Goal: Task Accomplishment & Management: Manage account settings

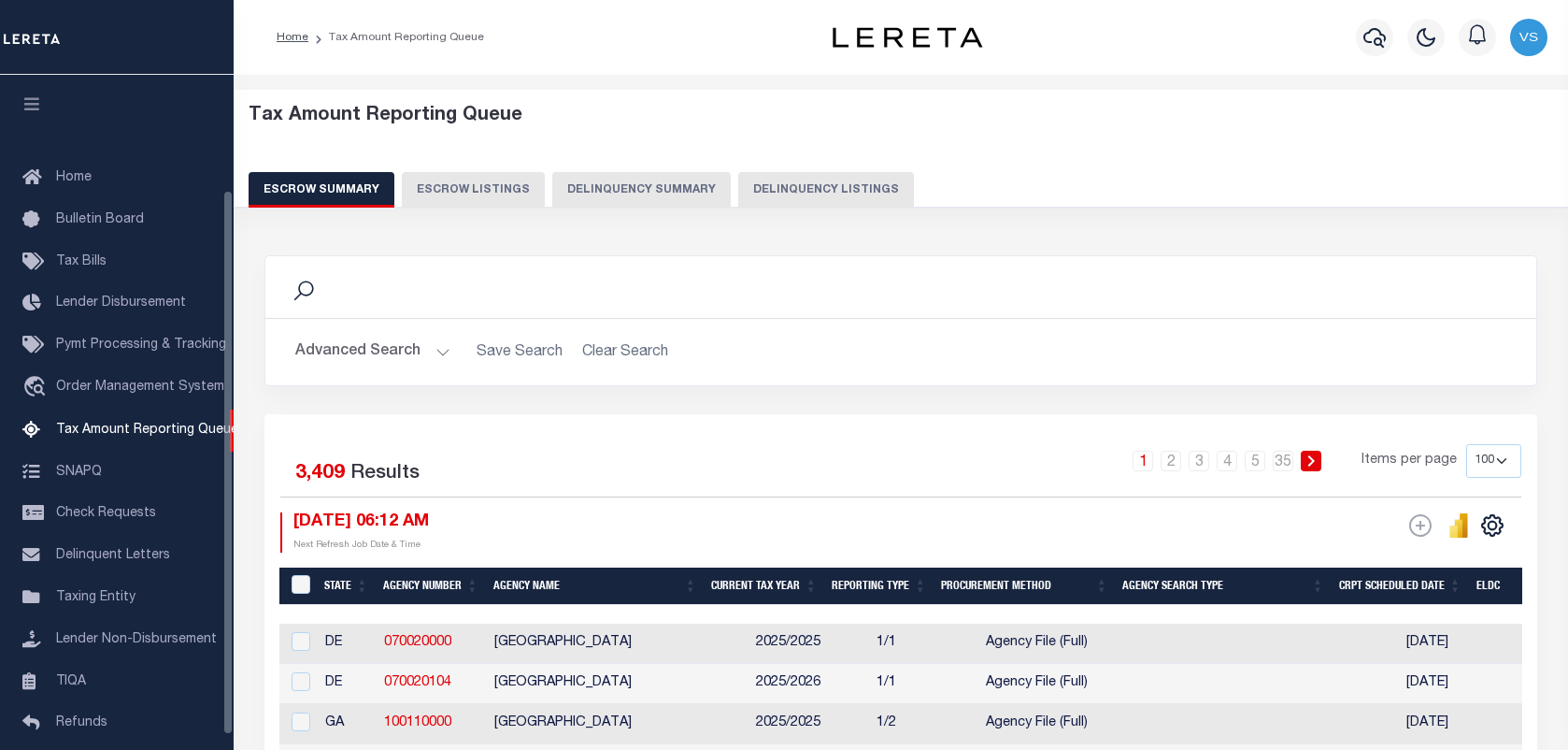
select select "100"
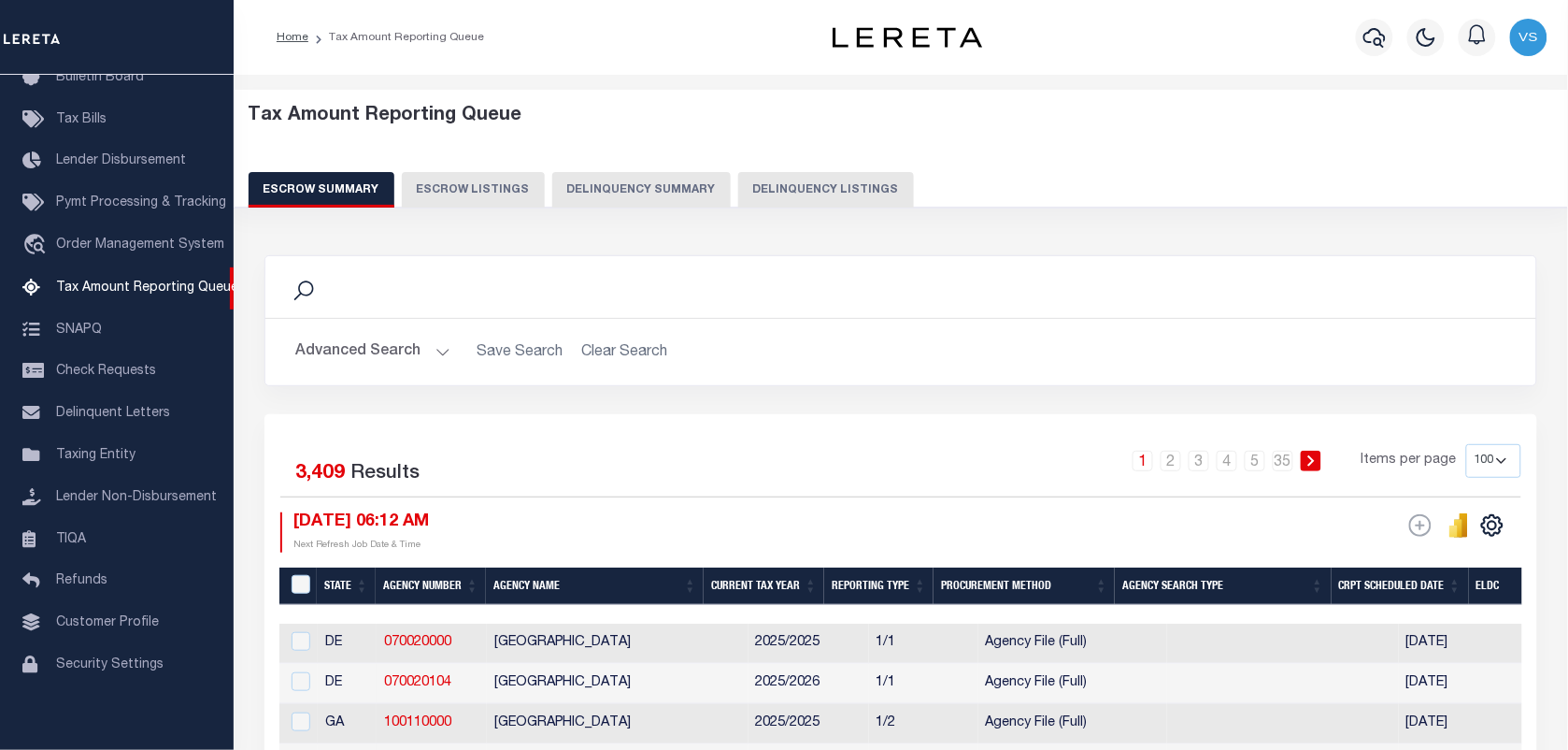
click at [791, 170] on div "Tax Amount Reporting Queue Escrow Summary Escrow Listings Delinquency Summary" at bounding box center [901, 156] width 1305 height 103
click at [791, 182] on button "Delinquency Listings" at bounding box center [826, 189] width 175 height 35
select select "WV"
select select "100"
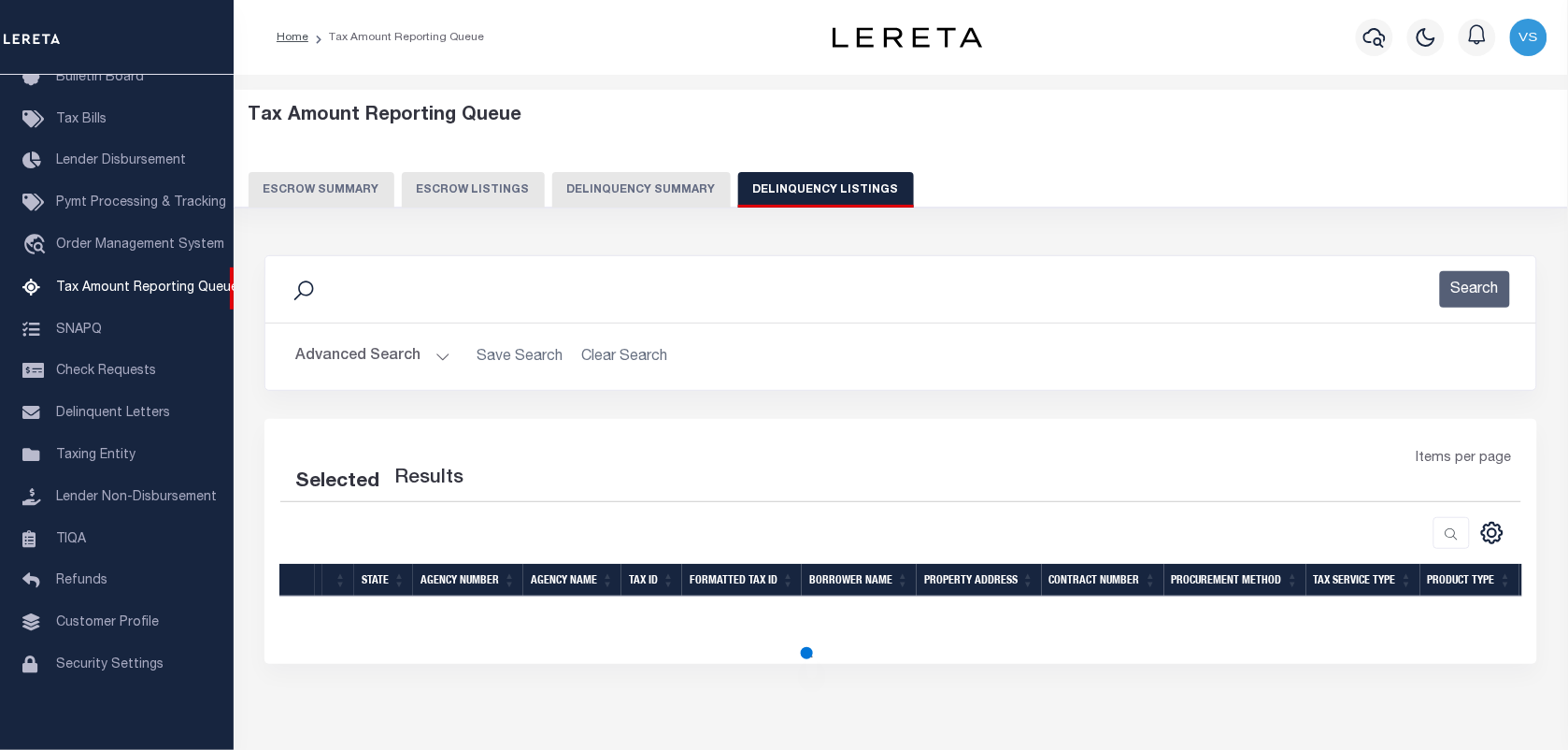
select select "100"
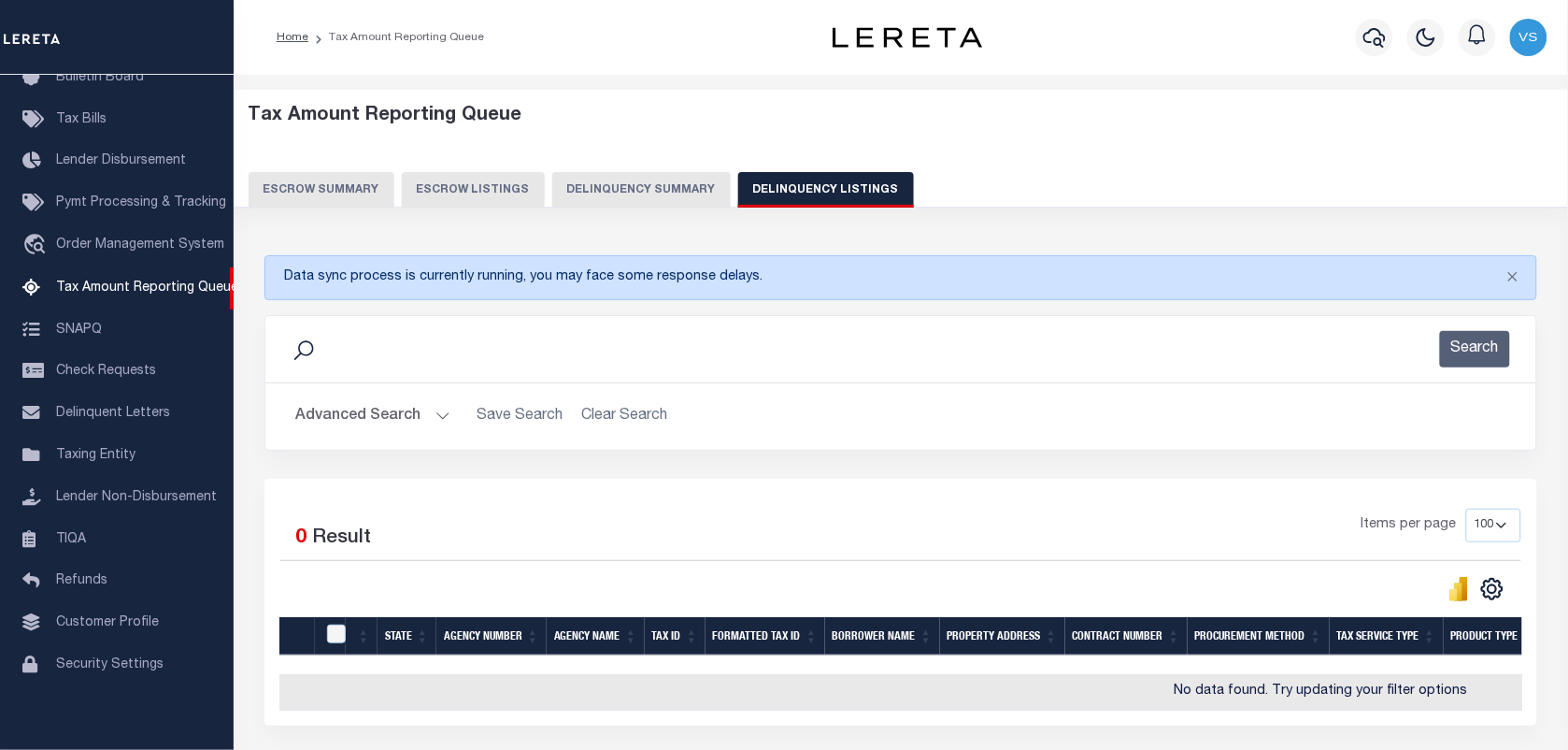
click at [377, 414] on button "Advanced Search" at bounding box center [373, 416] width 155 height 36
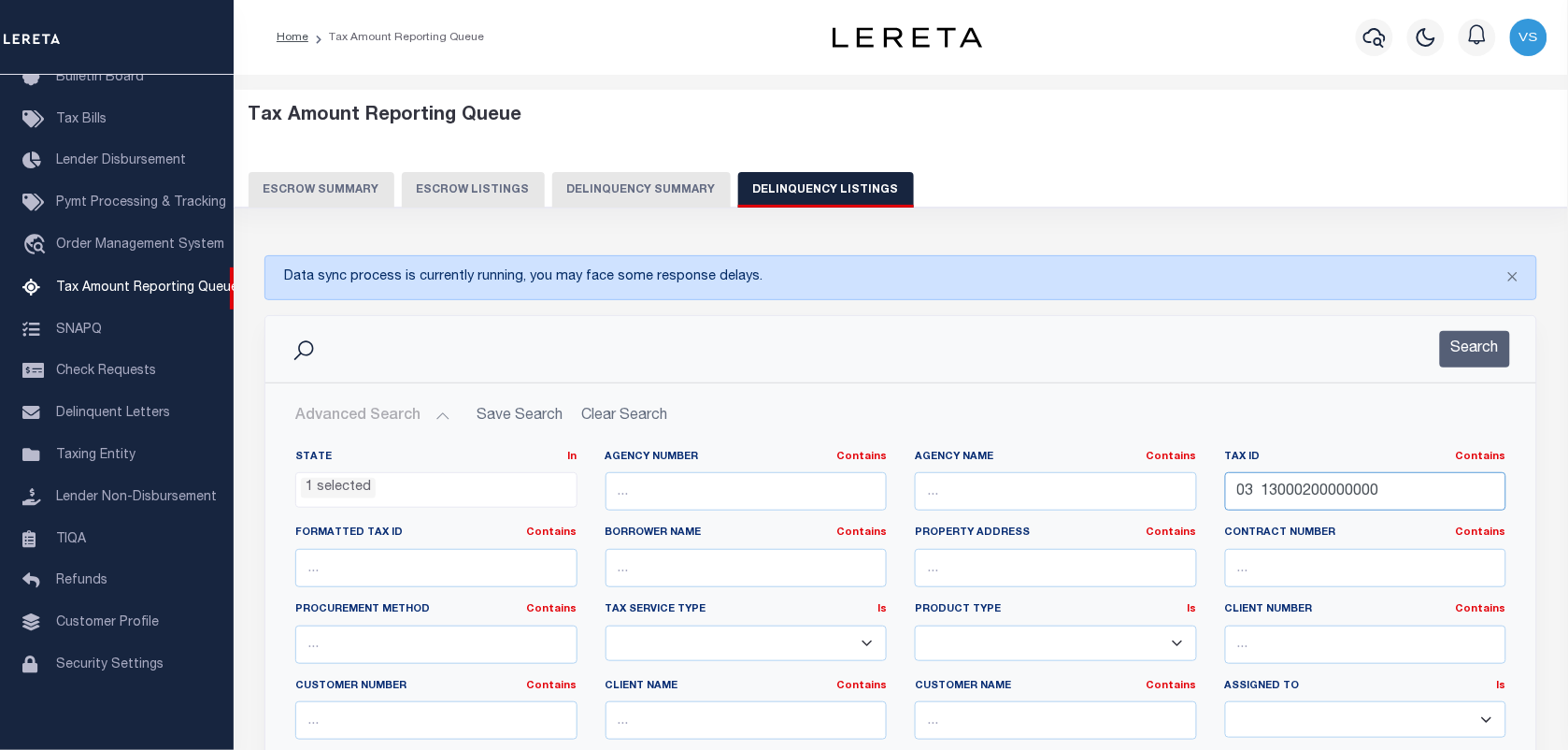
drag, startPoint x: 1331, startPoint y: 487, endPoint x: 1324, endPoint y: 444, distance: 43.6
click at [1324, 444] on div "State In In AK AL AR AZ CA CO CT DC DE FL GA GU HI IA ID IL IN KS KY LA MA MD M…" at bounding box center [900, 649] width 1269 height 429
type input "000000"
click at [1319, 444] on div "State In In AK AL AR AZ CA CO CT DC DE FL GA GU HI IA ID IL IN KS KY LA MA MD M…" at bounding box center [900, 649] width 1269 height 429
click at [1254, 489] on input "000000" at bounding box center [1366, 491] width 282 height 38
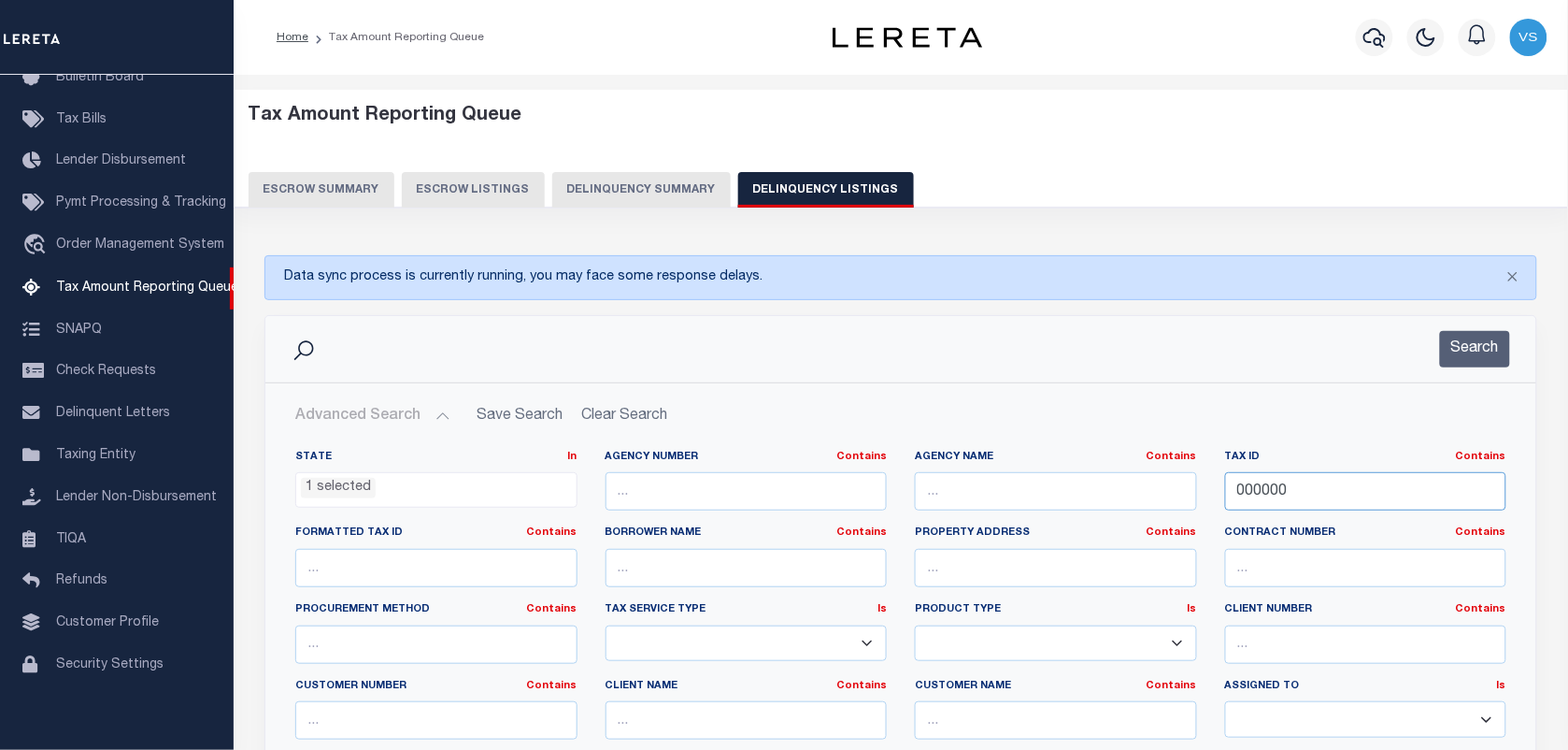
drag, startPoint x: 1254, startPoint y: 489, endPoint x: 1245, endPoint y: 455, distance: 35.2
click at [1245, 455] on div "Tax ID Contains Contains Is 000000" at bounding box center [1366, 480] width 282 height 62
paste input "07 00100048000000"
type input "07 00100048000000"
click at [1476, 338] on button "Search" at bounding box center [1474, 349] width 70 height 36
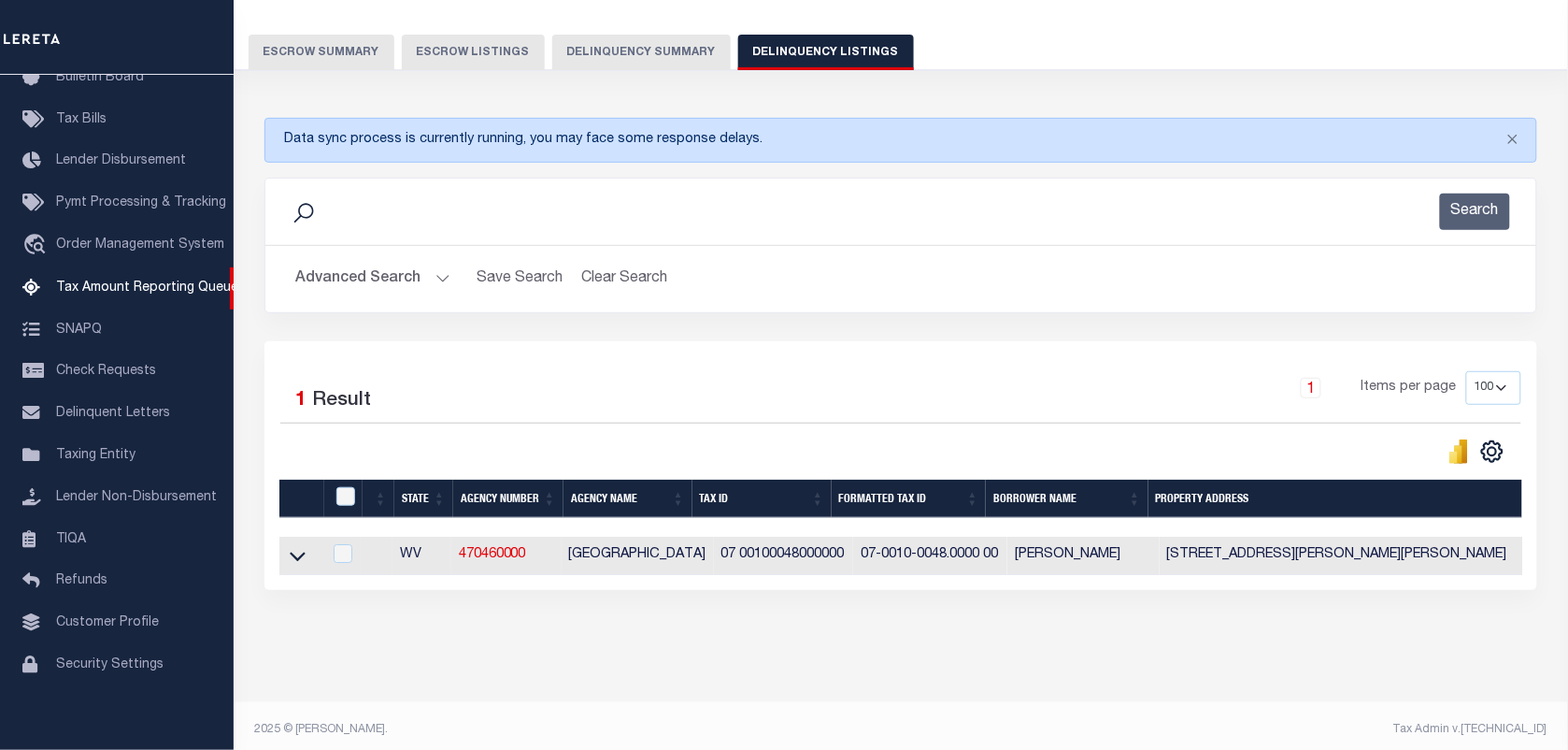
scroll to position [163, 0]
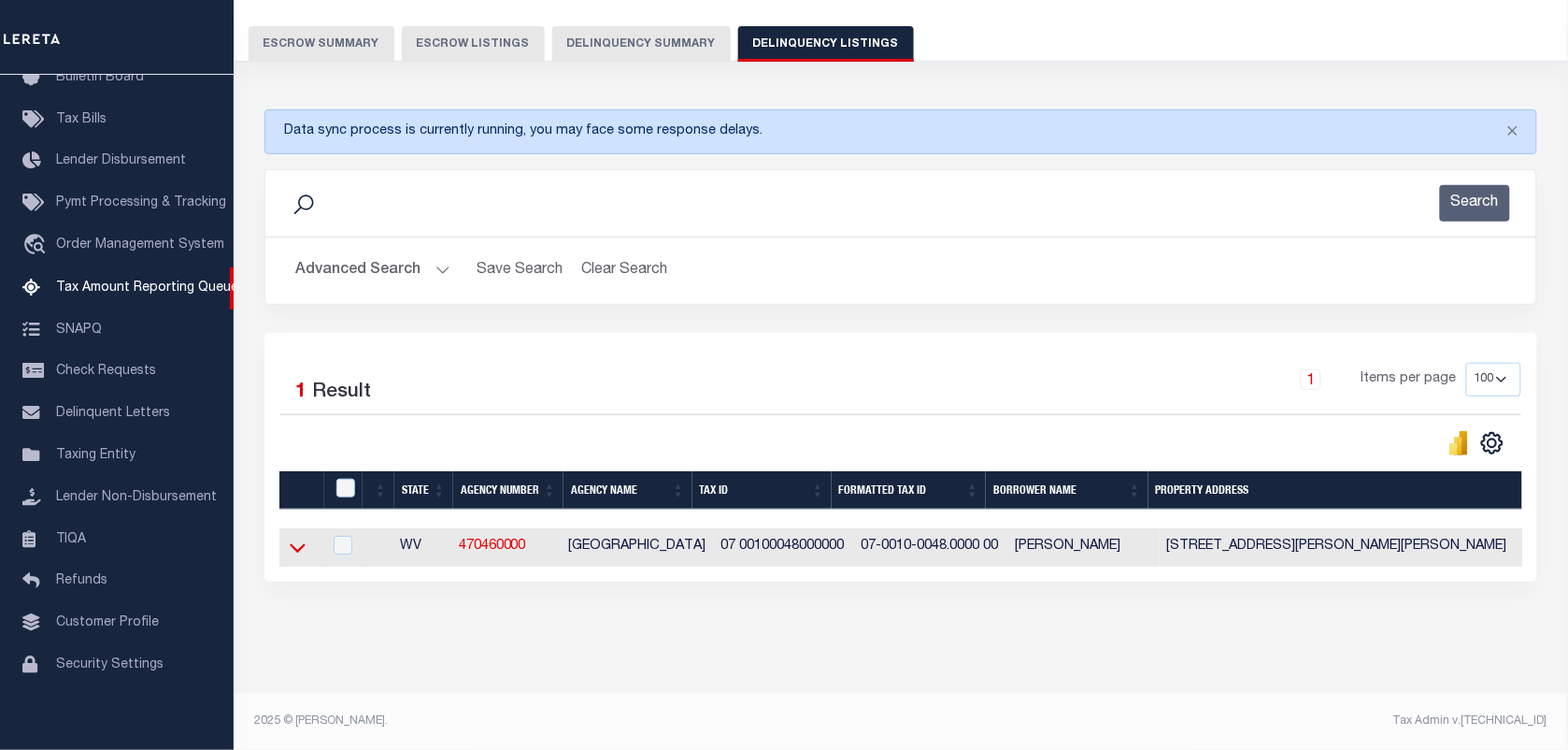
click at [293, 537] on icon at bounding box center [298, 547] width 16 height 20
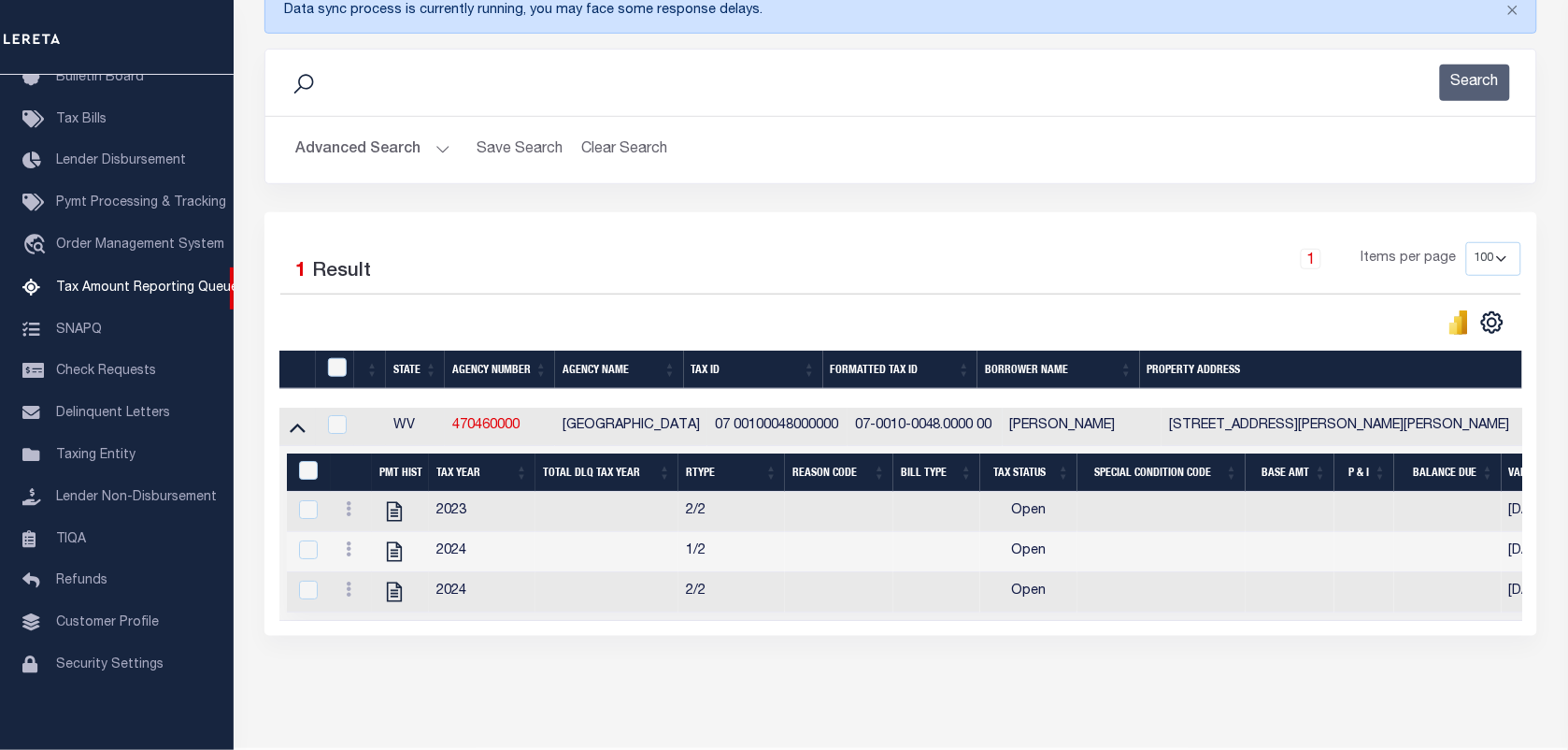
scroll to position [343, 0]
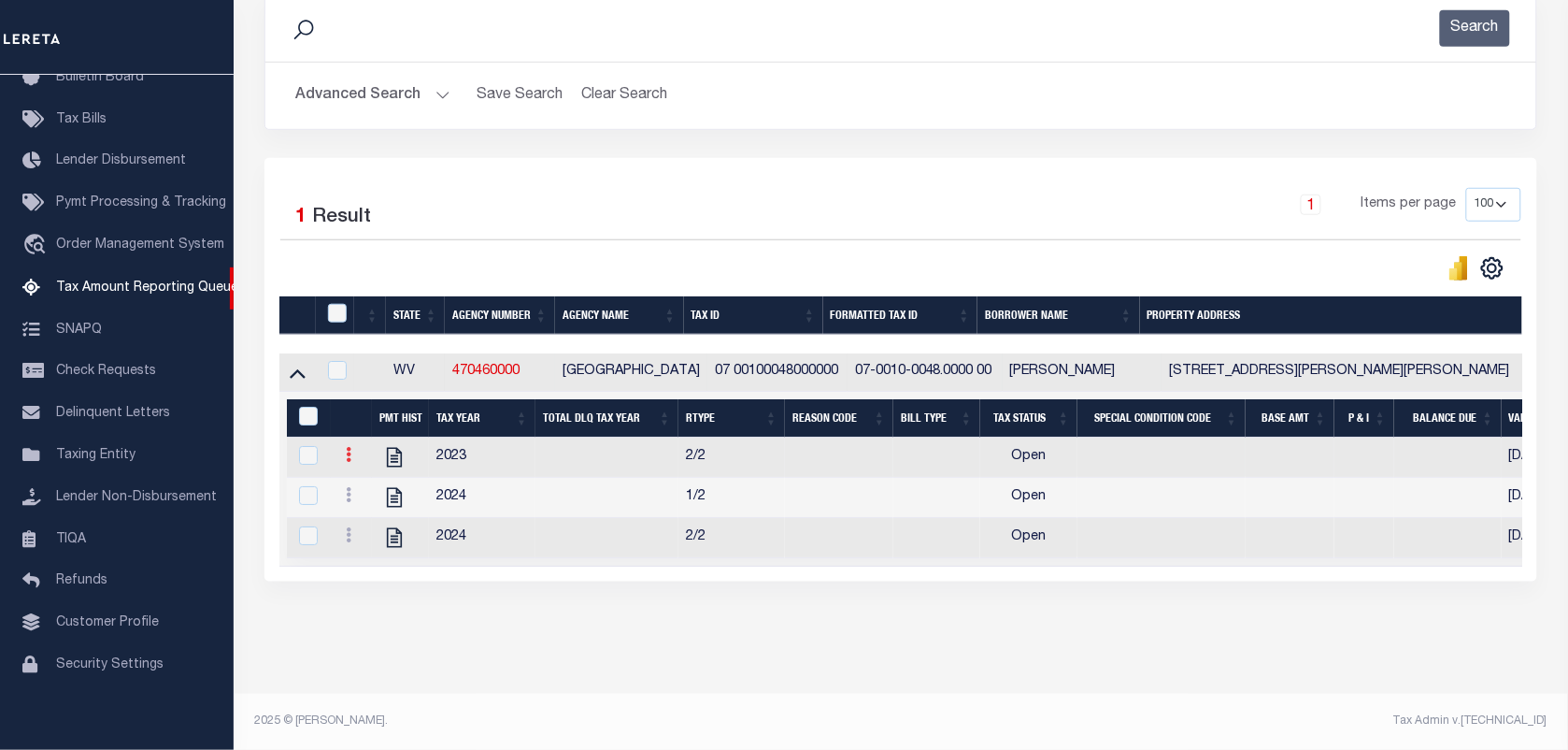
click at [346, 447] on icon at bounding box center [348, 454] width 6 height 15
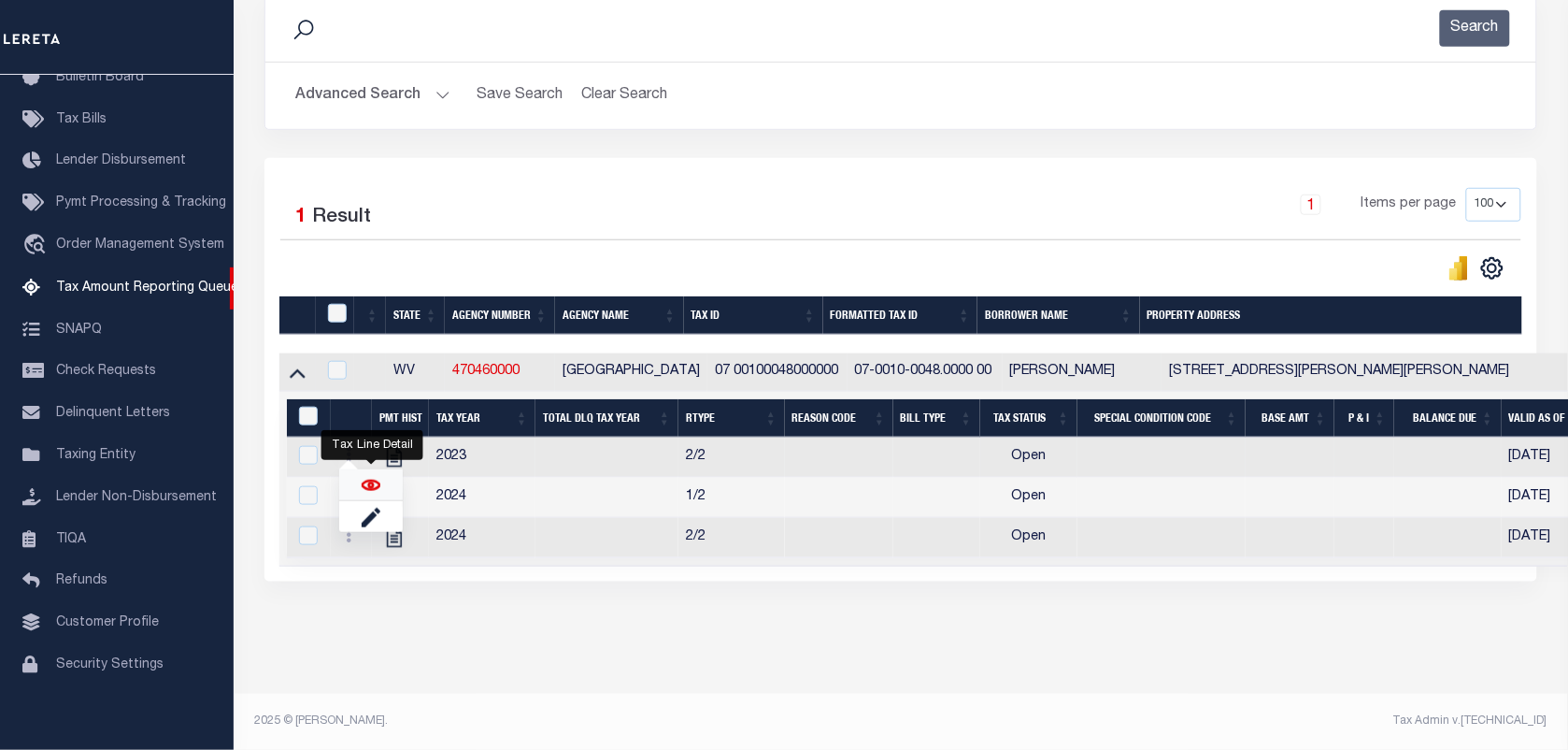
click at [372, 489] on img "" at bounding box center [371, 486] width 19 height 19
checkbox input "true"
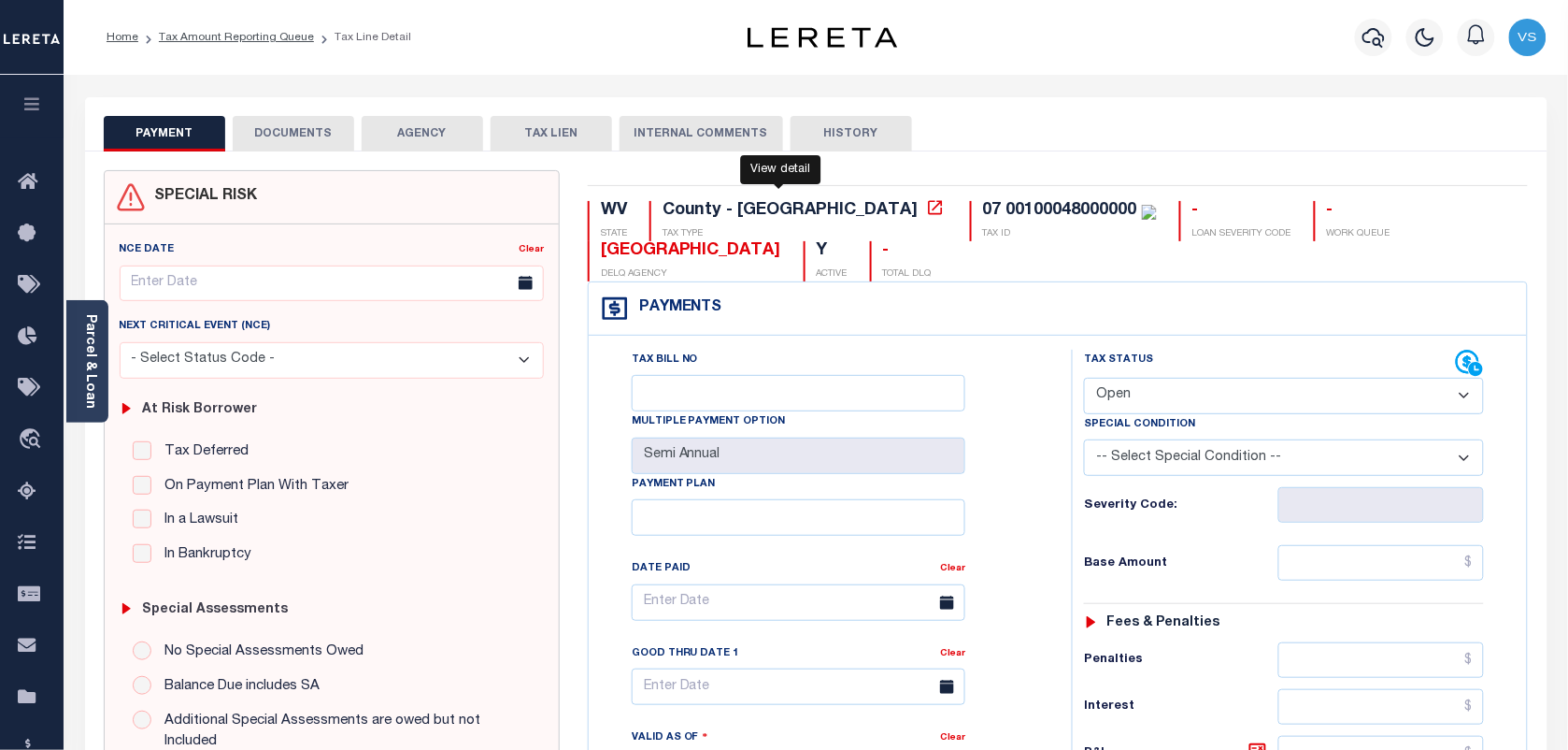
click at [926, 213] on icon at bounding box center [936, 208] width 19 height 19
click at [1090, 749] on h6 "P&I" at bounding box center [1180, 753] width 194 height 26
click at [1263, 407] on select "- Select Status Code - Open Due/Unpaid Paid Incomplete No Tax Due Internal Refu…" at bounding box center [1283, 396] width 400 height 36
select select "PYD"
click at [1083, 380] on select "- Select Status Code - Open Due/Unpaid Paid Incomplete No Tax Due Internal Refu…" at bounding box center [1283, 396] width 400 height 36
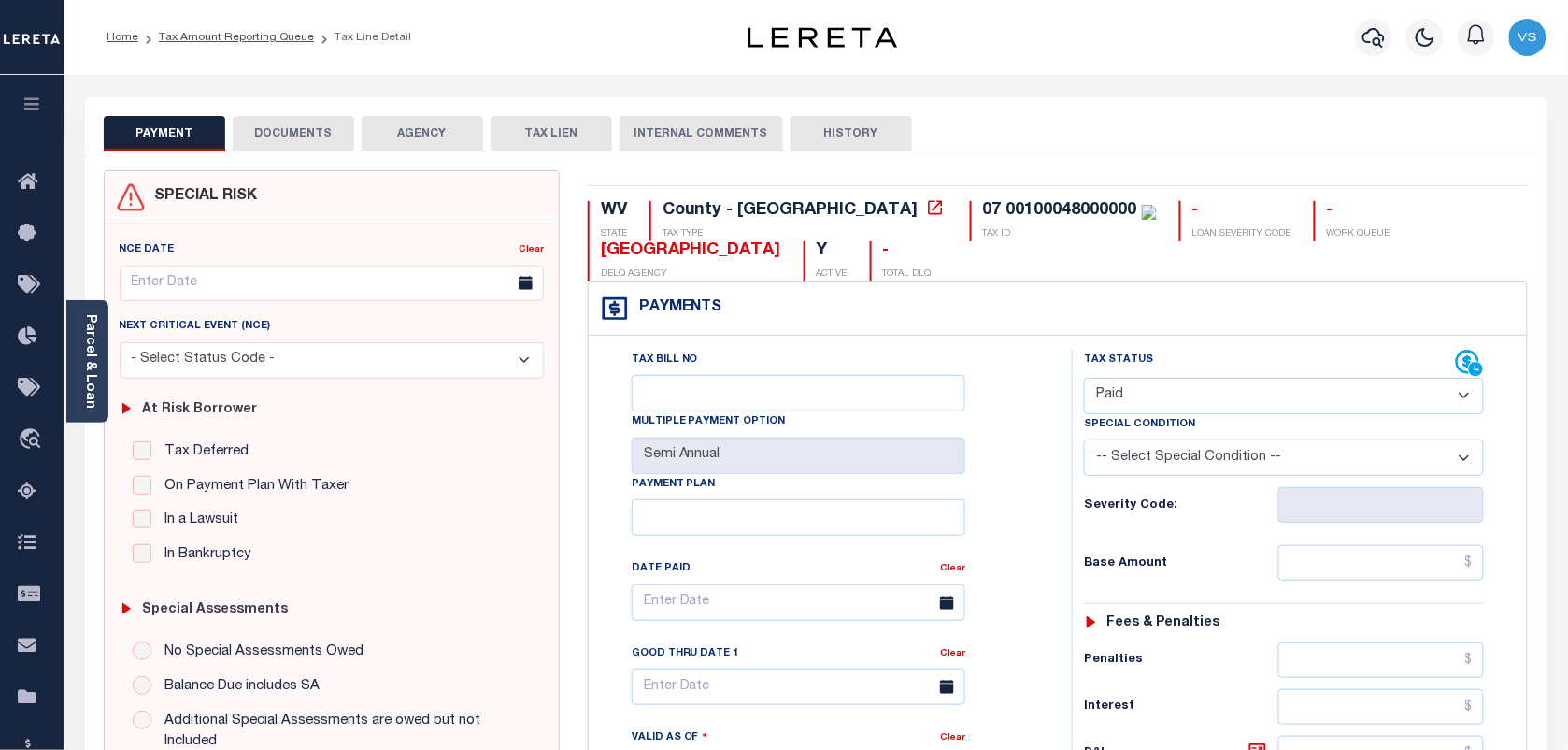
type input "[DATE]"
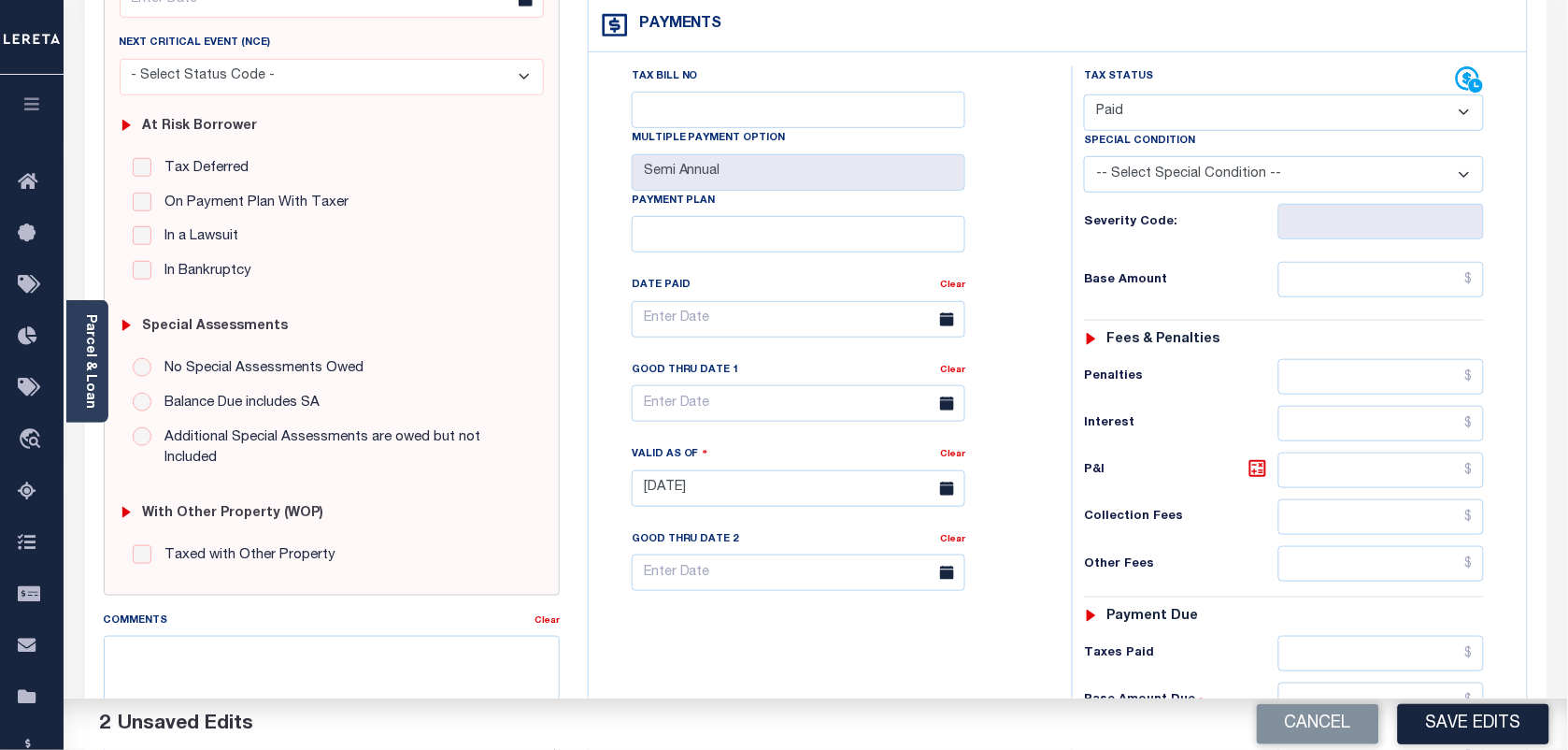
scroll to position [207, 0]
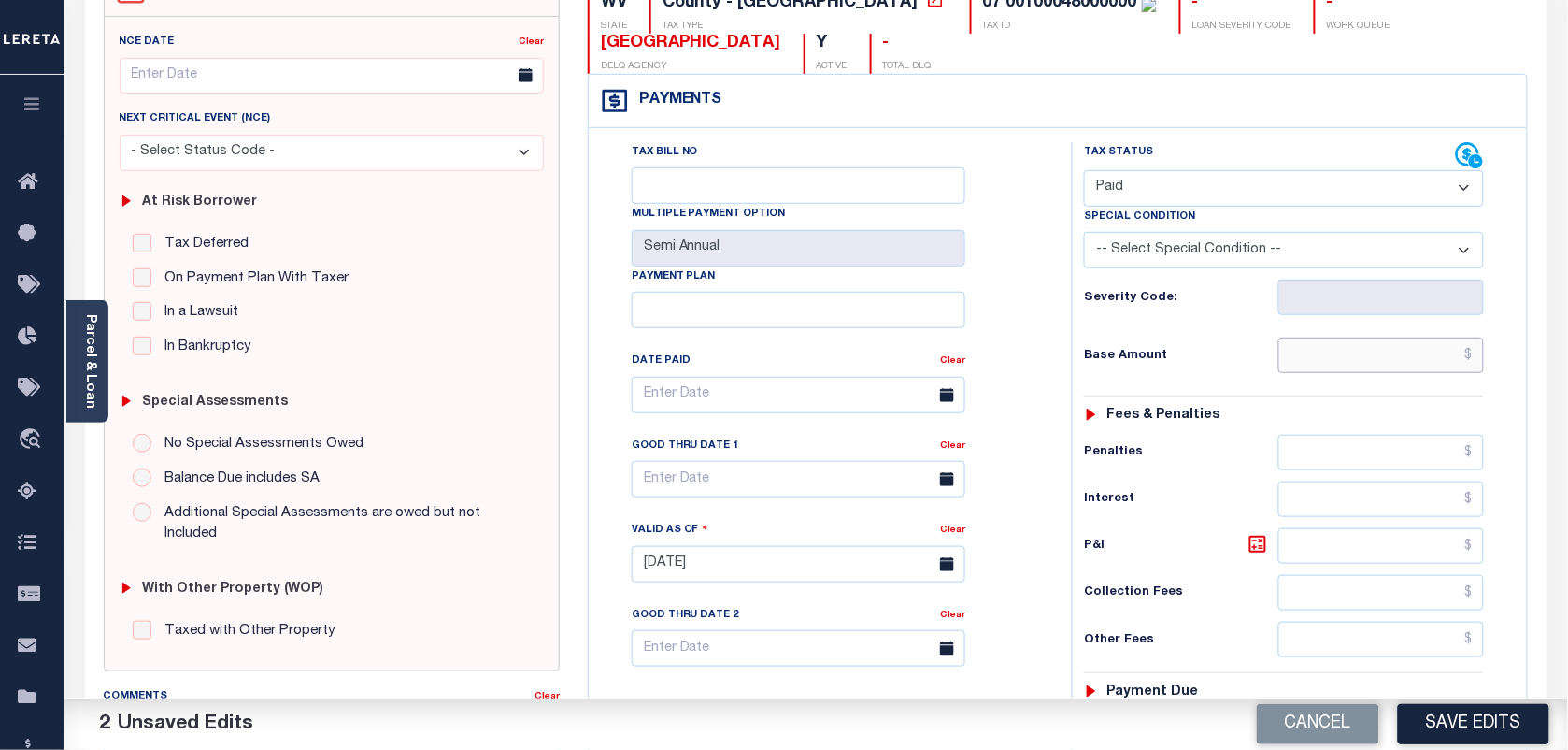
click at [1397, 360] on input "text" at bounding box center [1381, 355] width 206 height 35
type input "$0.00"
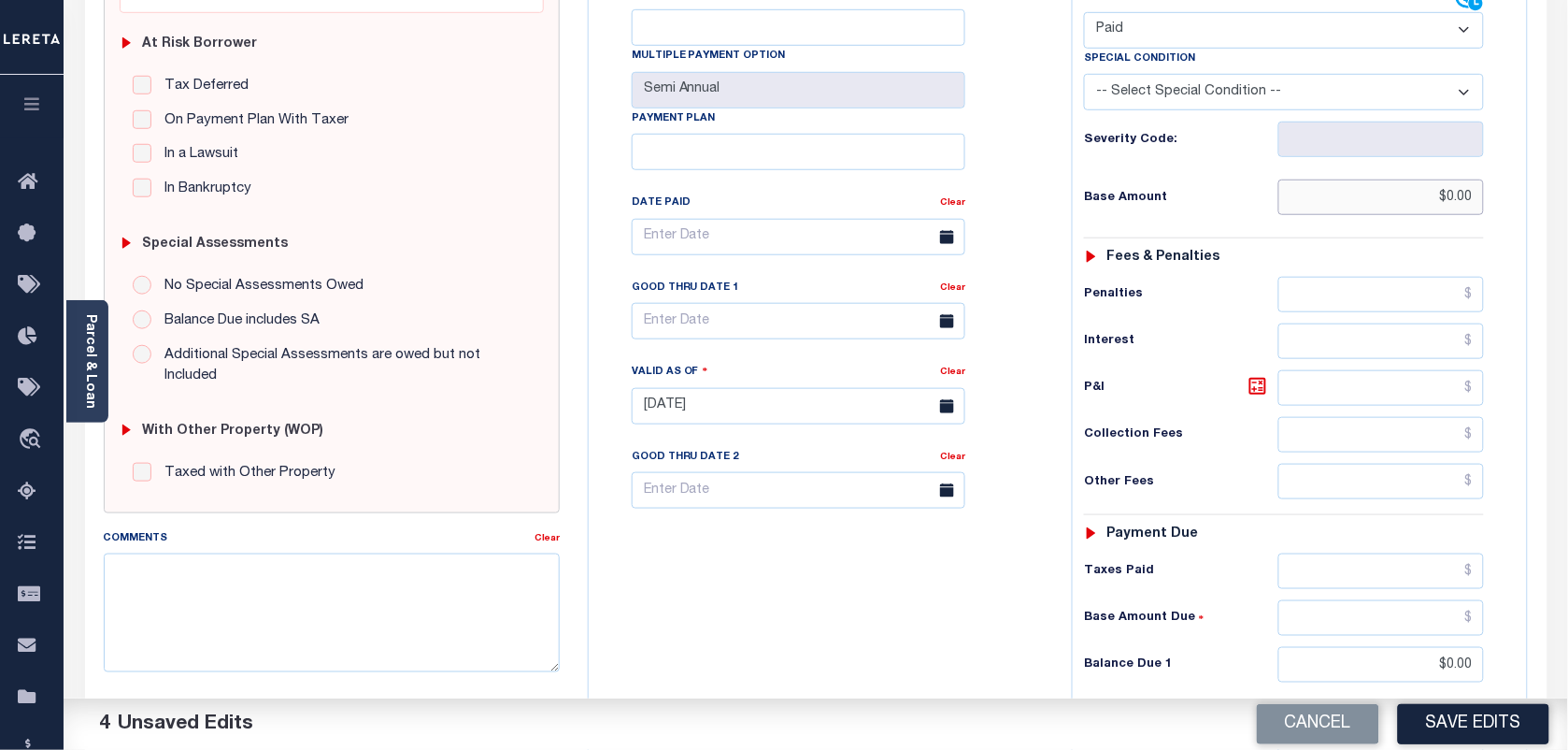
scroll to position [0, 0]
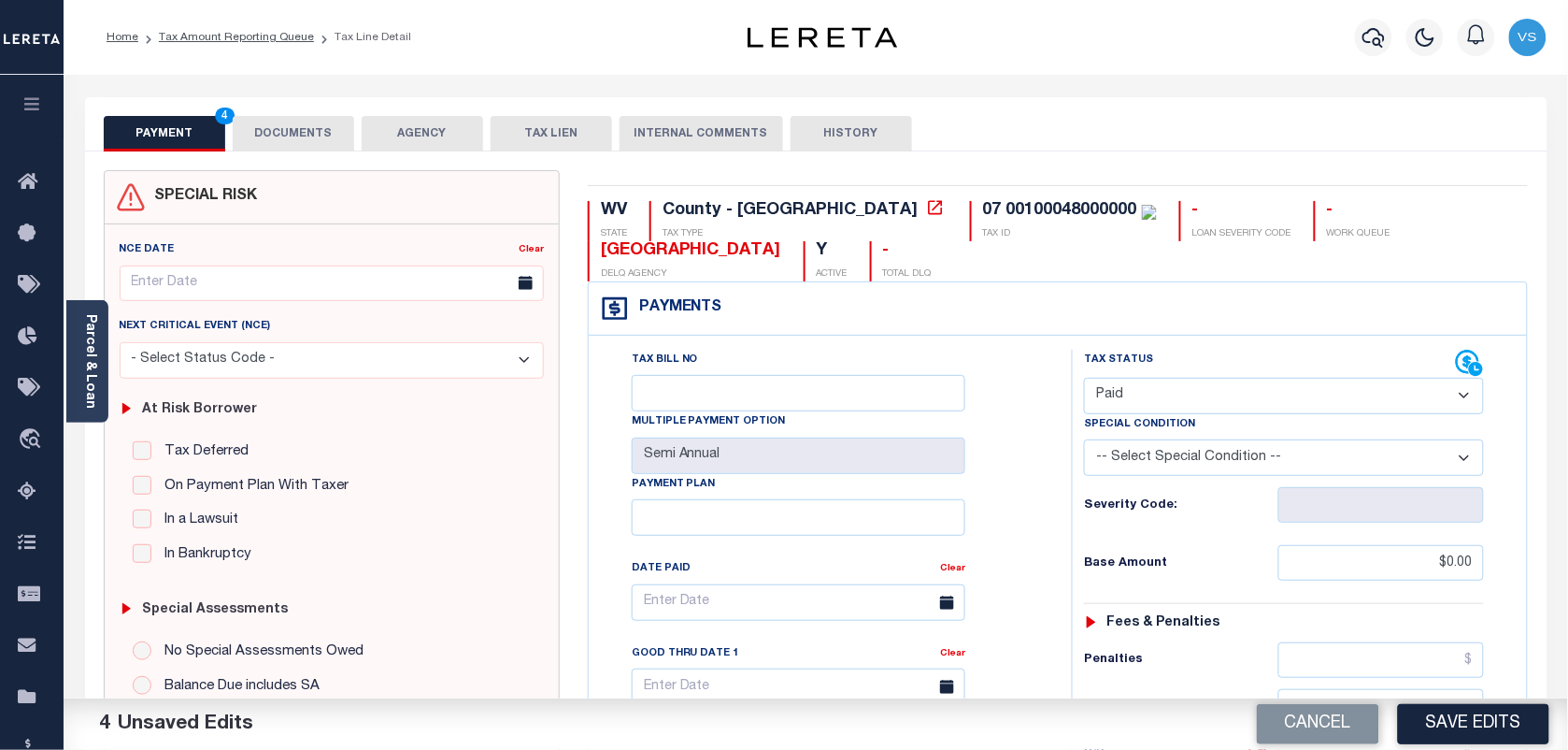
click at [290, 135] on button "DOCUMENTS" at bounding box center [293, 133] width 121 height 35
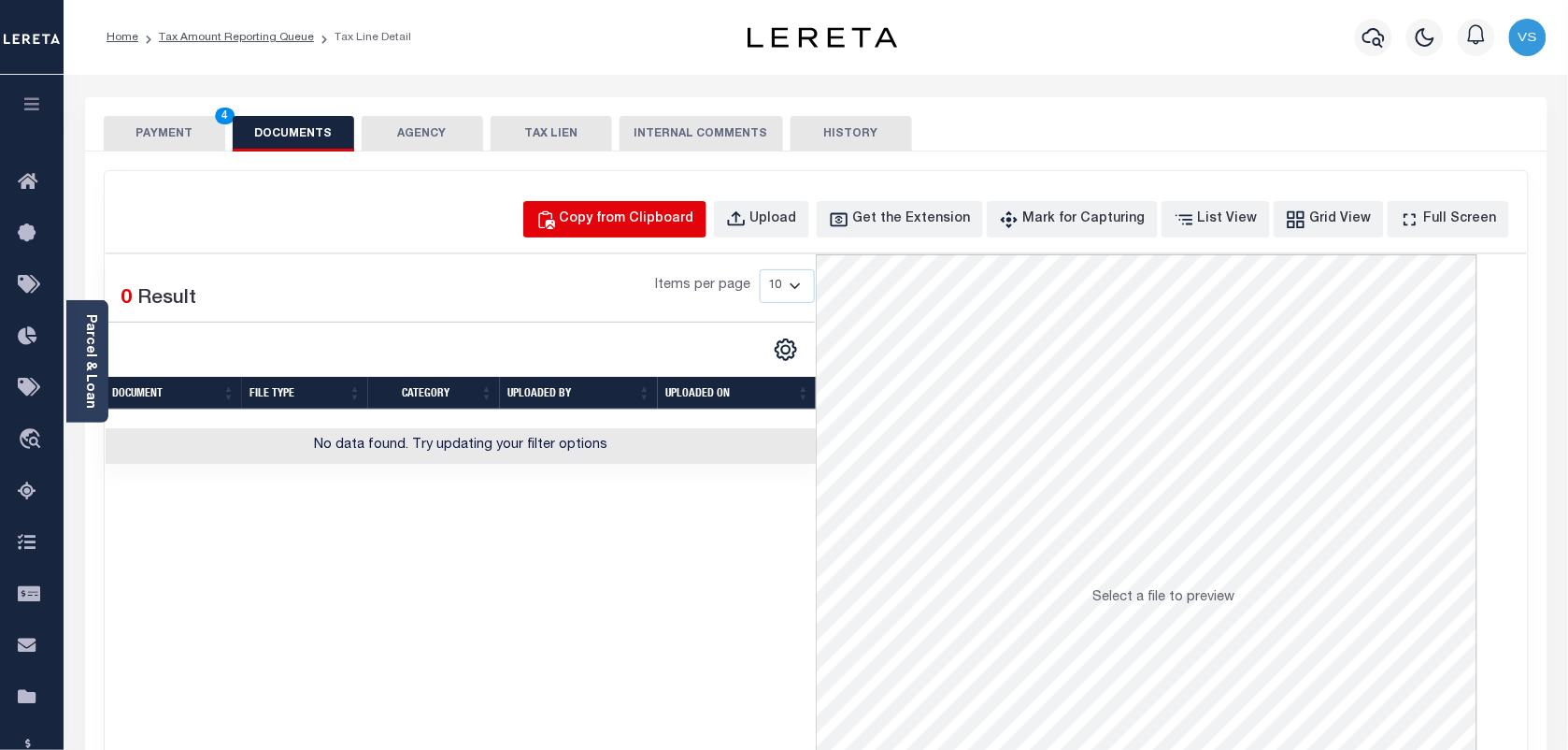
click at [616, 212] on div "Copy from Clipboard" at bounding box center [627, 219] width 134 height 21
select select "POP"
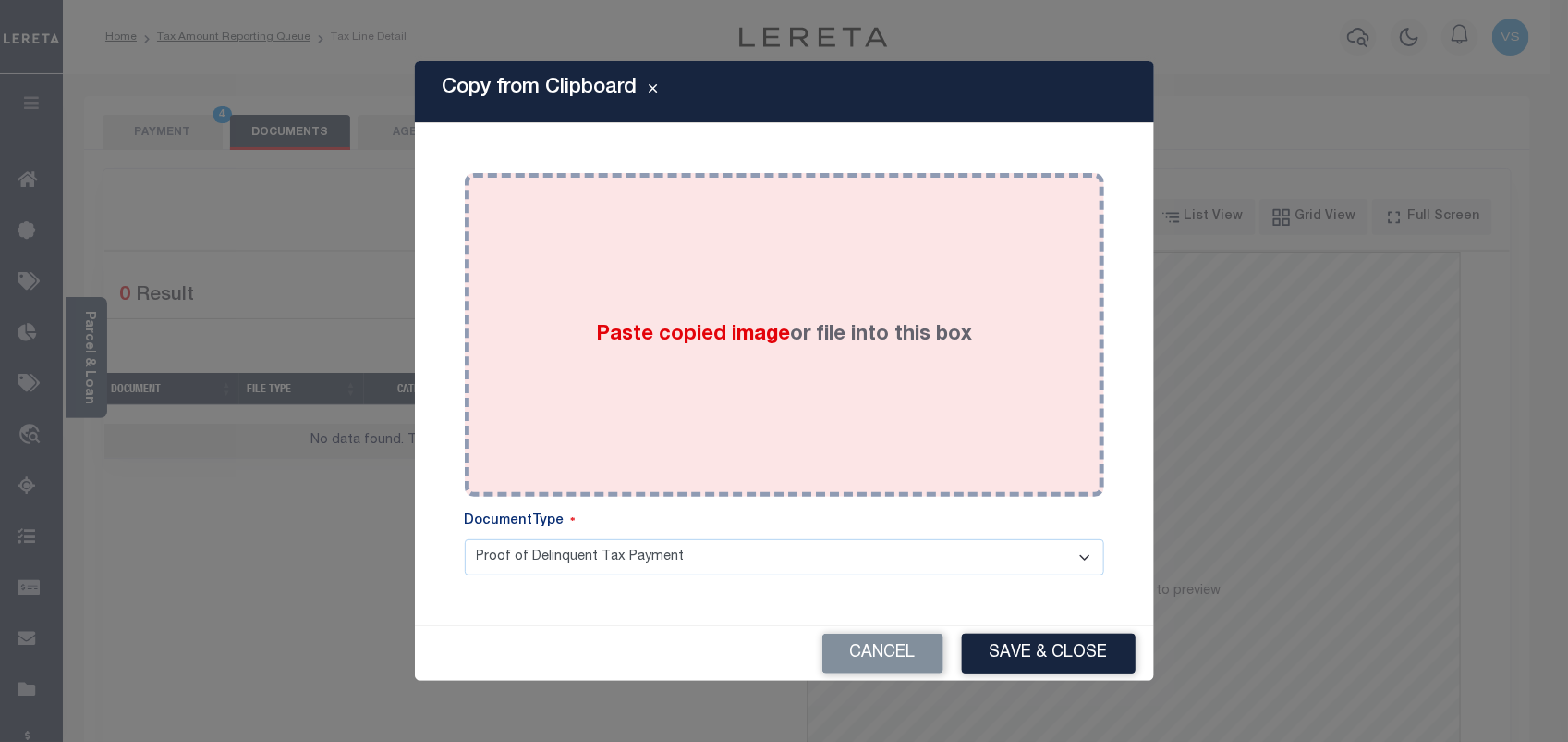
click at [691, 293] on div "Paste copied image or file into this box" at bounding box center [784, 334] width 611 height 295
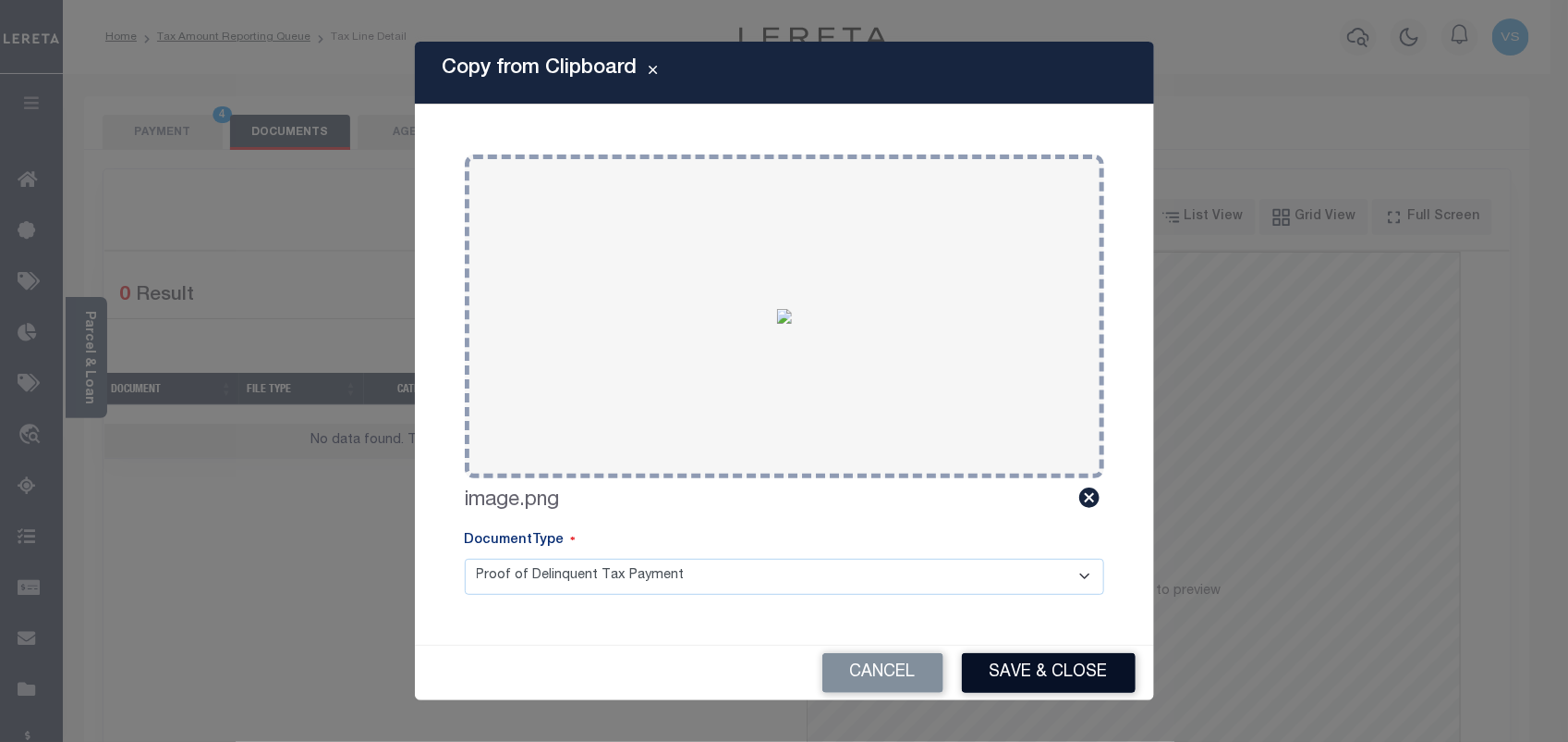
click at [1028, 683] on button "Save & Close" at bounding box center [1049, 673] width 174 height 40
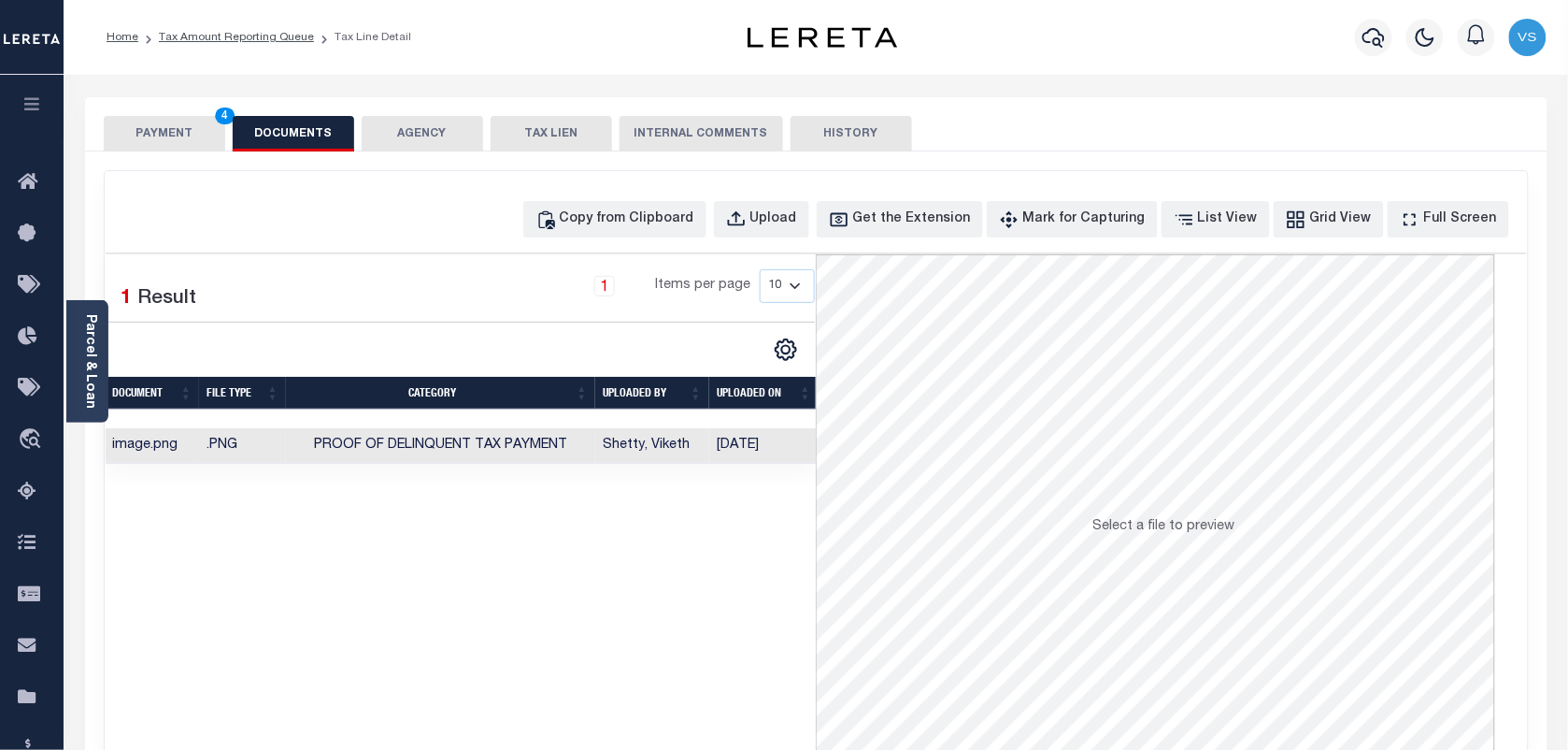
click at [166, 129] on button "PAYMENT 4" at bounding box center [164, 133] width 121 height 35
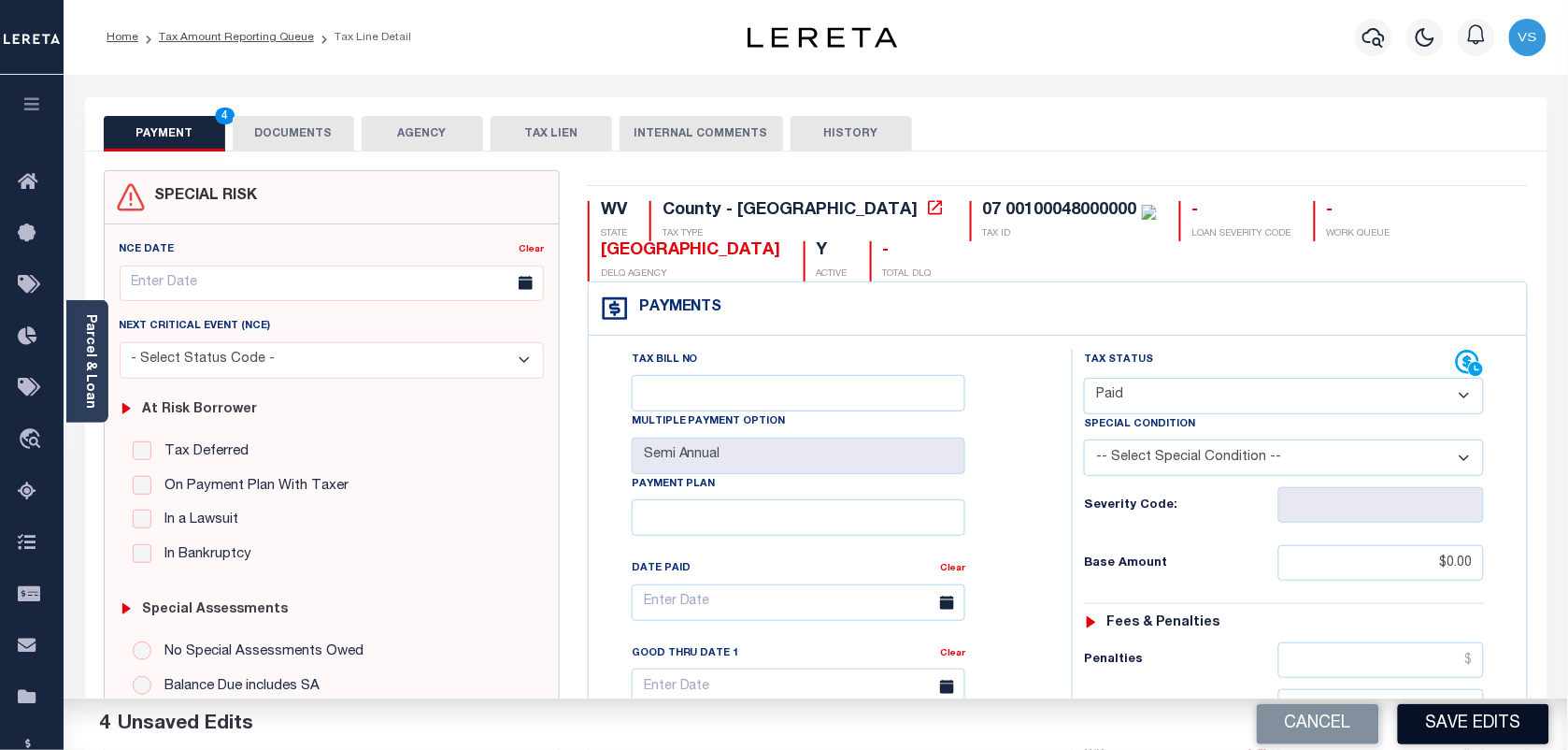
click at [1445, 716] on button "Save Edits" at bounding box center [1473, 724] width 152 height 40
click at [188, 35] on link "Tax Amount Reporting Queue" at bounding box center [237, 37] width 155 height 11
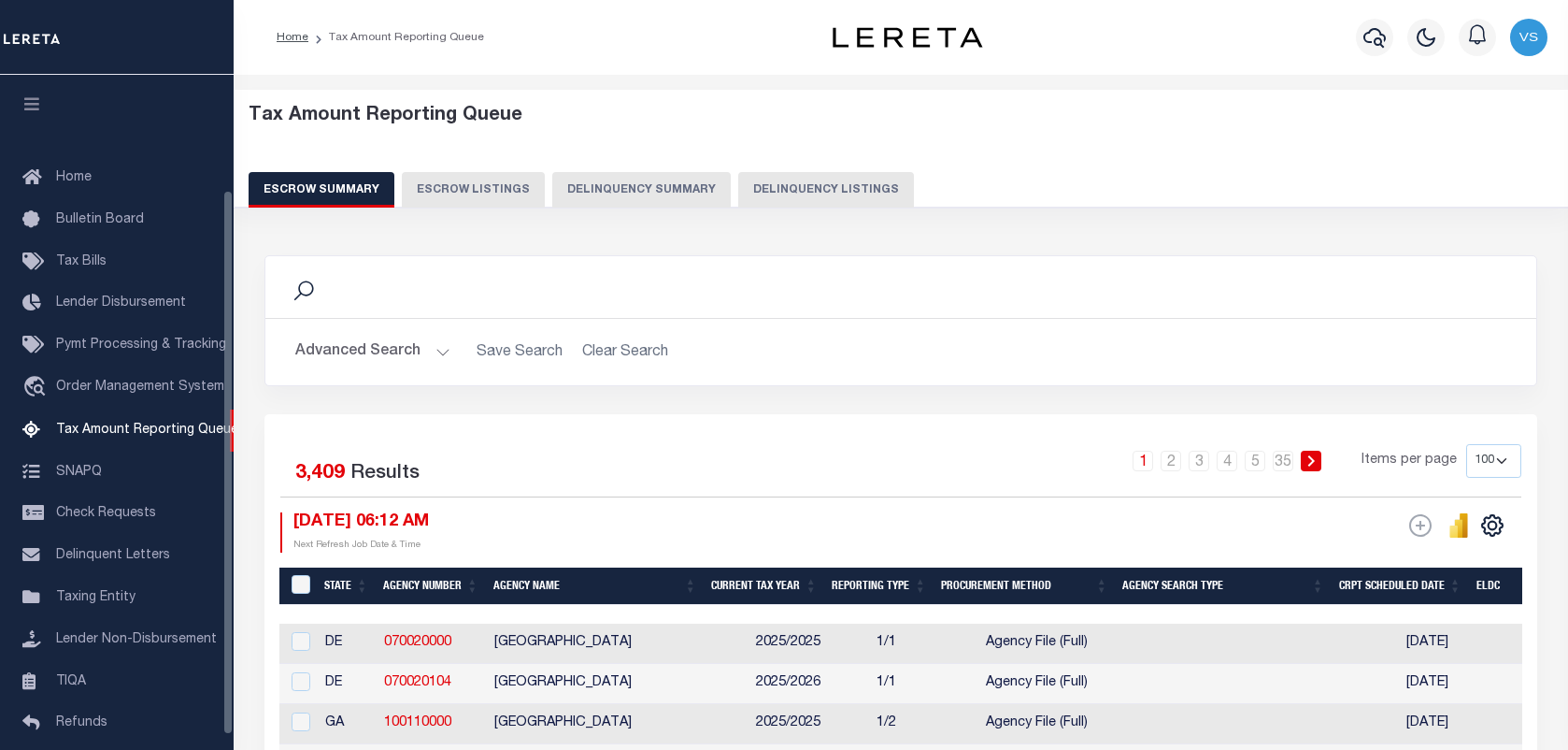
click at [699, 188] on button "Delinquency Summary" at bounding box center [641, 189] width 178 height 35
click at [756, 192] on button "Delinquency Listings" at bounding box center [826, 189] width 175 height 35
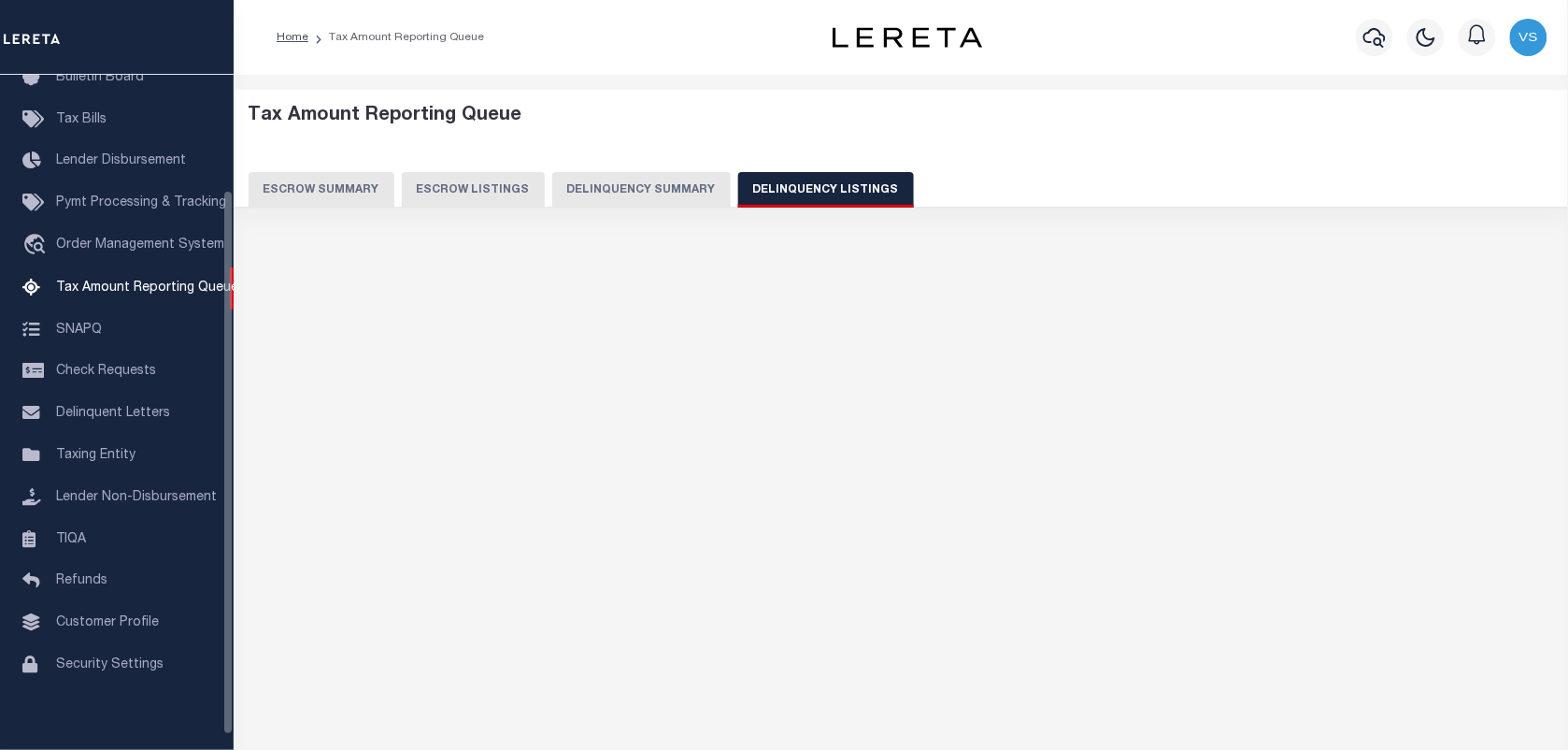
click at [756, 192] on button "Delinquency Listings" at bounding box center [826, 189] width 175 height 35
select select
select select "100"
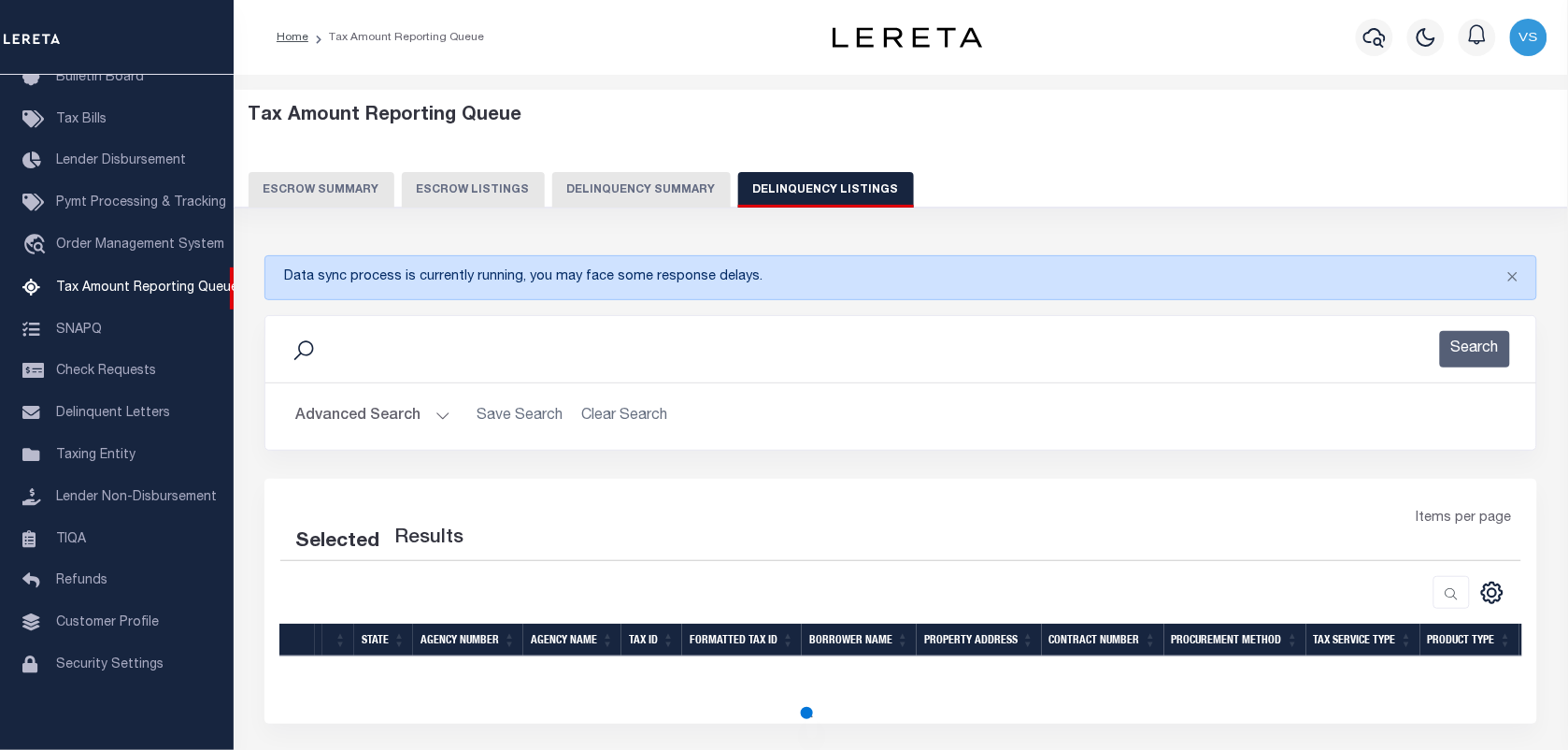
select select "100"
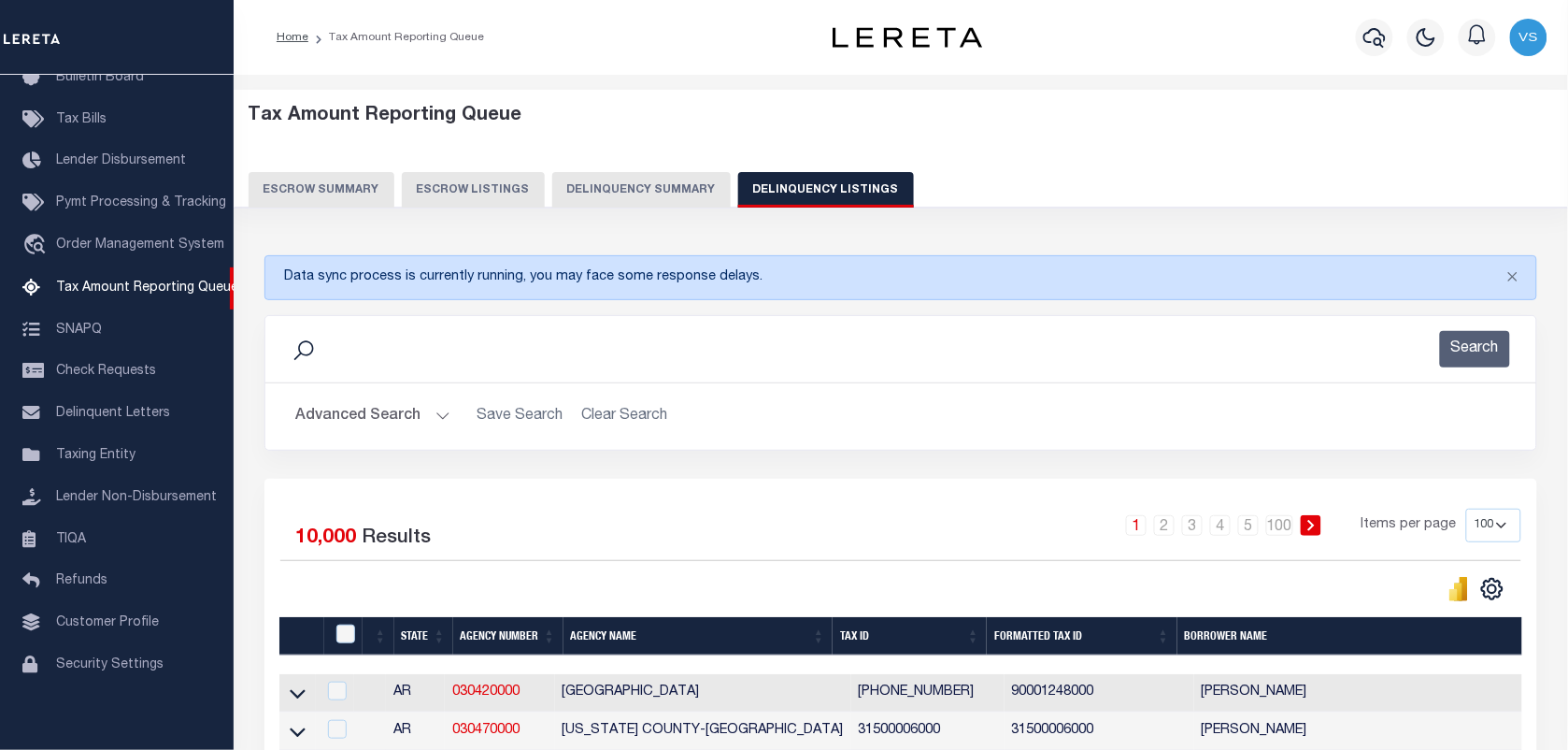
scroll to position [234, 0]
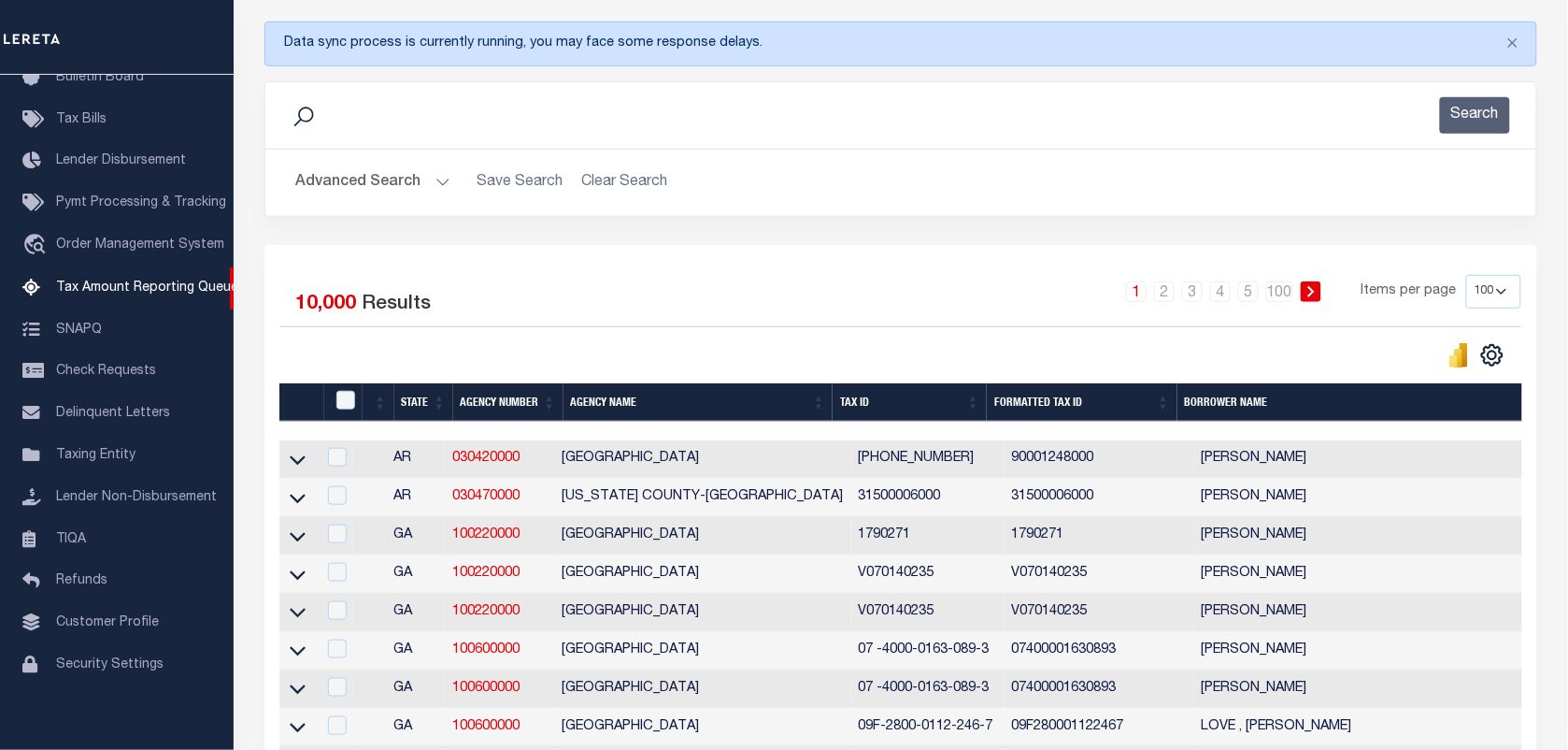
click at [347, 184] on button "Advanced Search" at bounding box center [373, 182] width 155 height 36
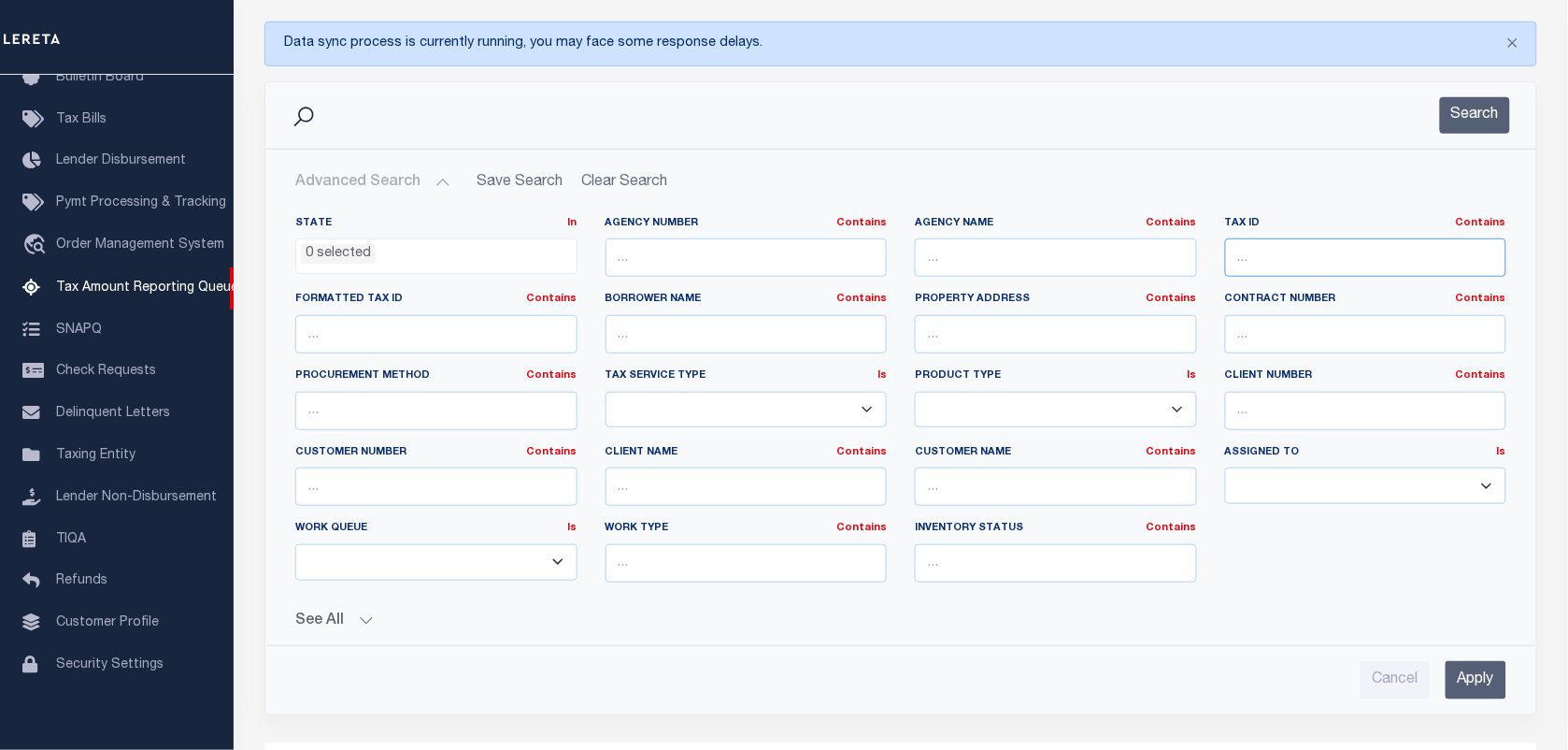
click at [1261, 266] on input "text" at bounding box center [1366, 258] width 282 height 38
paste input "345658"
type input "345658"
paste input "07 00100048000000"
type input "07 00100048000000"
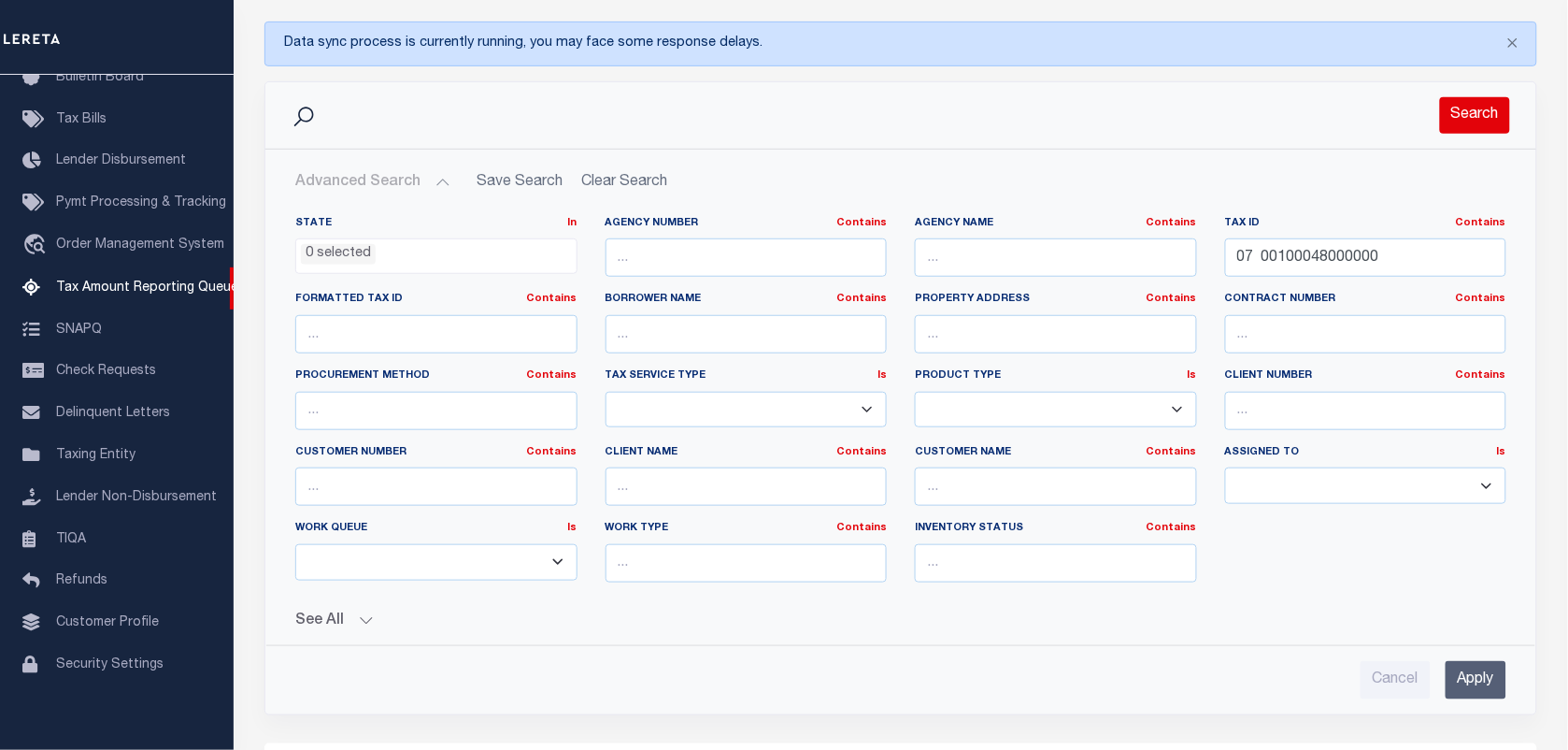
click at [1462, 115] on button "Search" at bounding box center [1474, 115] width 70 height 36
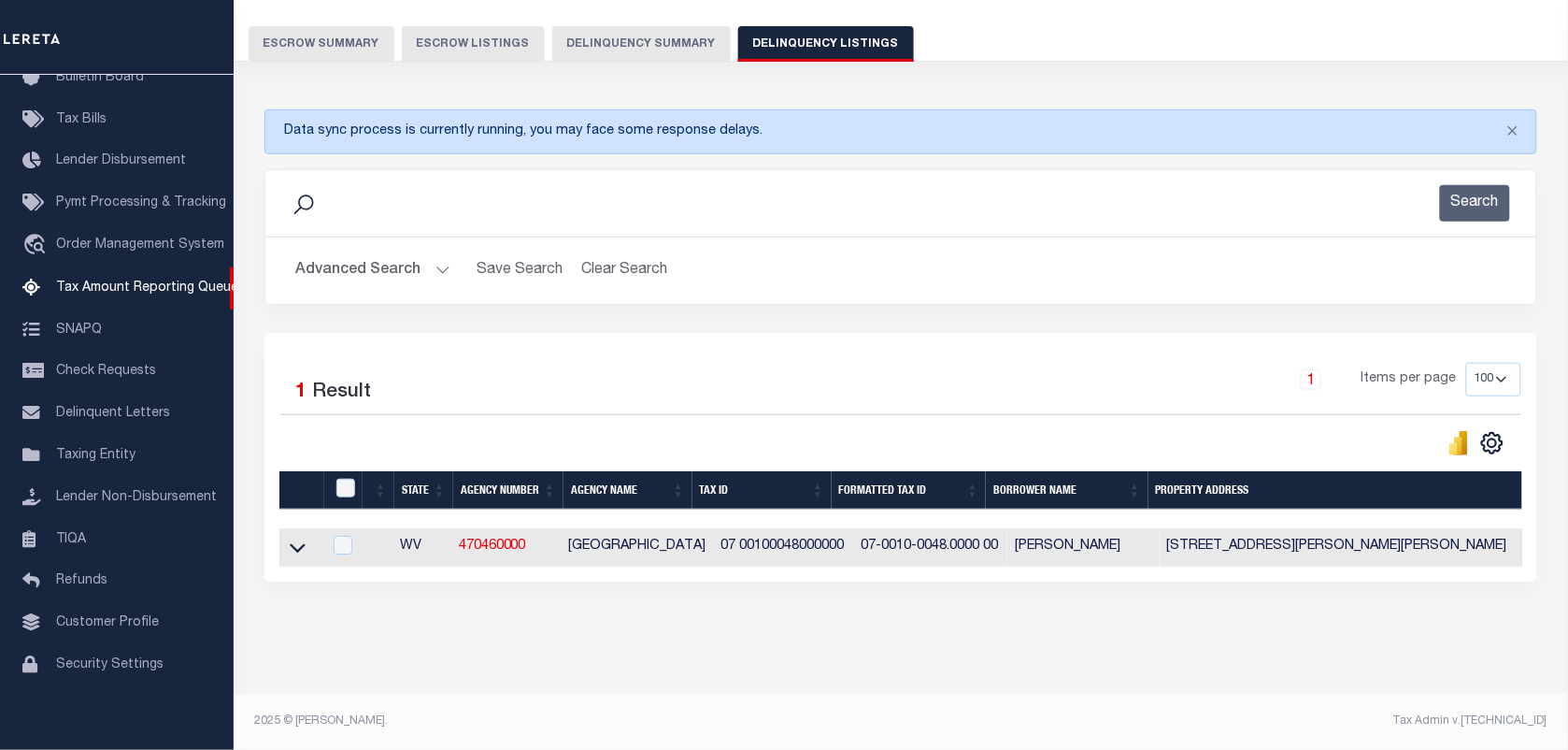
scroll to position [163, 0]
click at [296, 528] on td at bounding box center [300, 547] width 43 height 38
checkbox input "true"
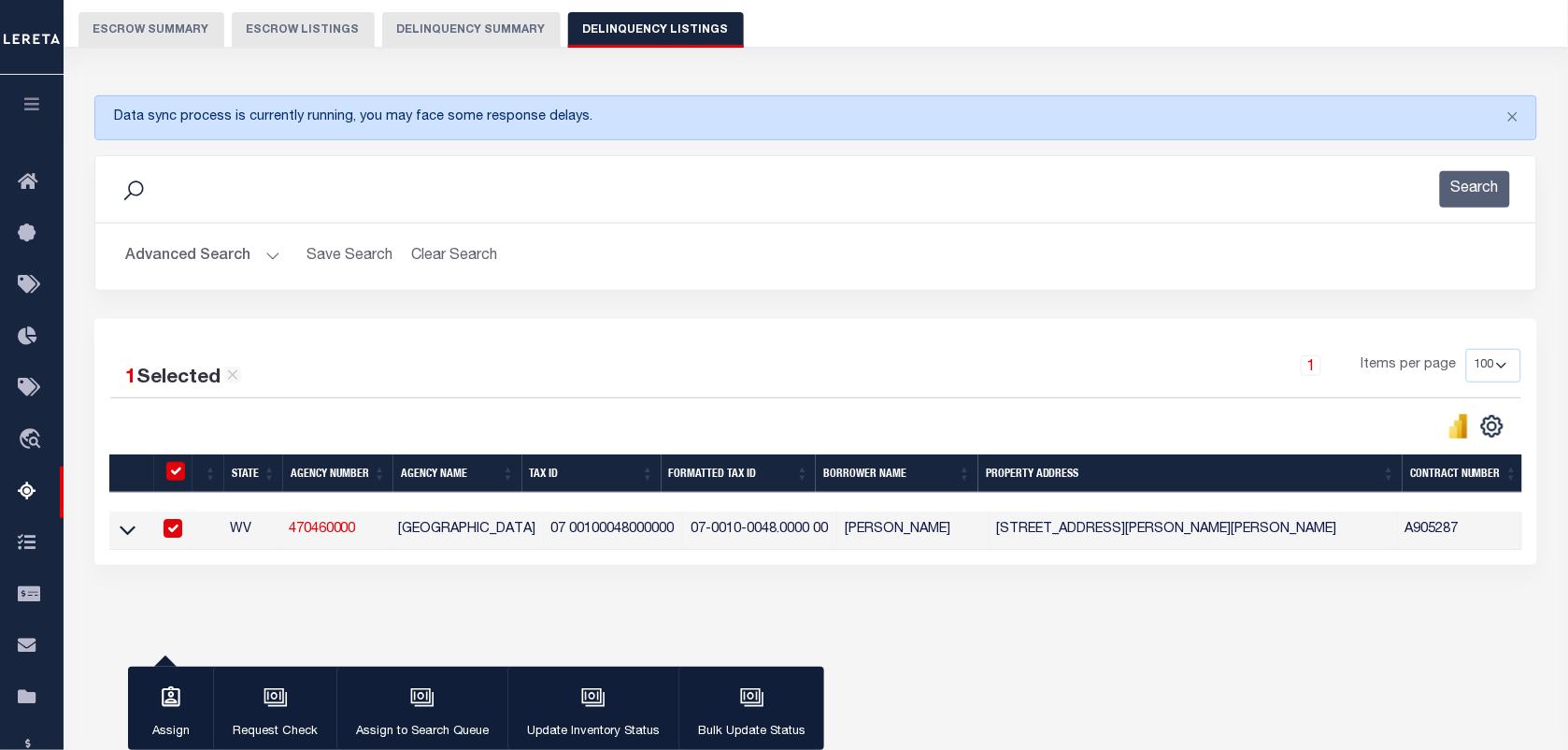
scroll to position [240, 0]
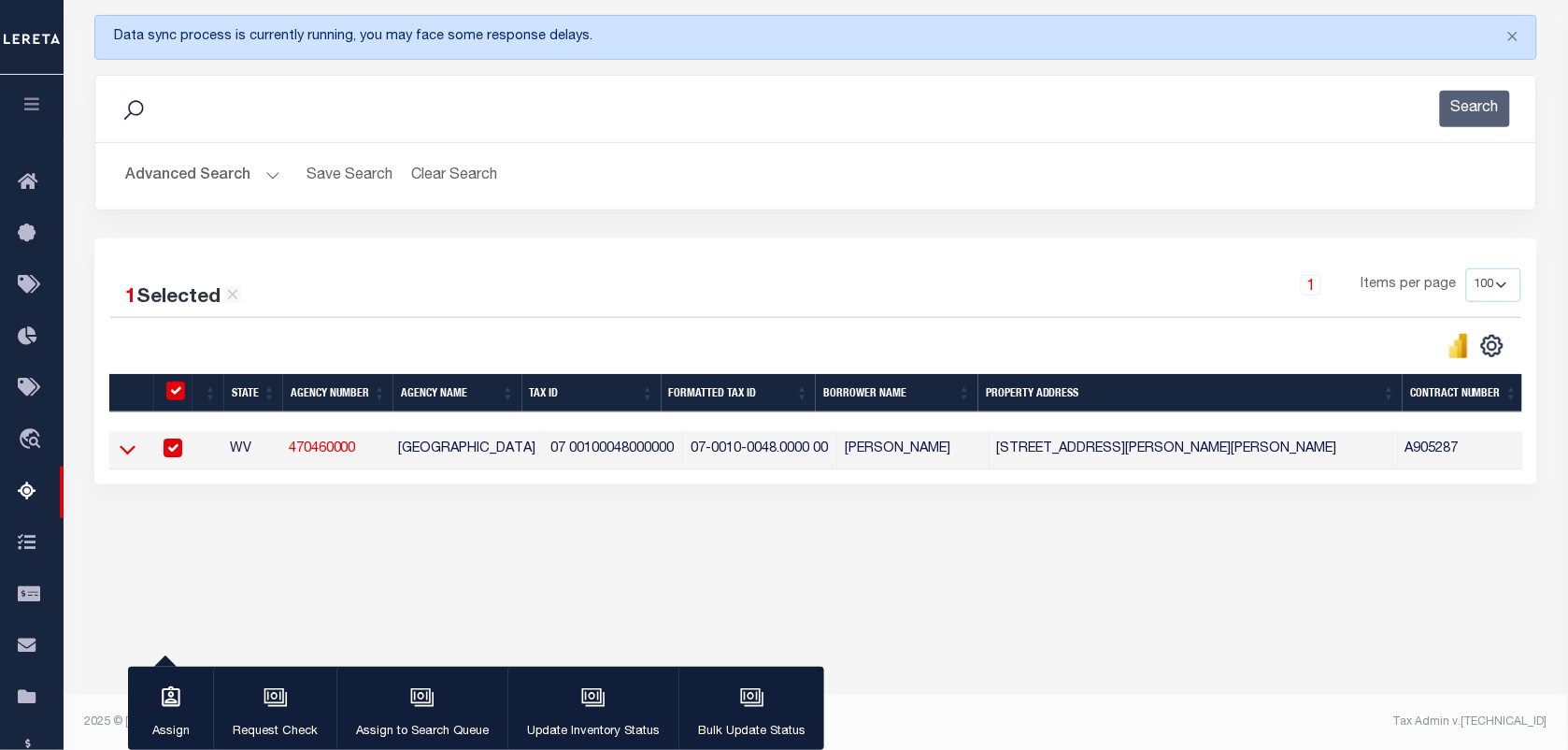
click at [127, 450] on icon at bounding box center [127, 448] width 16 height 20
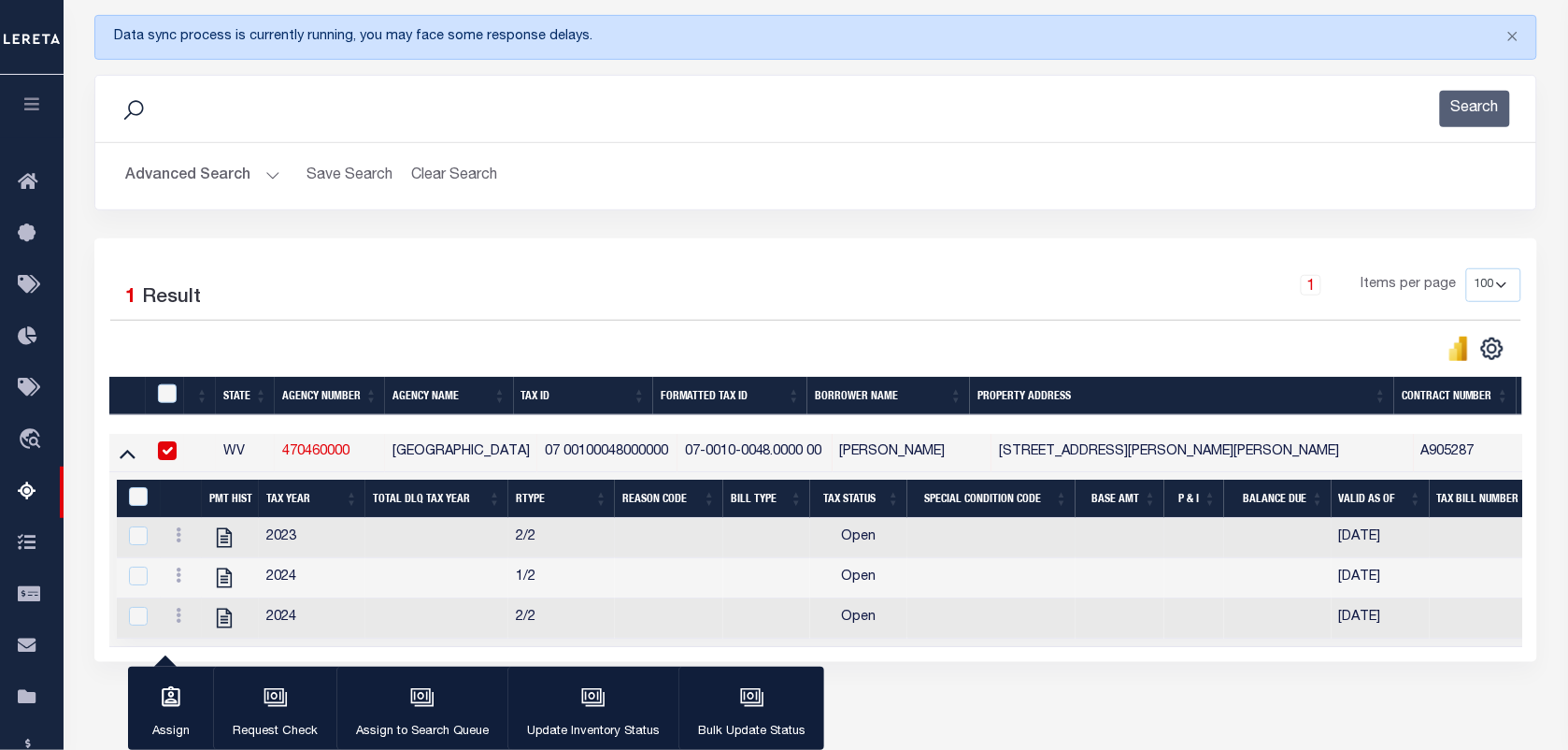
scroll to position [343, 0]
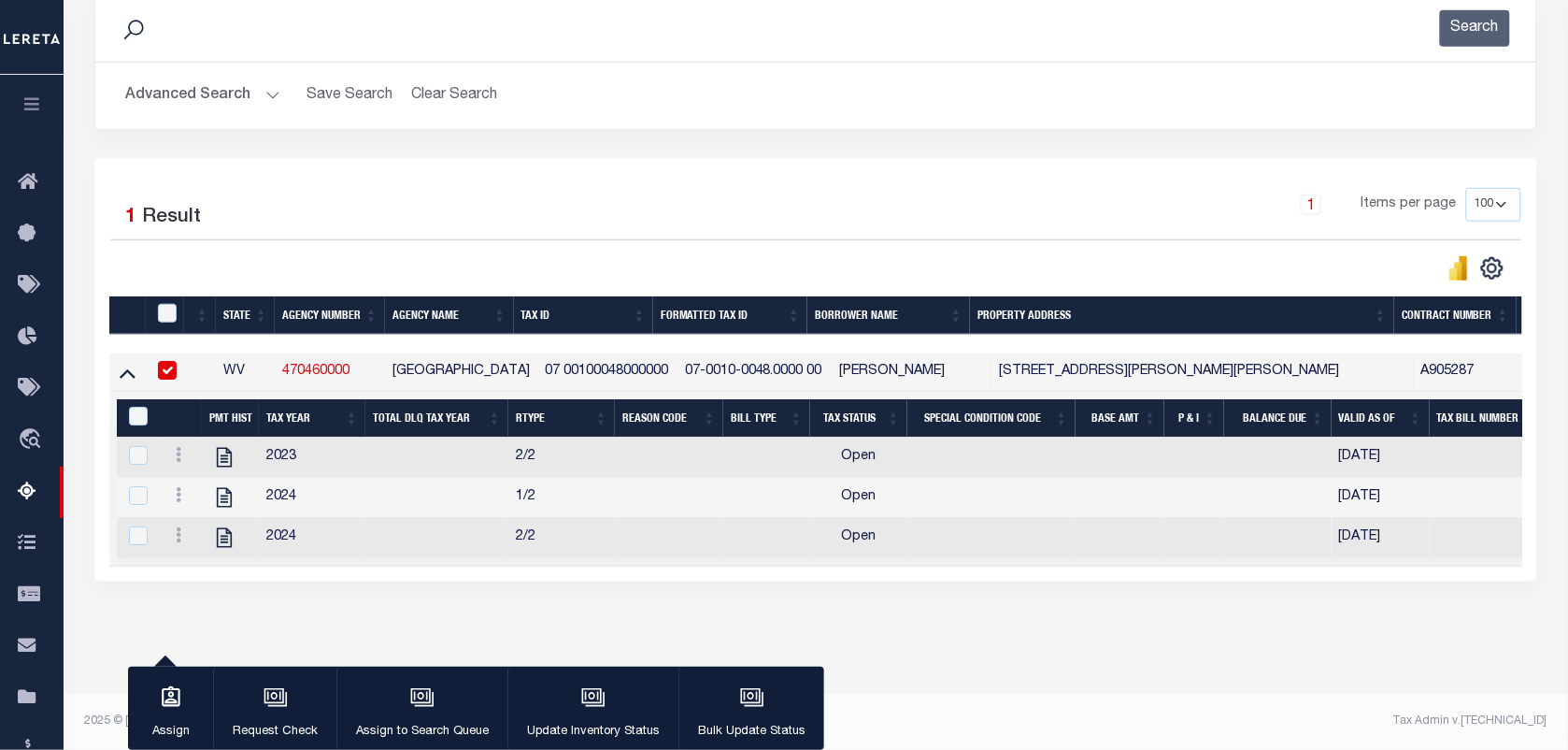
click at [128, 458] on td at bounding box center [138, 457] width 44 height 40
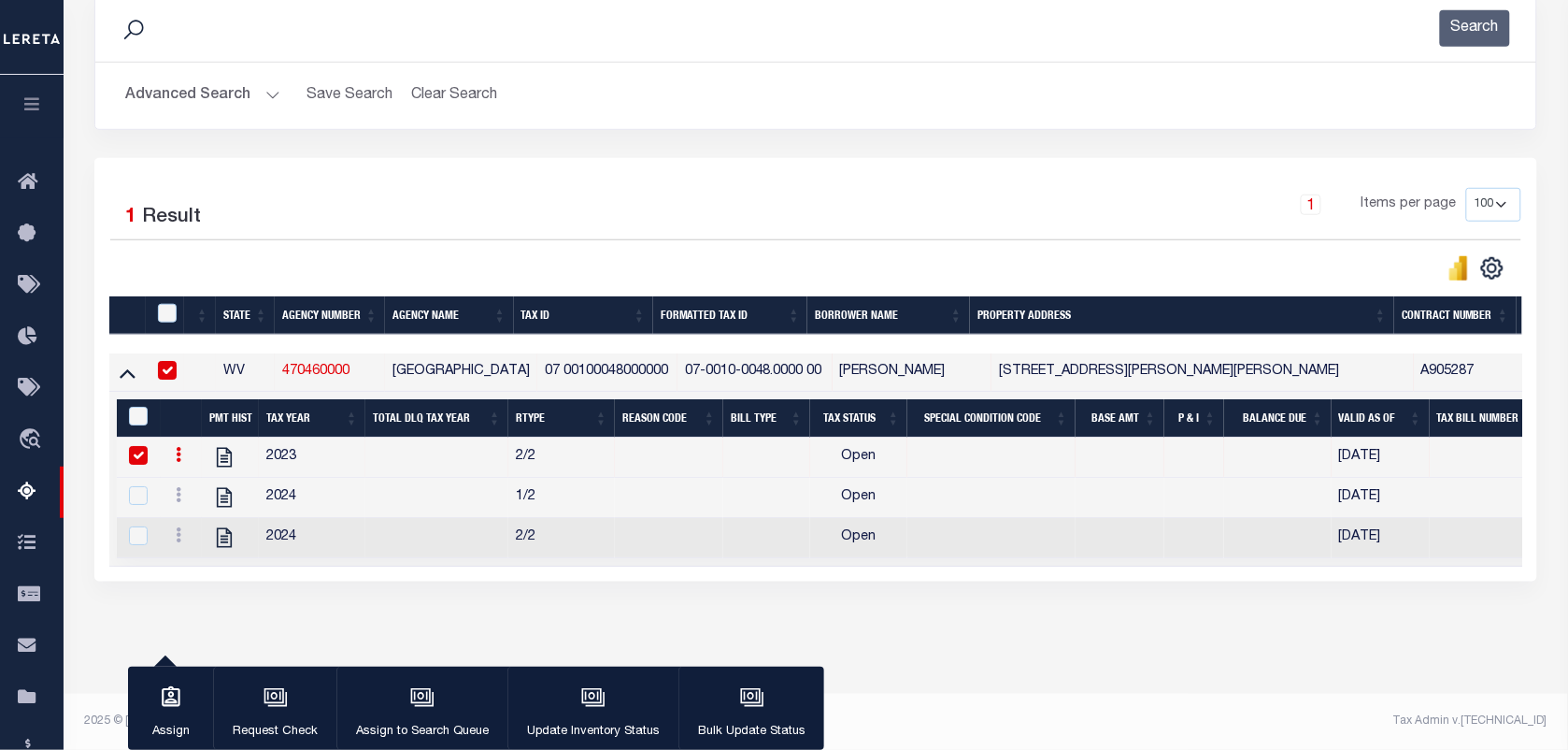
click at [177, 447] on icon at bounding box center [178, 454] width 6 height 15
click at [202, 481] on img "" at bounding box center [201, 486] width 19 height 19
checkbox input "false"
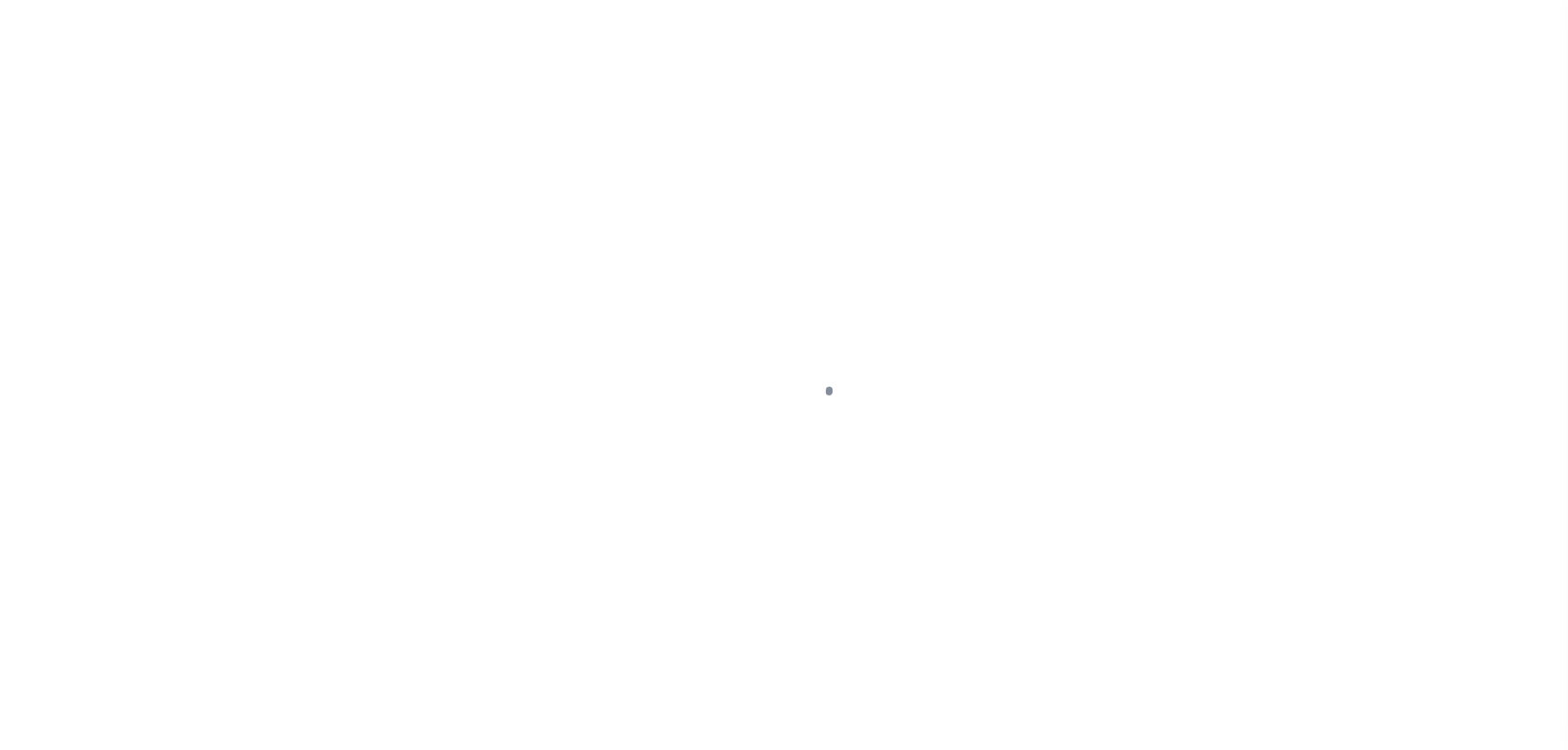
select select "PYD"
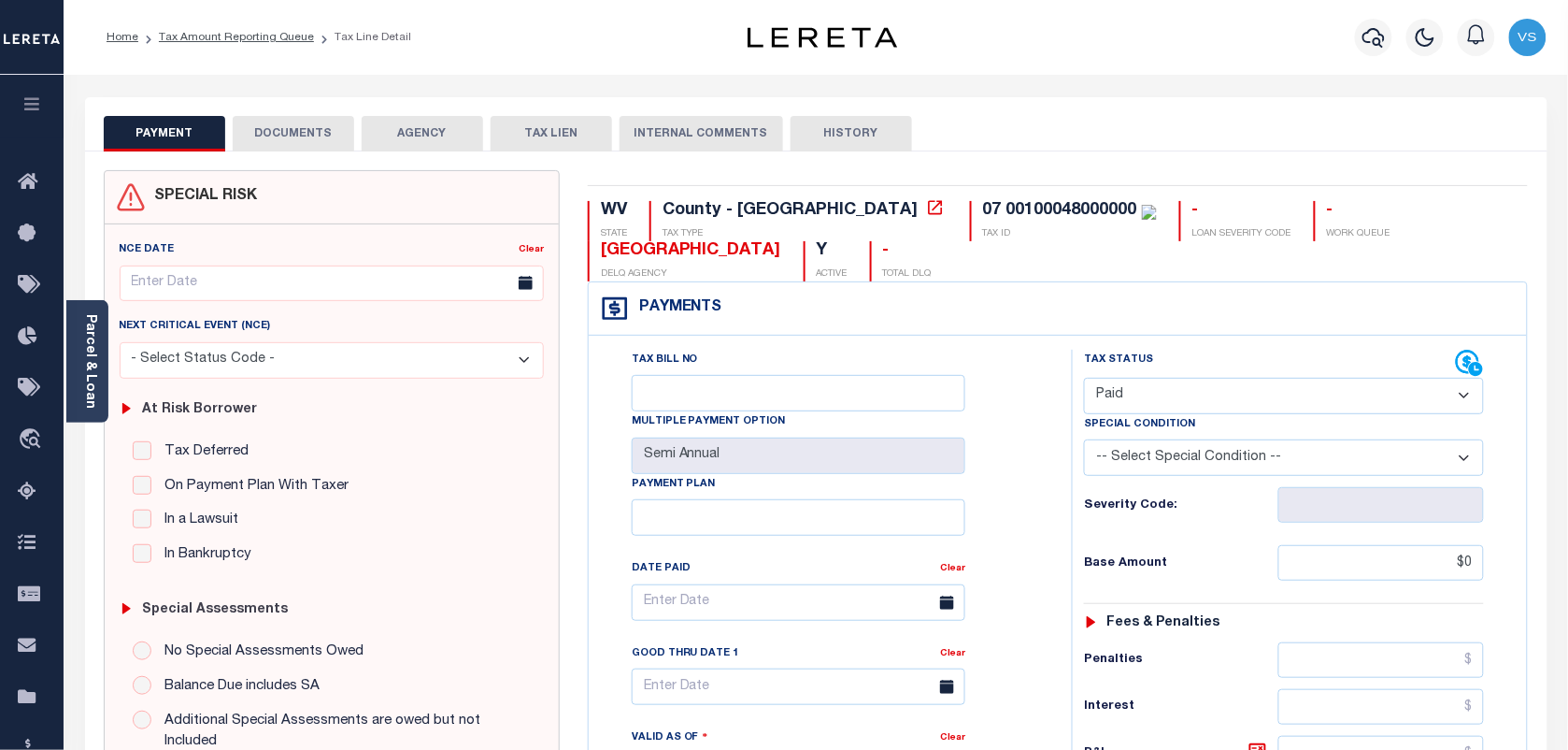
click at [279, 122] on button "DOCUMENTS" at bounding box center [293, 133] width 121 height 35
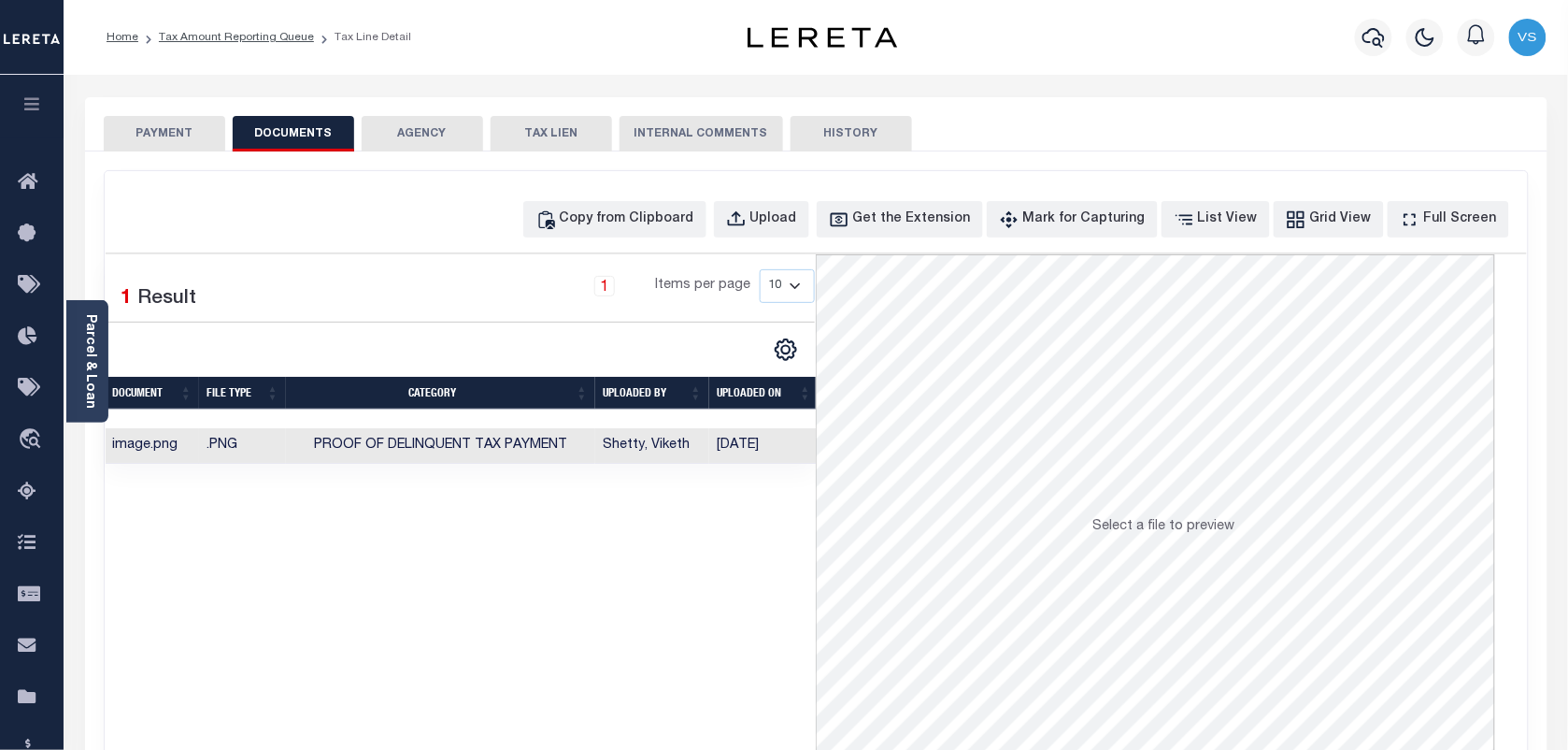
click at [170, 124] on button "PAYMENT" at bounding box center [164, 133] width 121 height 35
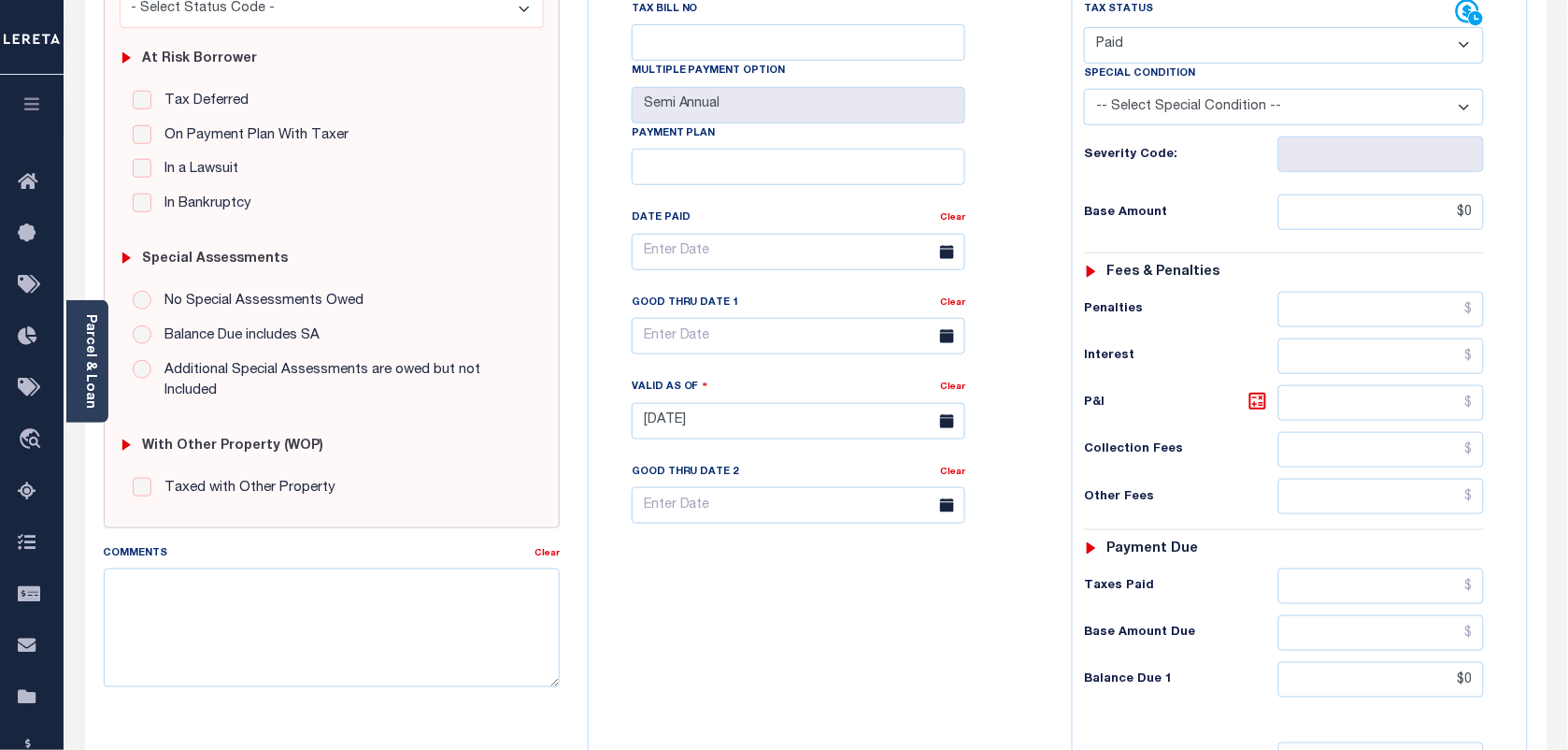
scroll to position [669, 0]
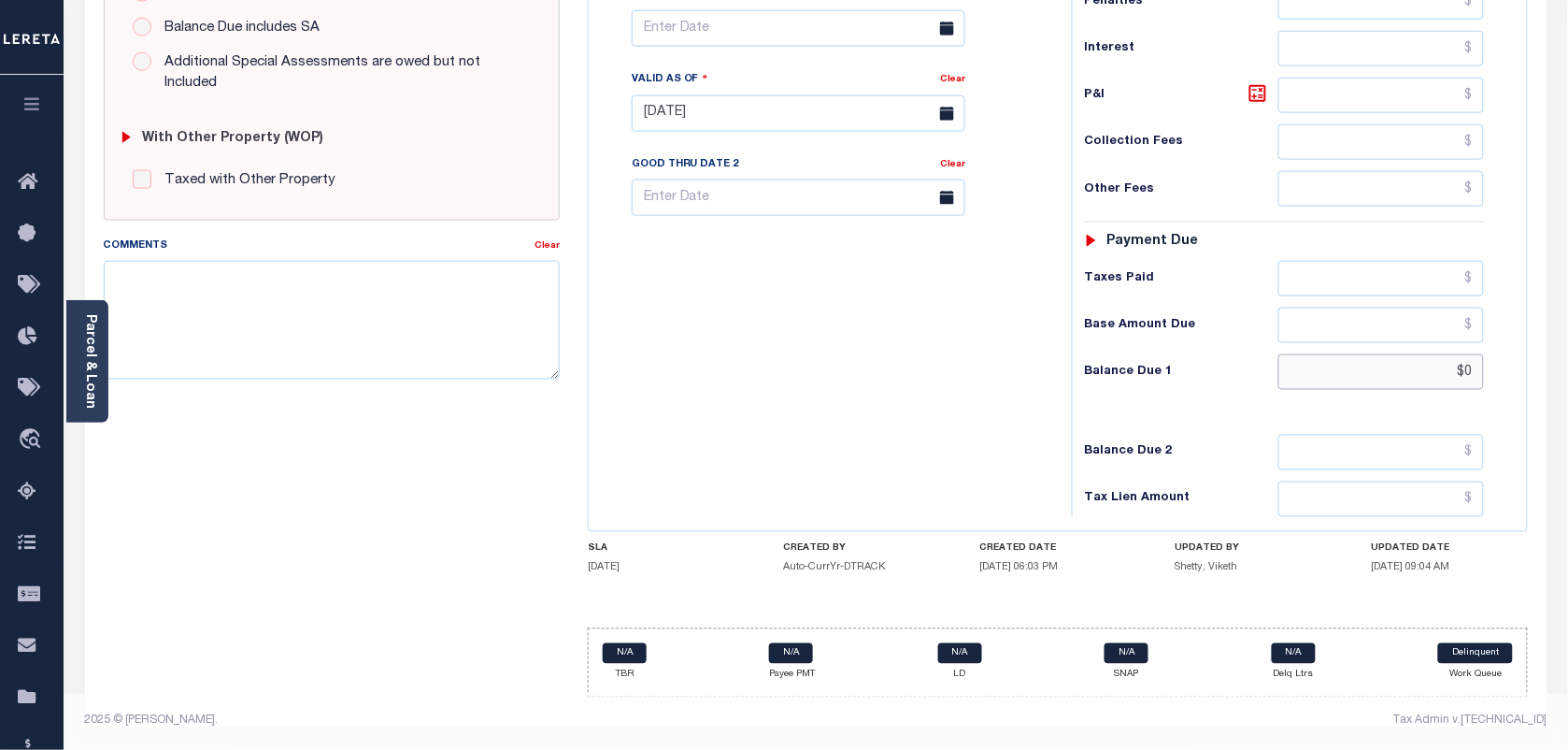
click at [1448, 385] on input "$0" at bounding box center [1381, 371] width 206 height 35
type input "$0.00"
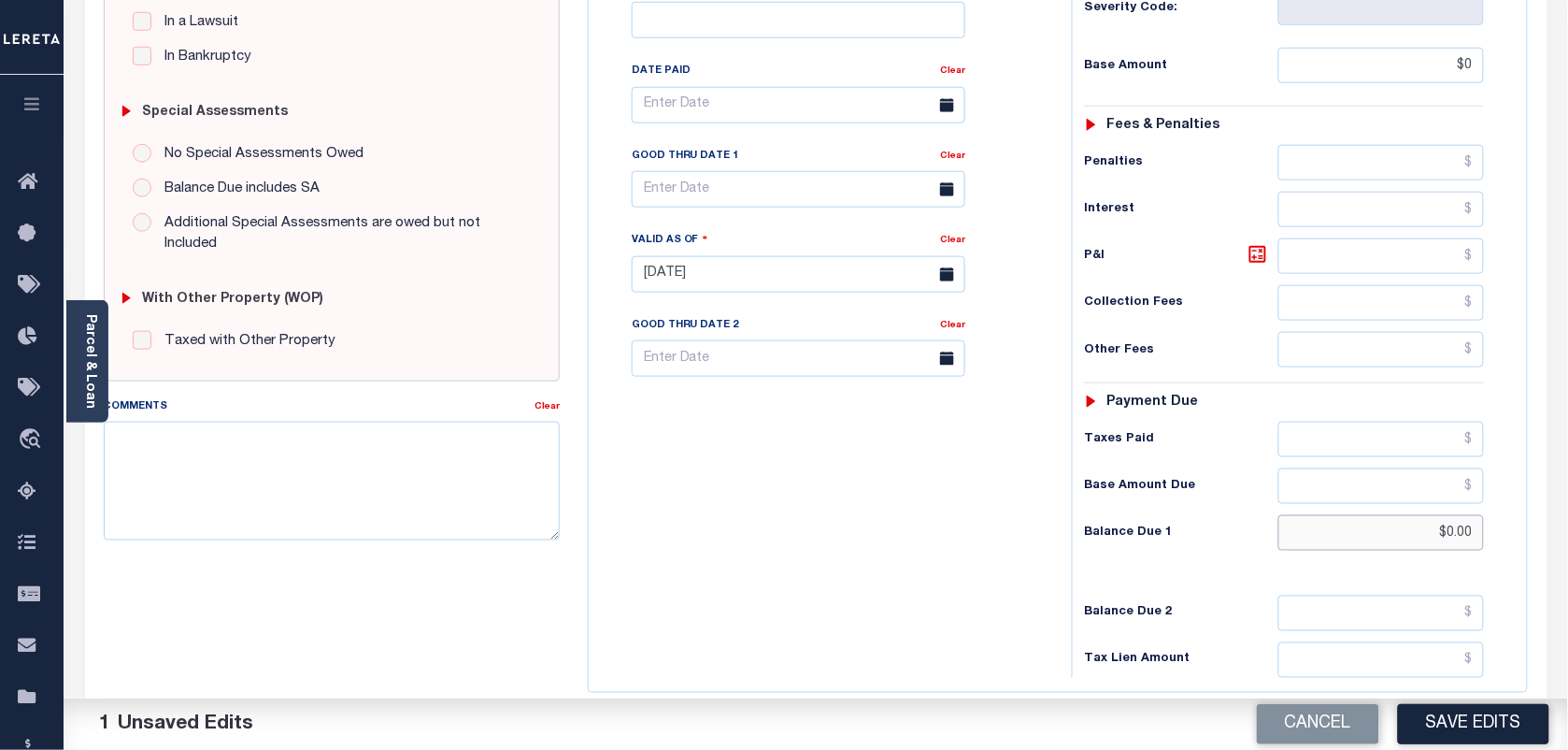
scroll to position [435, 0]
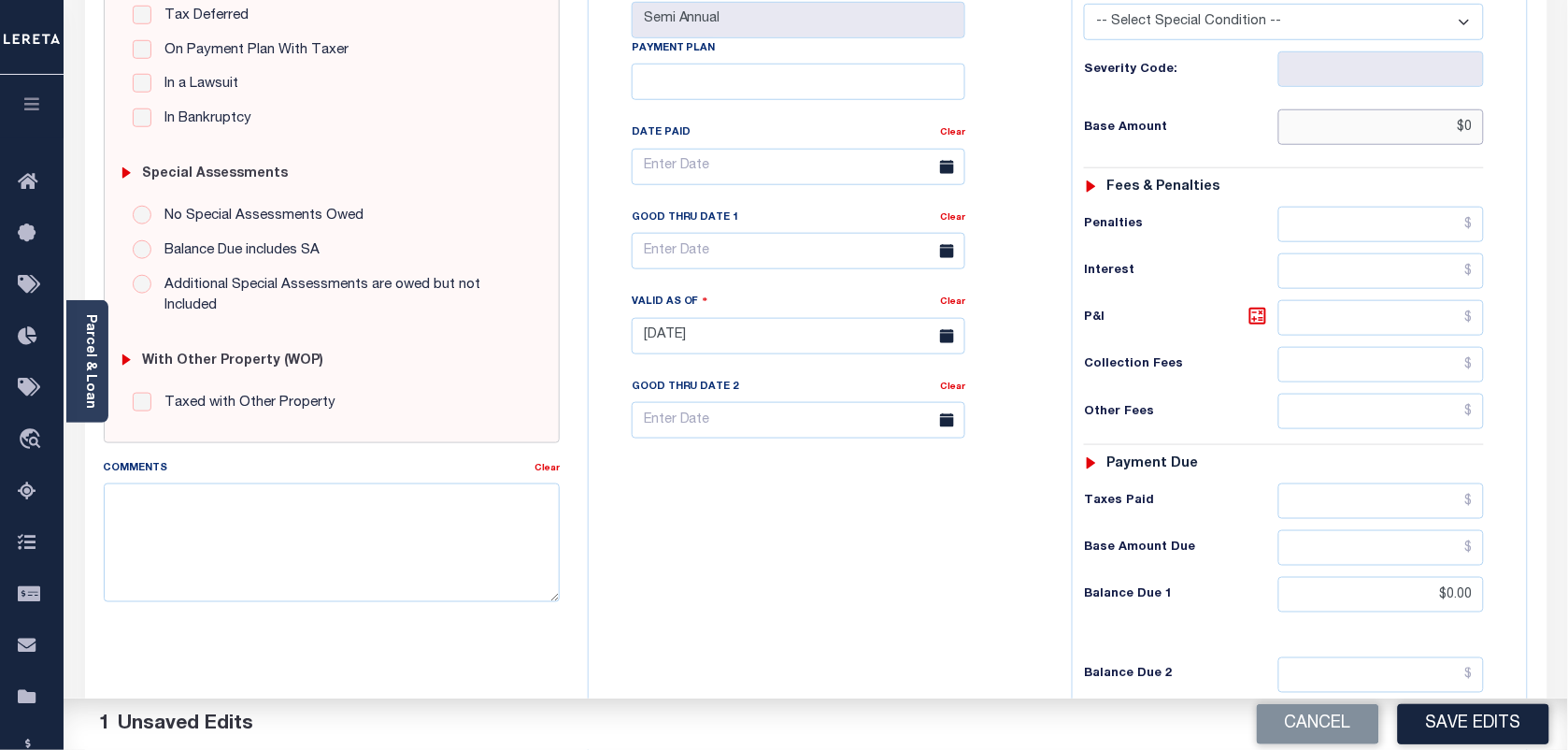
click at [1443, 131] on input "$0" at bounding box center [1381, 127] width 206 height 35
type input "$0.00"
click at [1504, 732] on button "Save Edits" at bounding box center [1473, 724] width 152 height 40
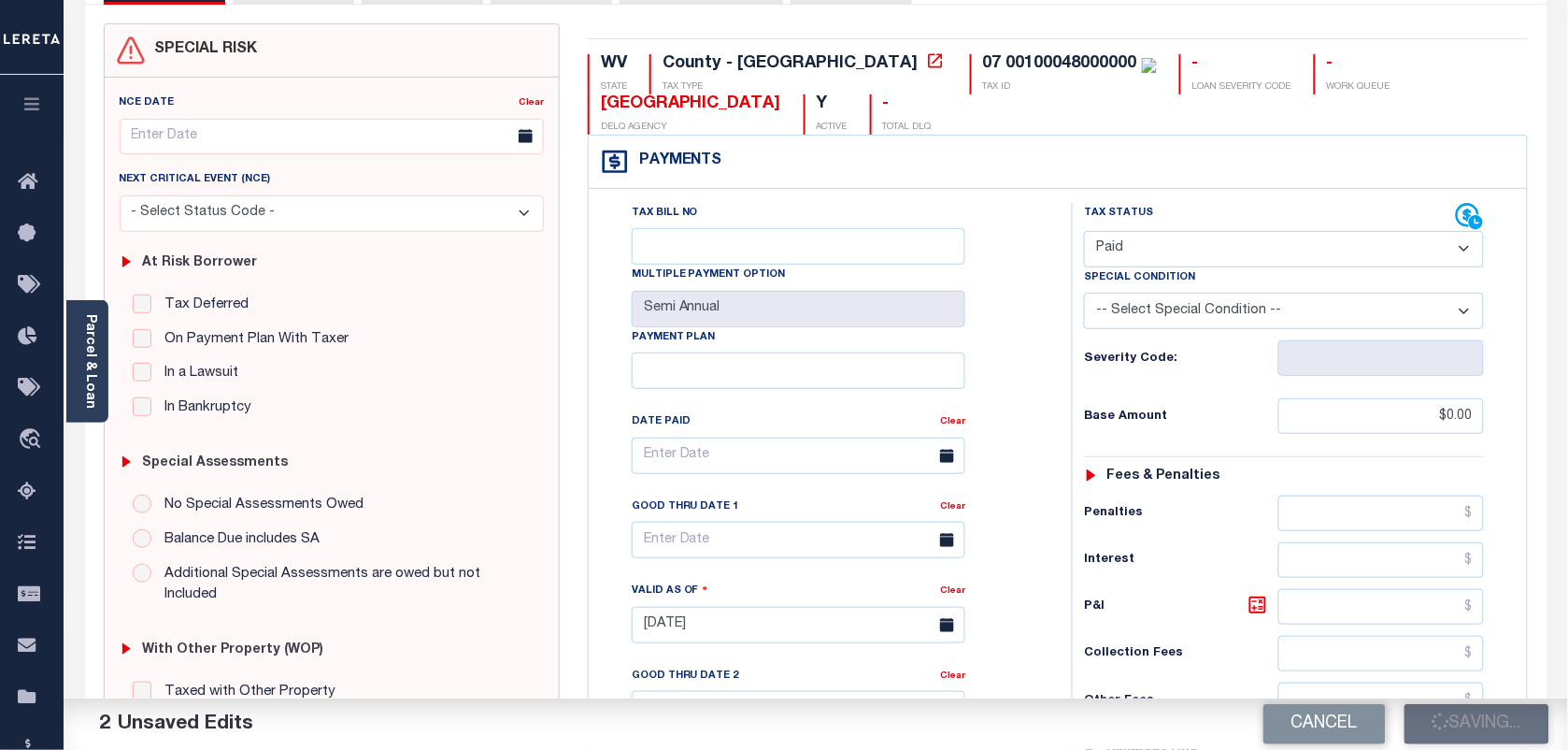
scroll to position [0, 0]
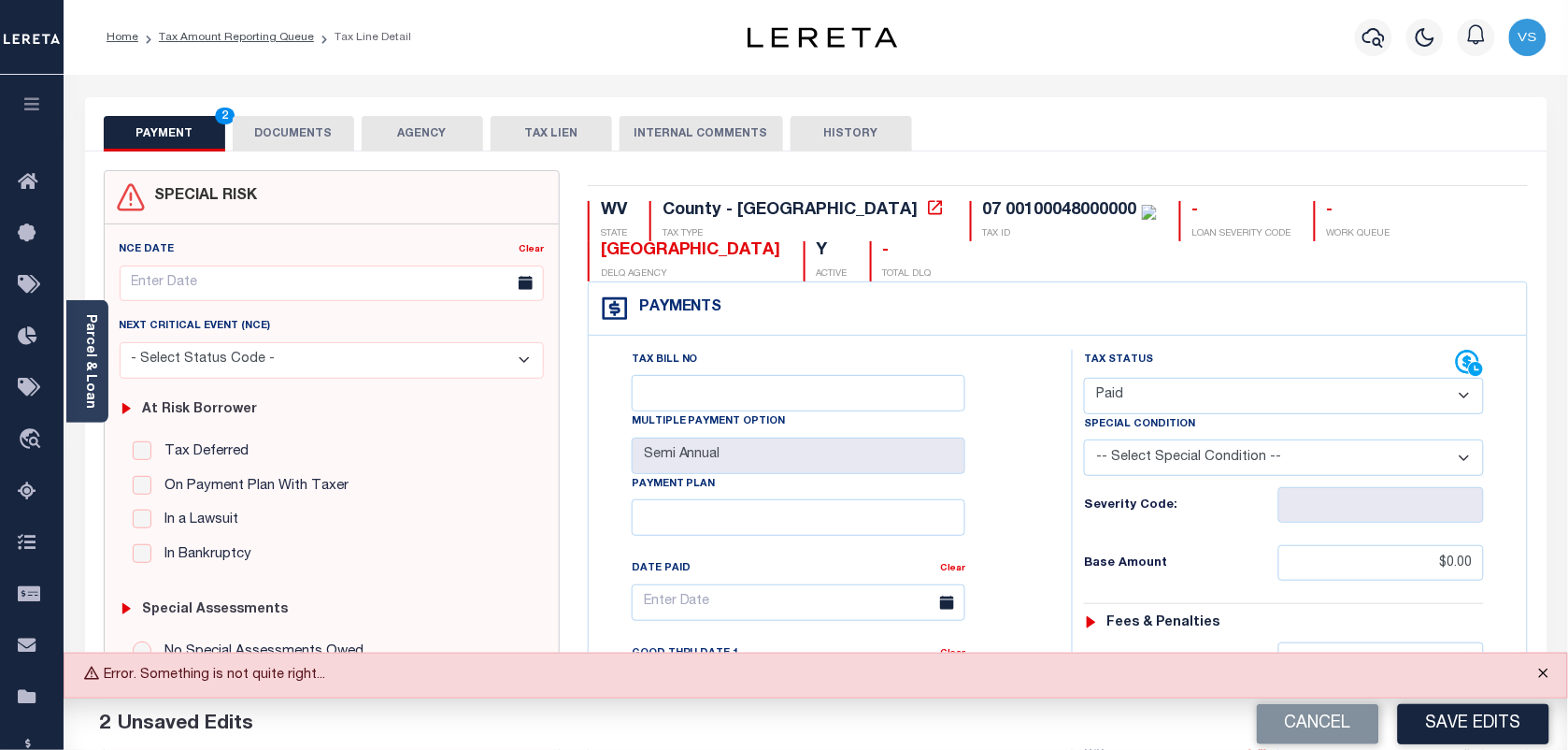
click at [1549, 677] on button "Close" at bounding box center [1543, 674] width 47 height 41
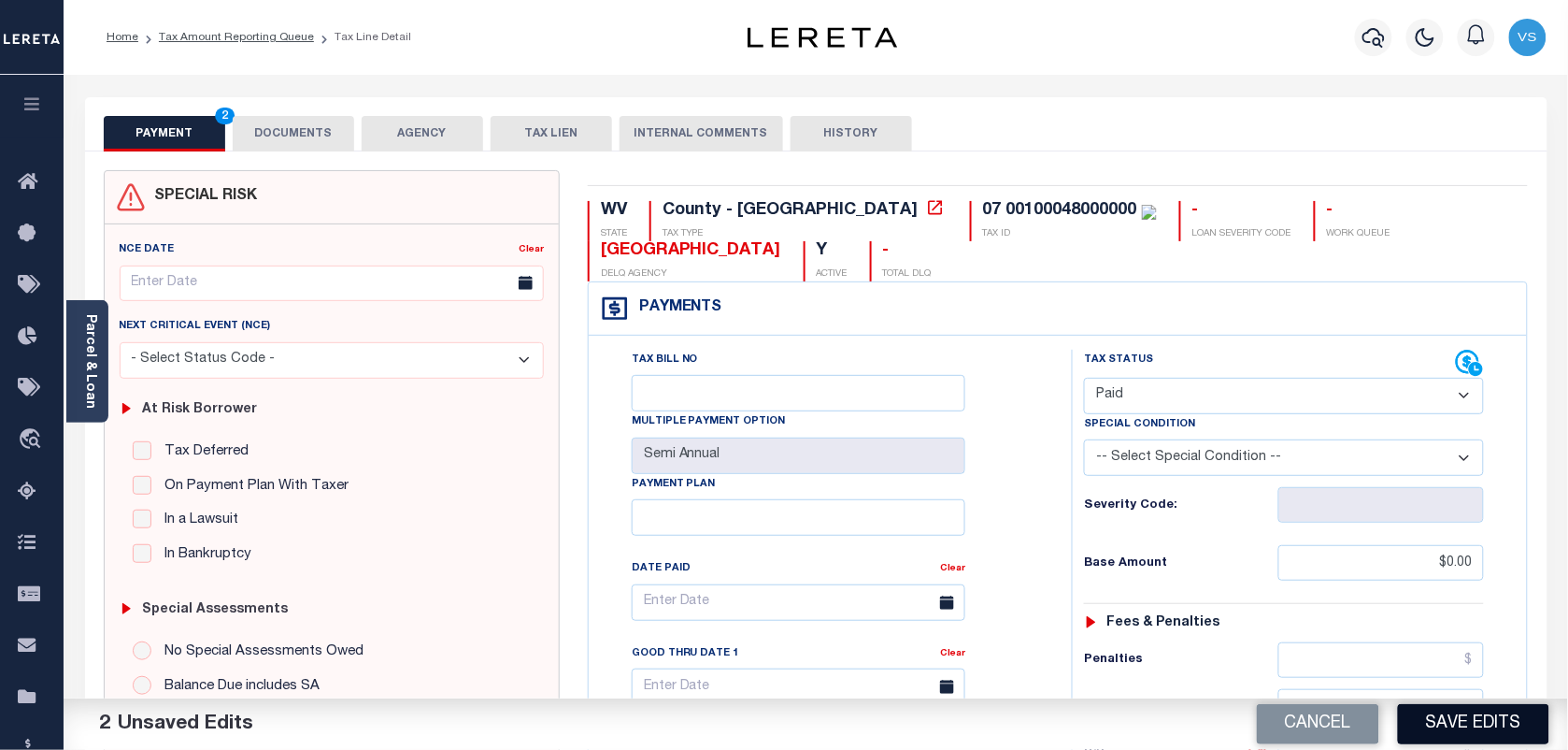
click at [1507, 731] on button "Save Edits" at bounding box center [1473, 724] width 152 height 40
checkbox input "false"
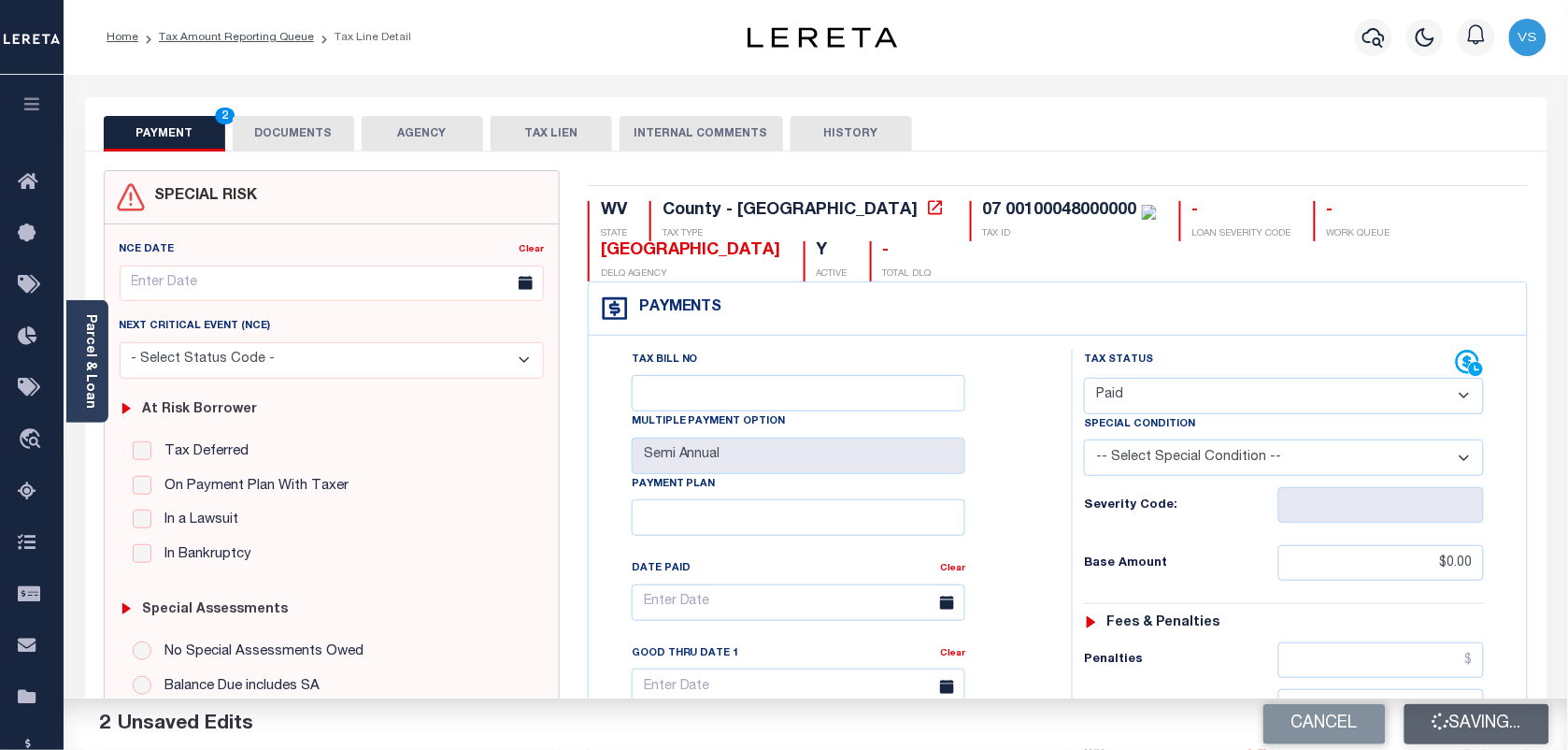
type input "$0"
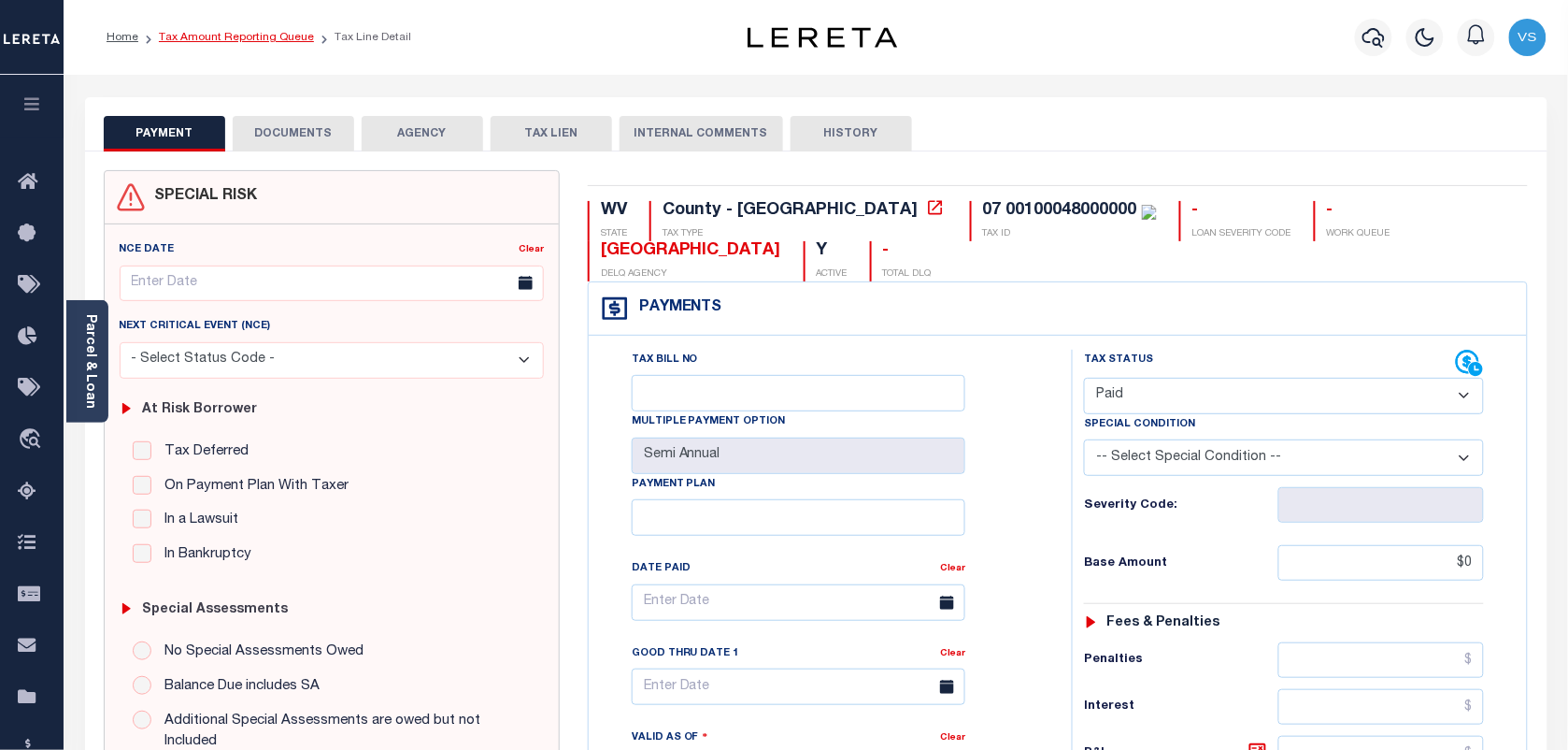
click at [175, 37] on link "Tax Amount Reporting Queue" at bounding box center [237, 37] width 155 height 11
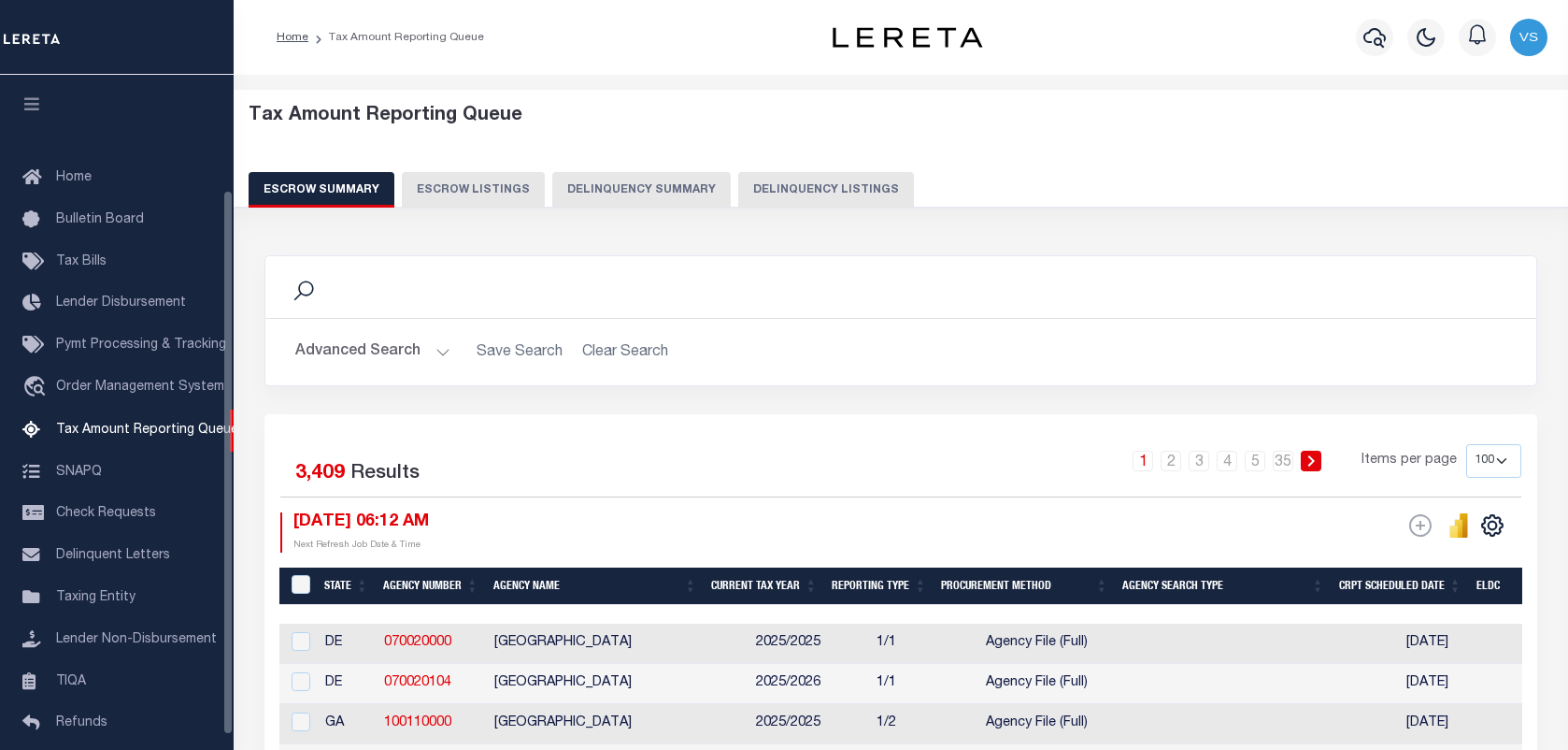
select select "100"
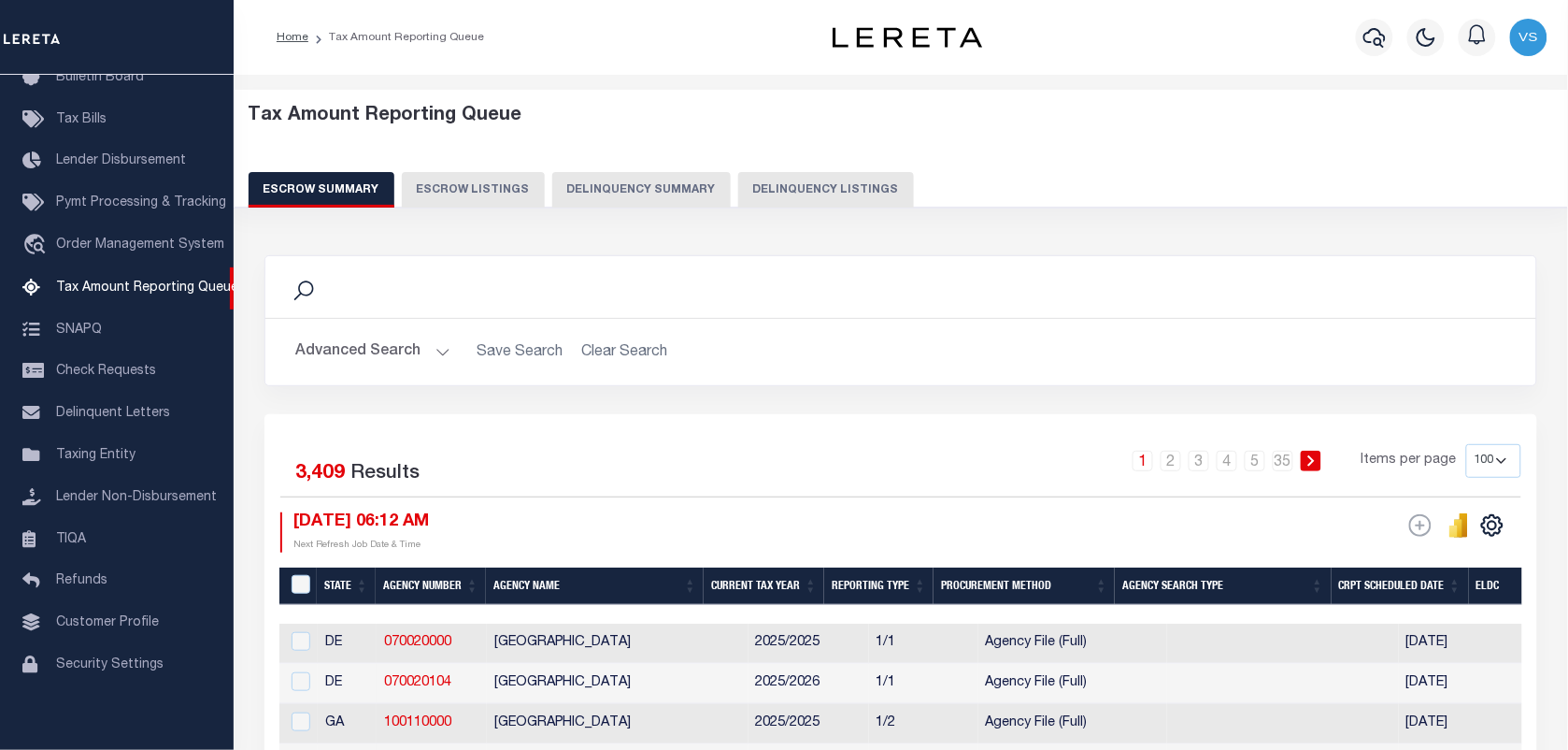
click at [753, 184] on button "Delinquency Listings" at bounding box center [826, 189] width 175 height 35
select select "100"
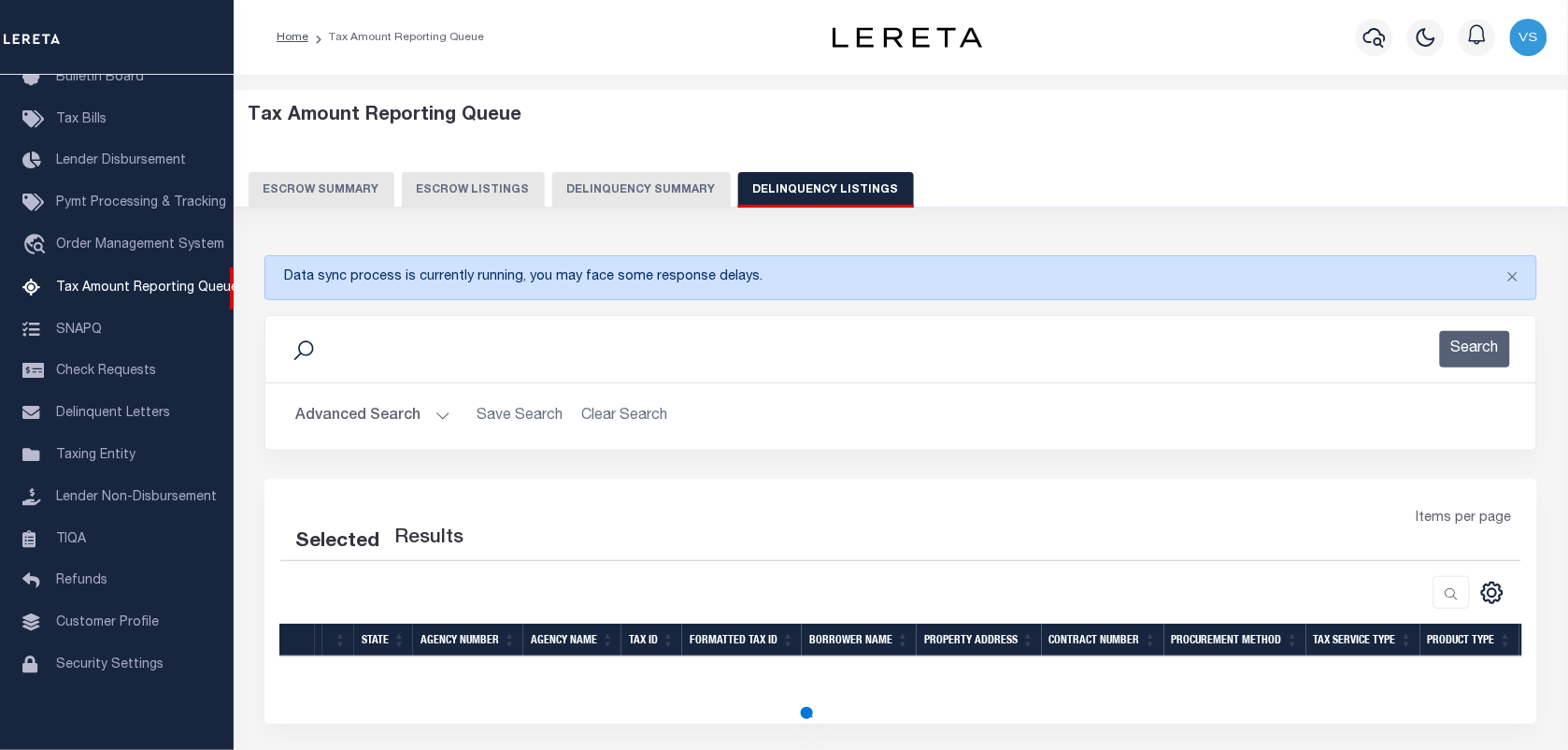
select select "100"
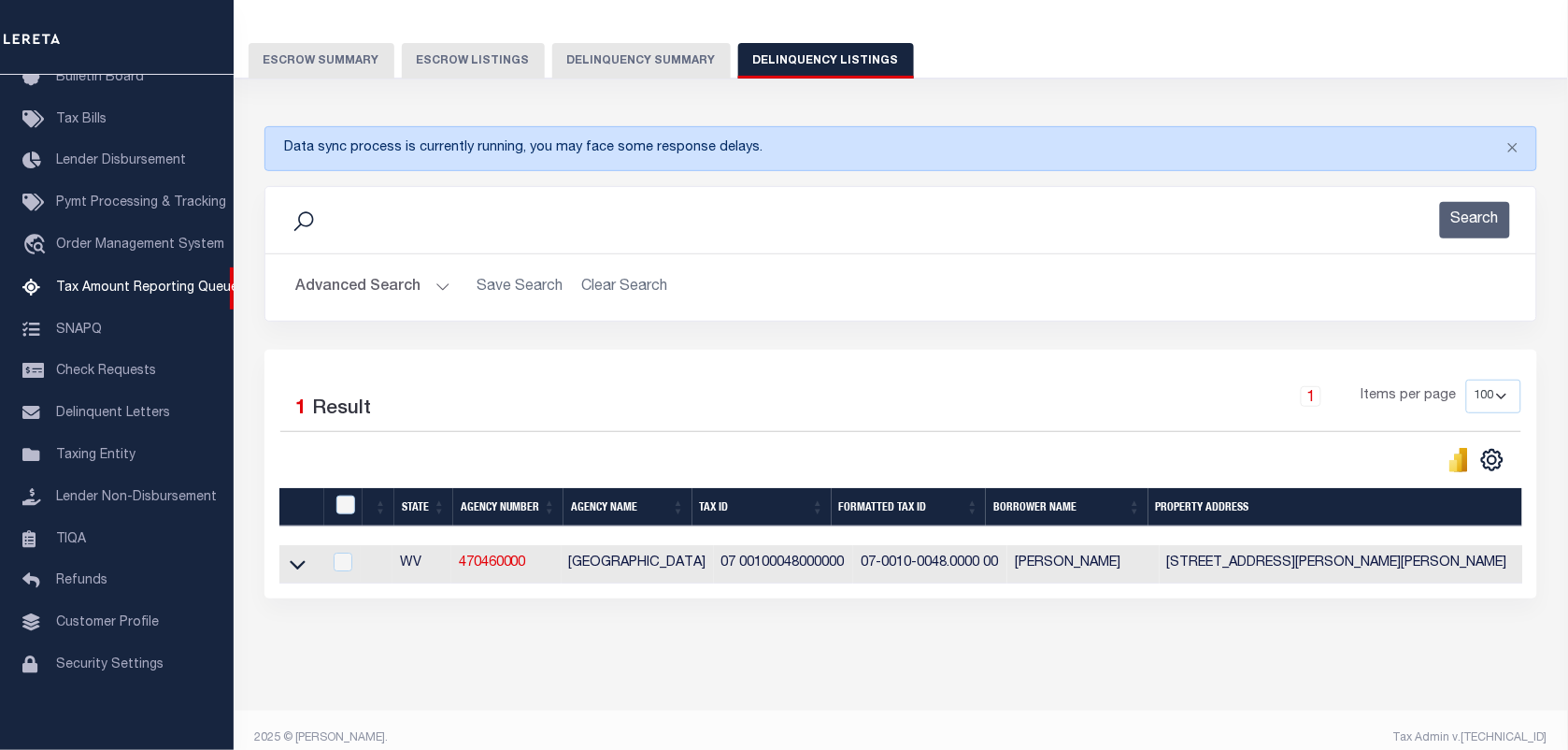
scroll to position [163, 0]
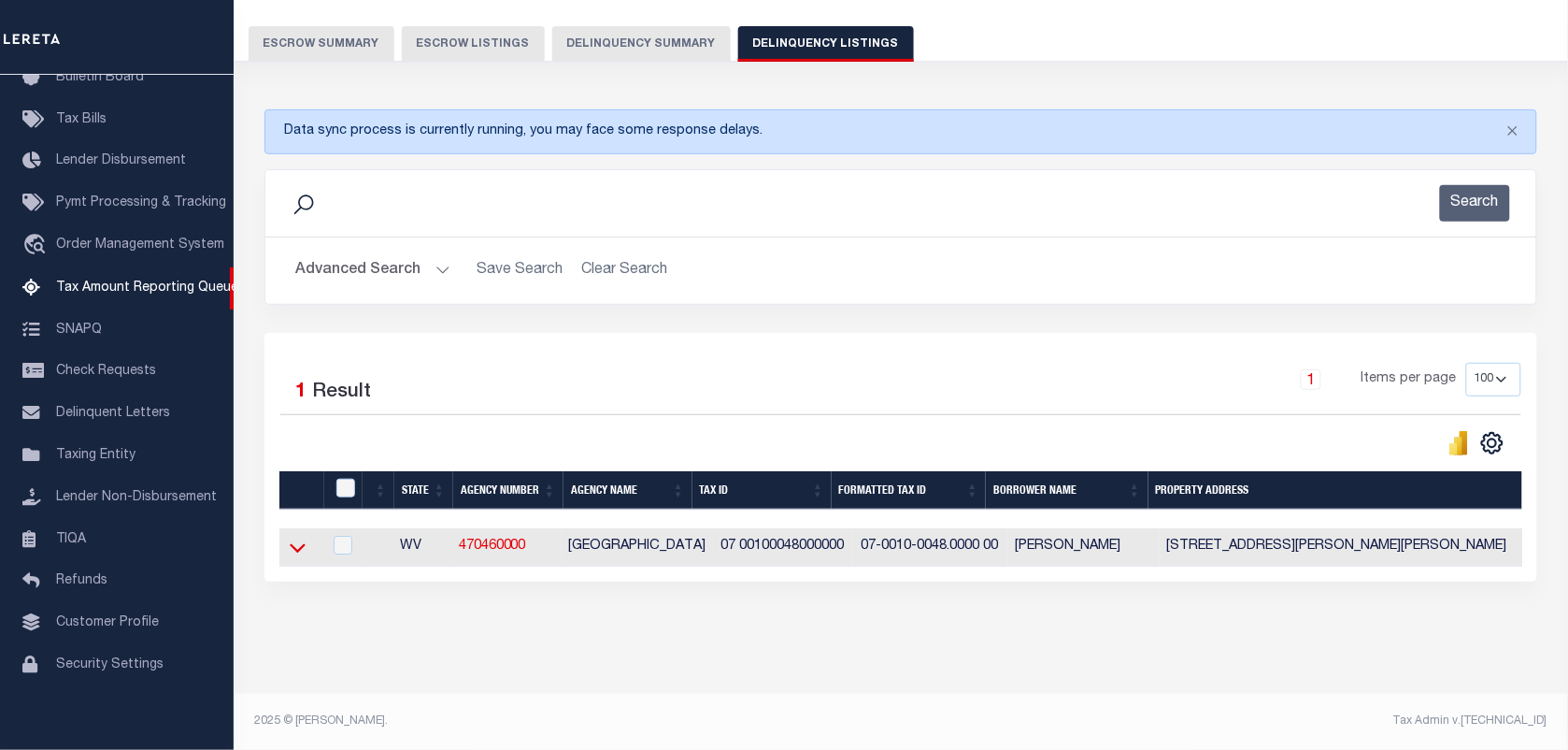
click at [292, 537] on icon at bounding box center [298, 547] width 16 height 20
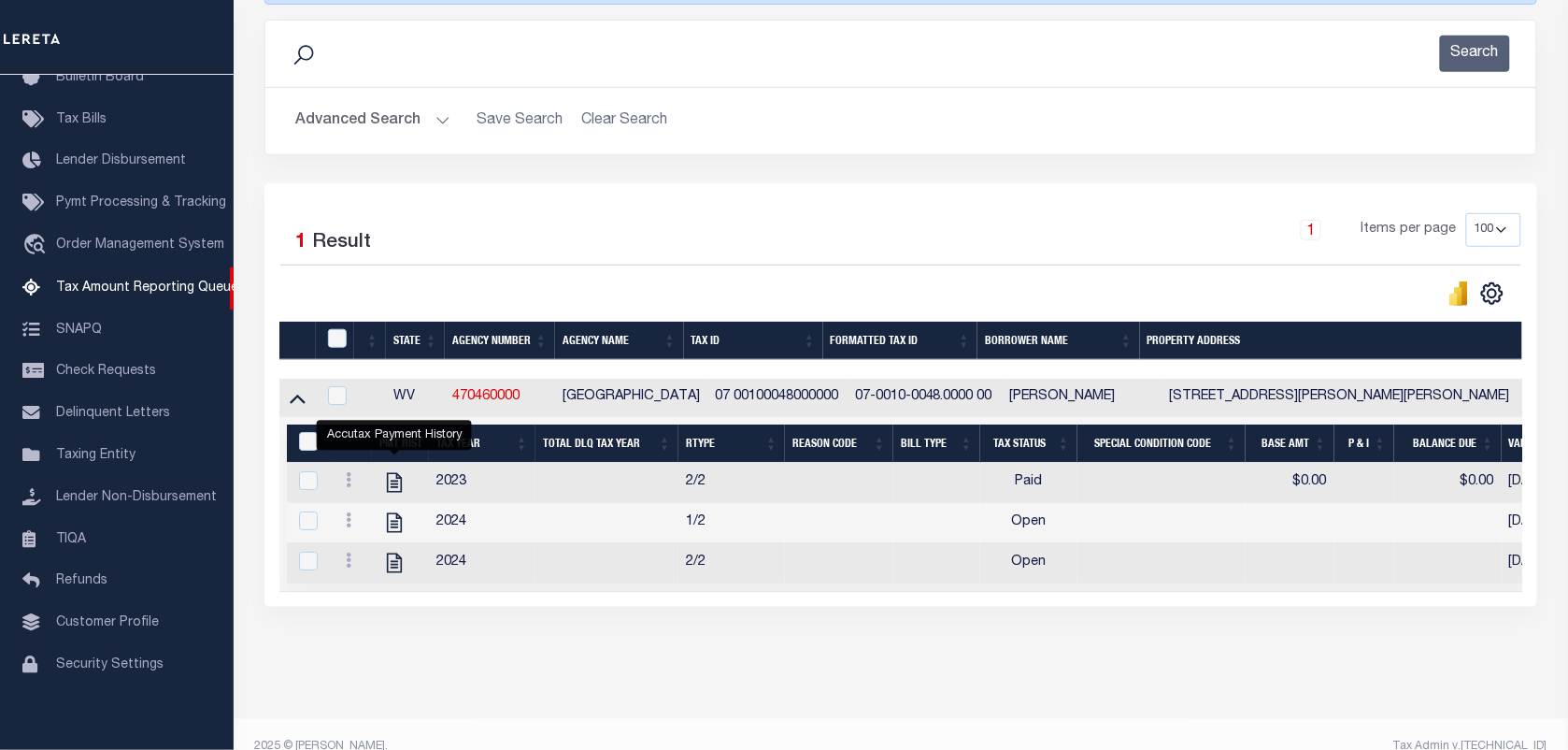
scroll to position [343, 0]
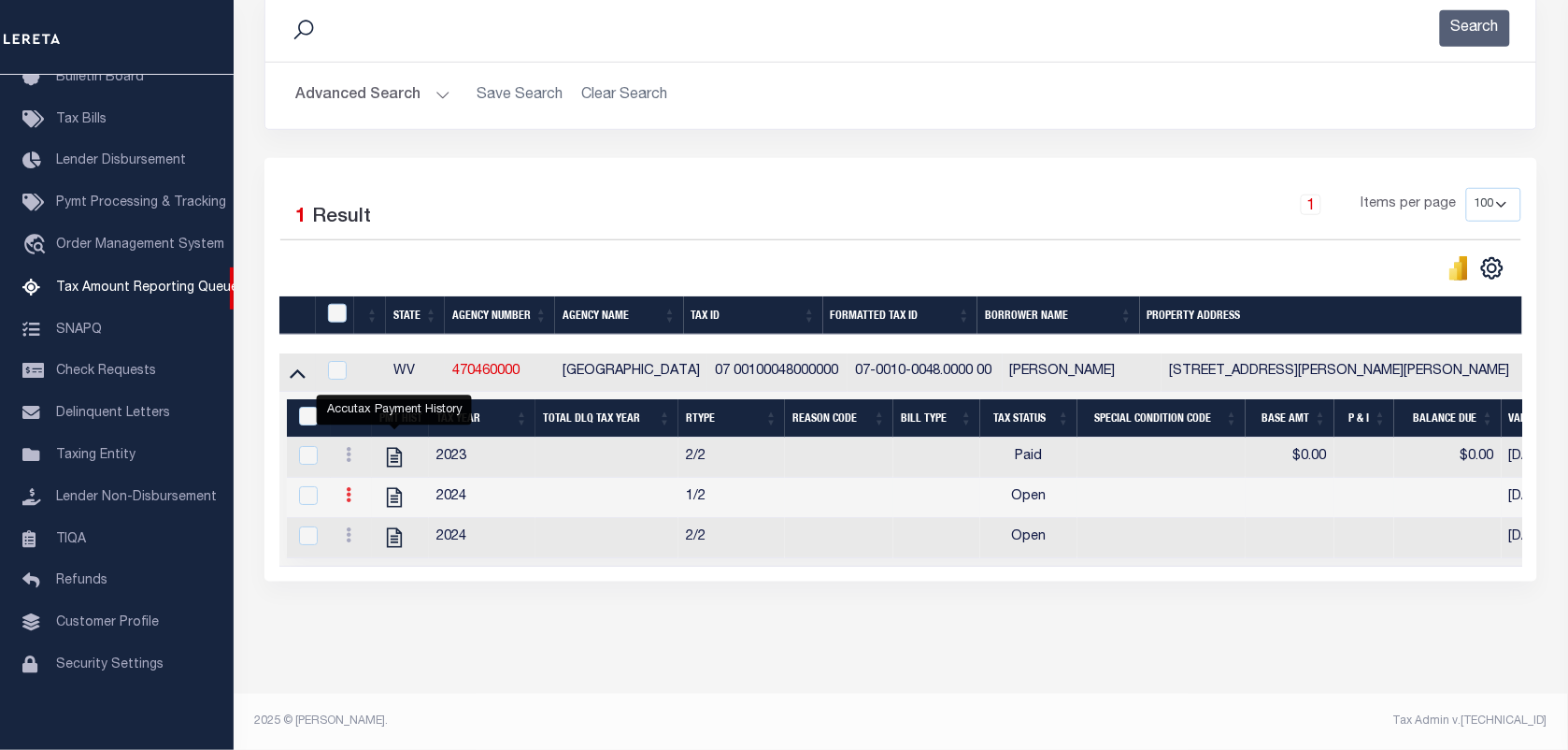
click at [345, 487] on icon at bounding box center [348, 494] width 6 height 15
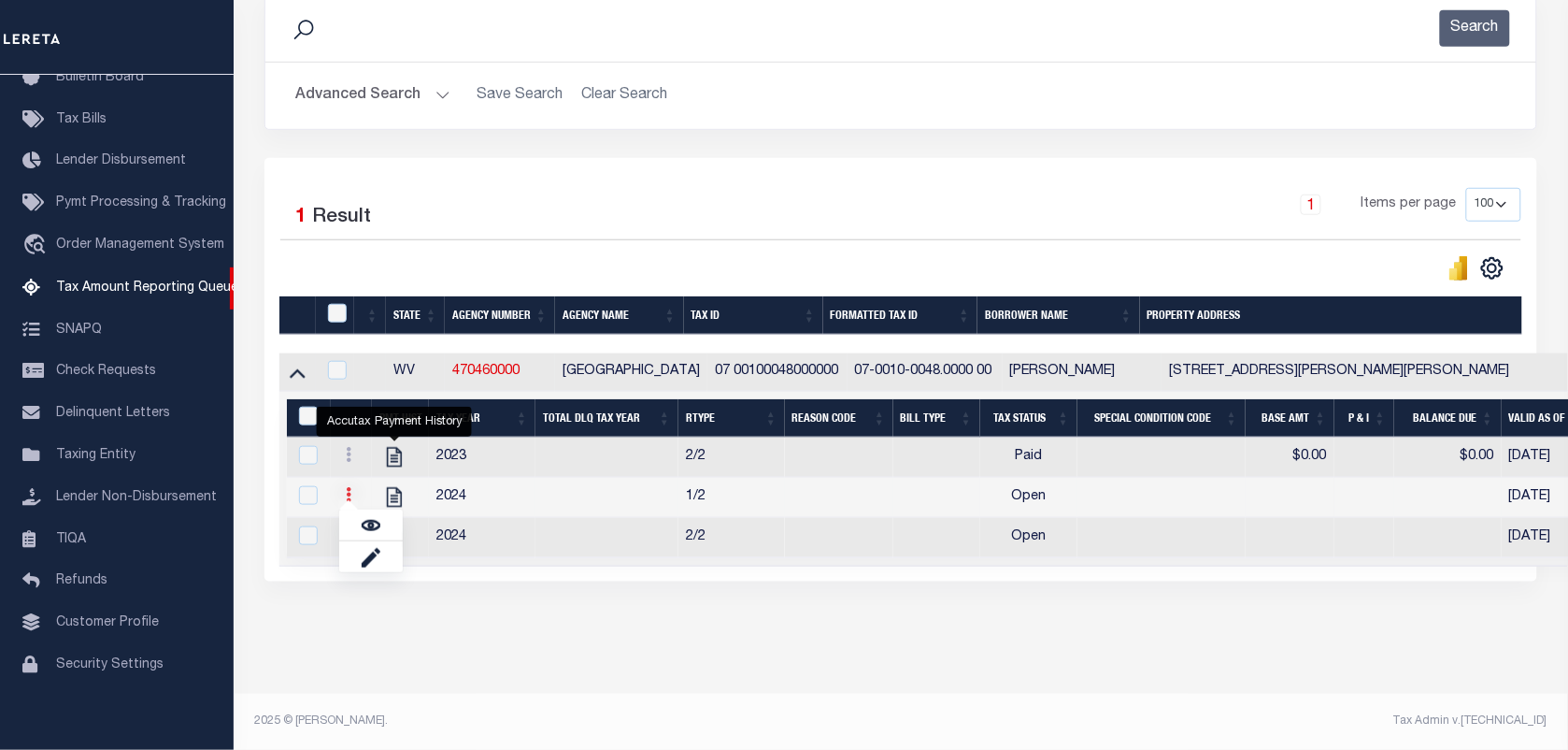
scroll to position [332, 0]
click at [355, 522] on link "" at bounding box center [371, 525] width 64 height 31
checkbox input "true"
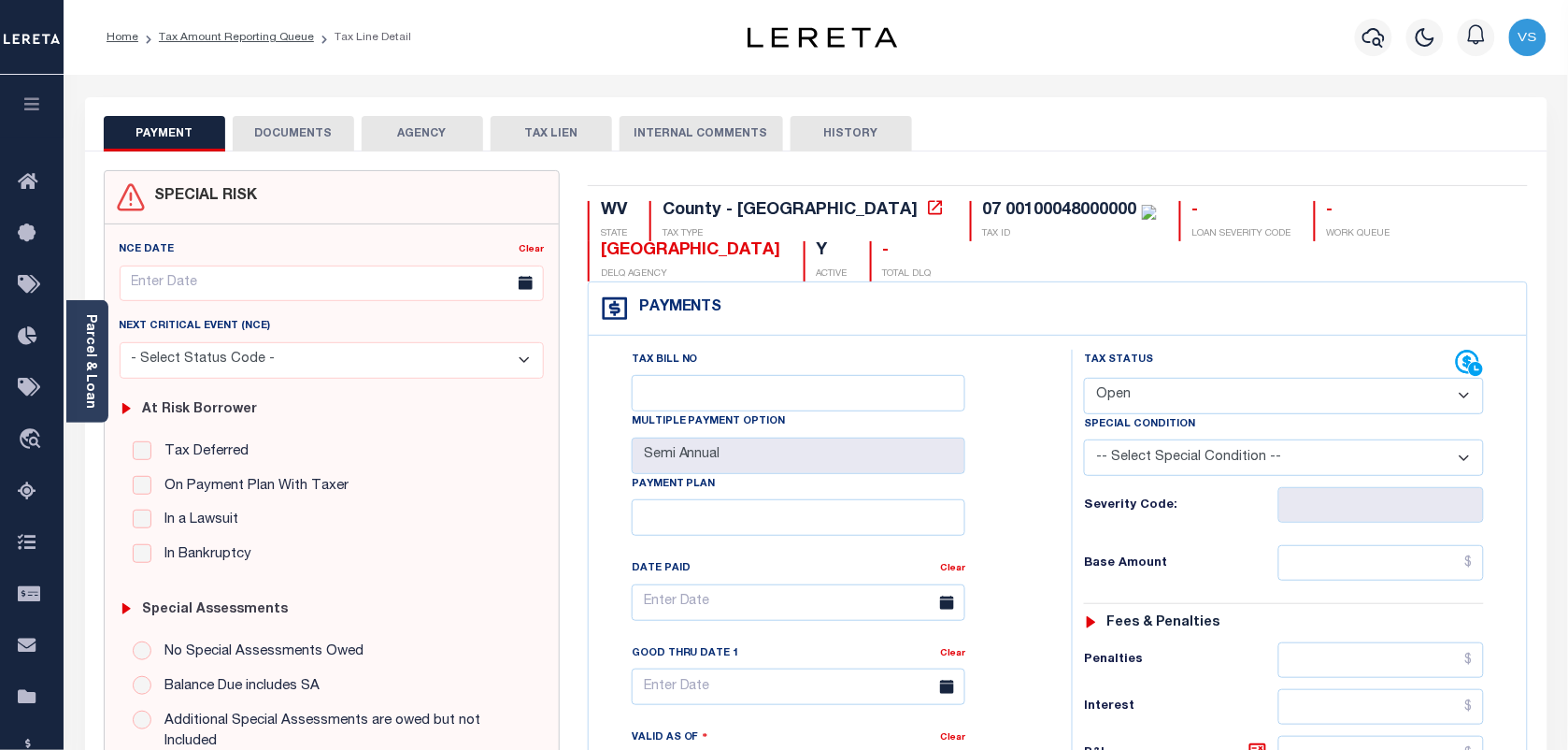
click at [1202, 406] on select "- Select Status Code - Open Due/Unpaid Paid Incomplete No Tax Due Internal Refu…" at bounding box center [1283, 396] width 400 height 36
select select "PYD"
click at [1083, 380] on select "- Select Status Code - Open Due/Unpaid Paid Incomplete No Tax Due Internal Refu…" at bounding box center [1283, 396] width 400 height 36
type input "[DATE]"
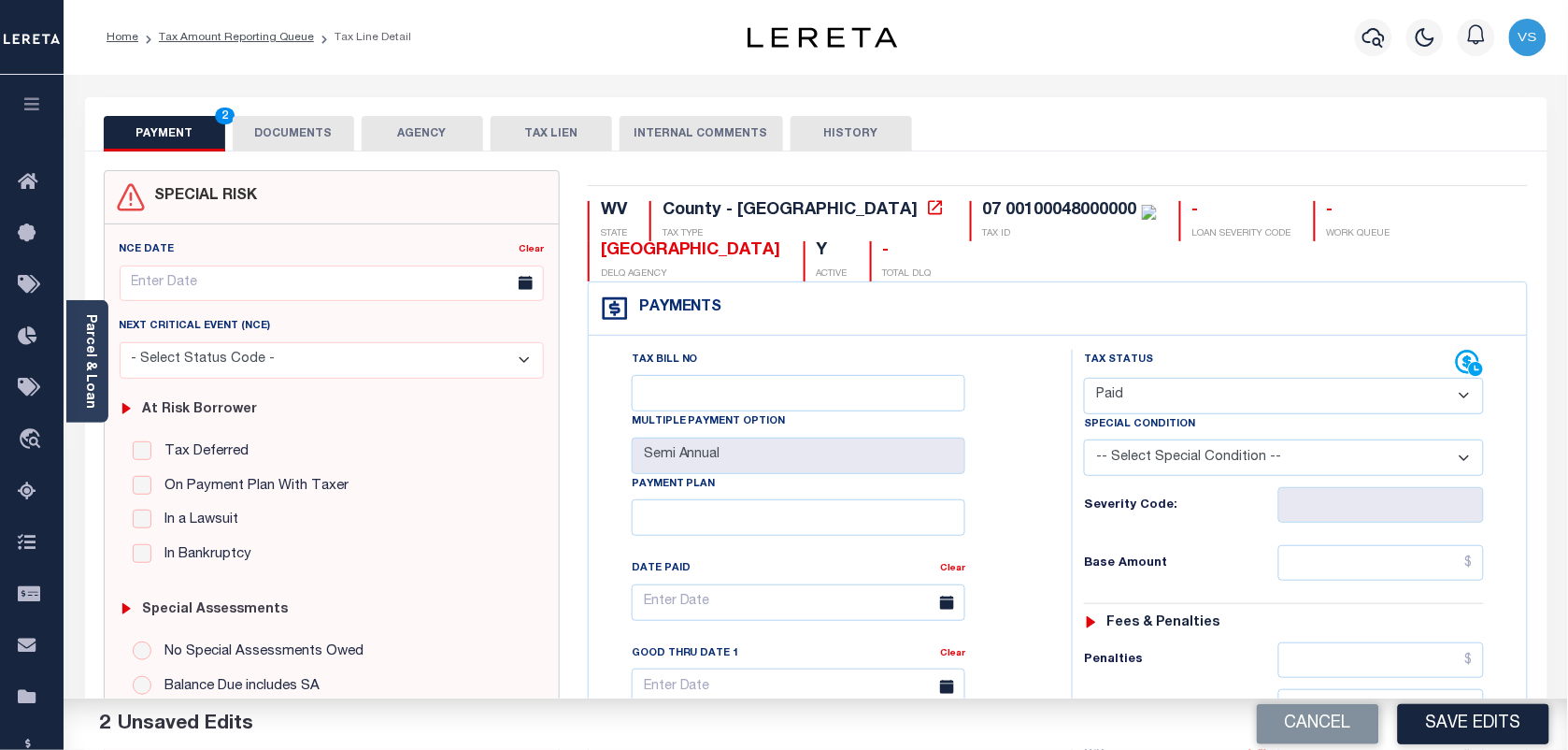
click at [1370, 543] on div "Tax Status Status - Select Status Code -" at bounding box center [1289, 761] width 436 height 825
click at [1371, 549] on input "text" at bounding box center [1381, 562] width 206 height 35
type input "$0.00"
click at [283, 128] on button "DOCUMENTS" at bounding box center [293, 133] width 121 height 35
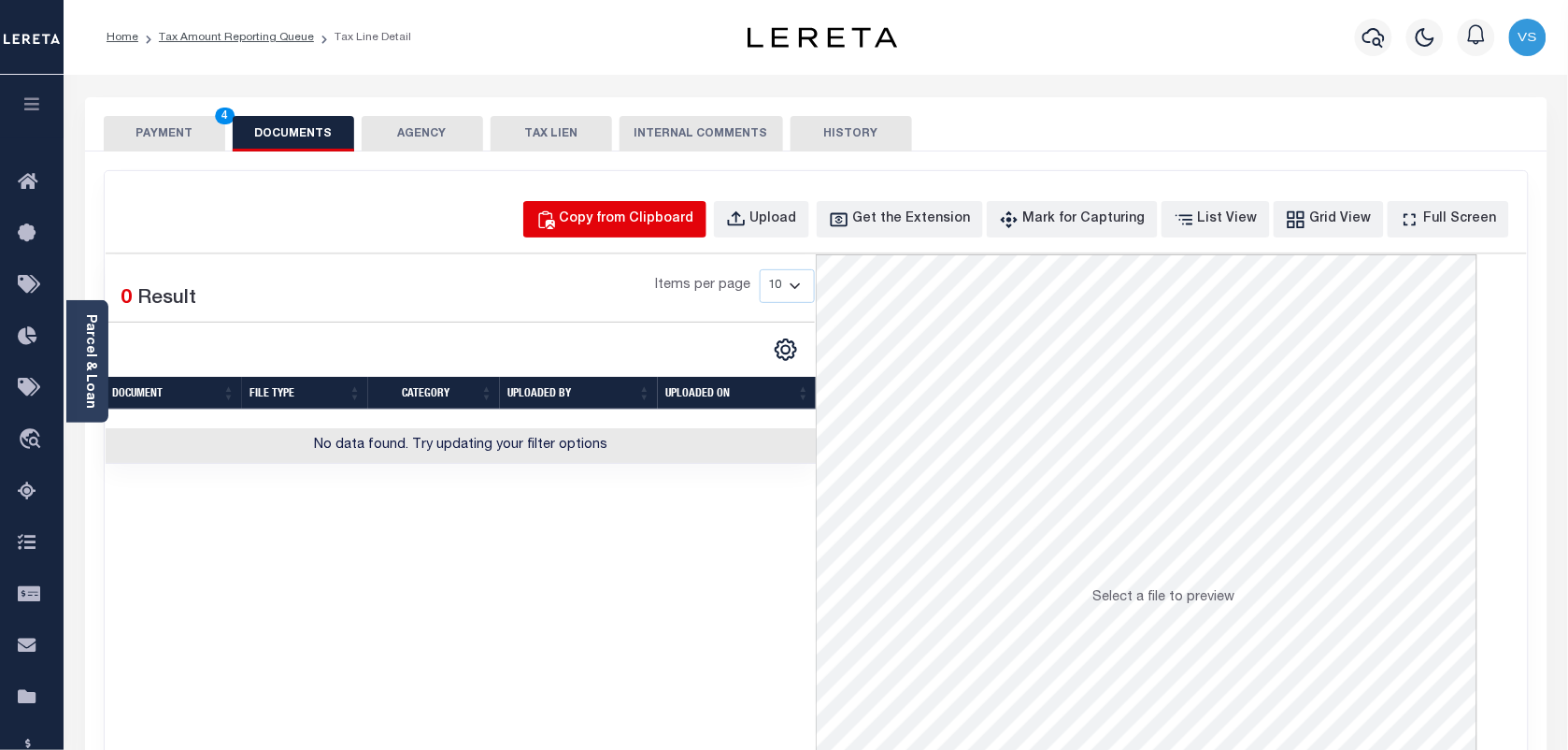
click at [622, 221] on div "Copy from Clipboard" at bounding box center [627, 219] width 134 height 21
select select "POP"
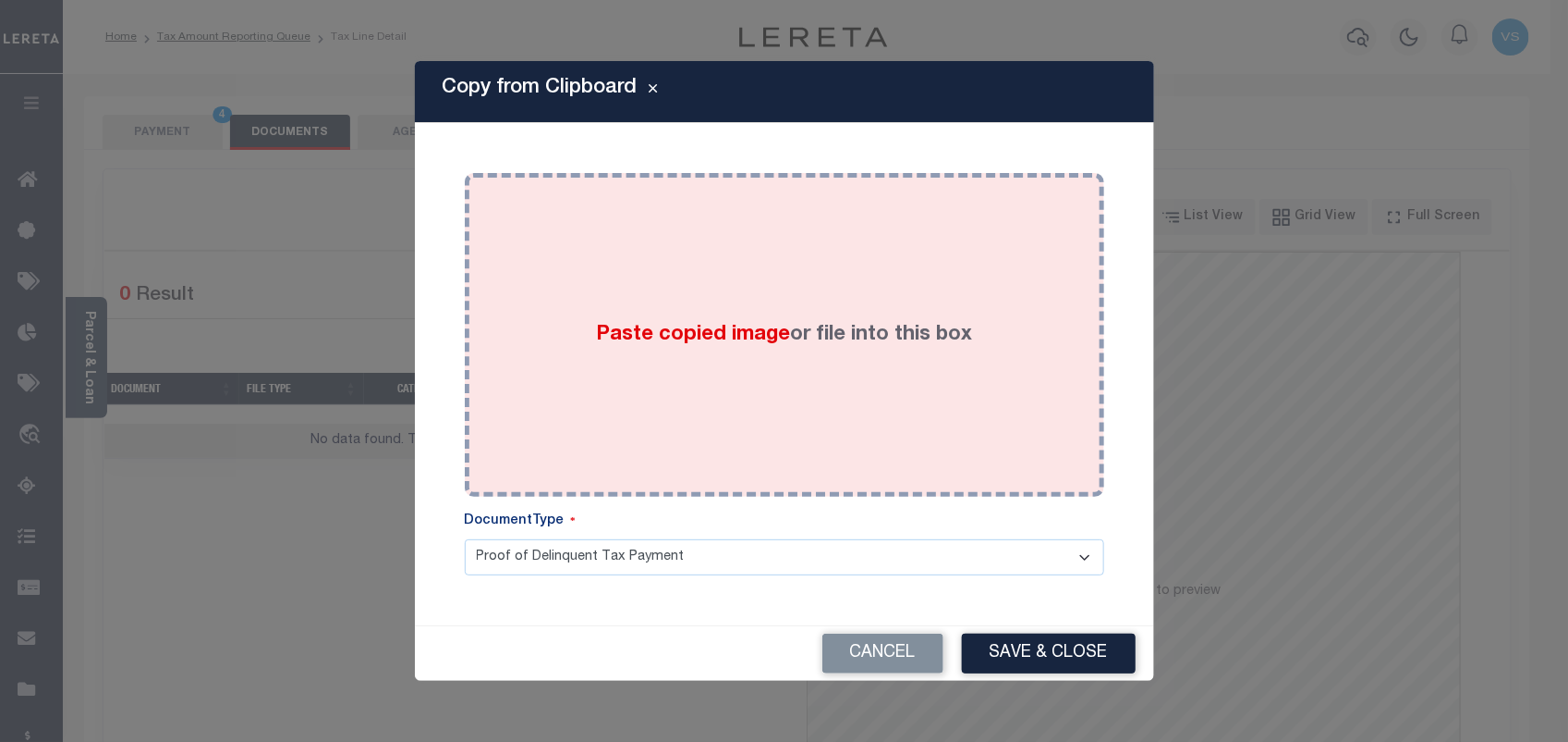
click at [699, 385] on div "Paste copied image or file into this box" at bounding box center [784, 334] width 611 height 295
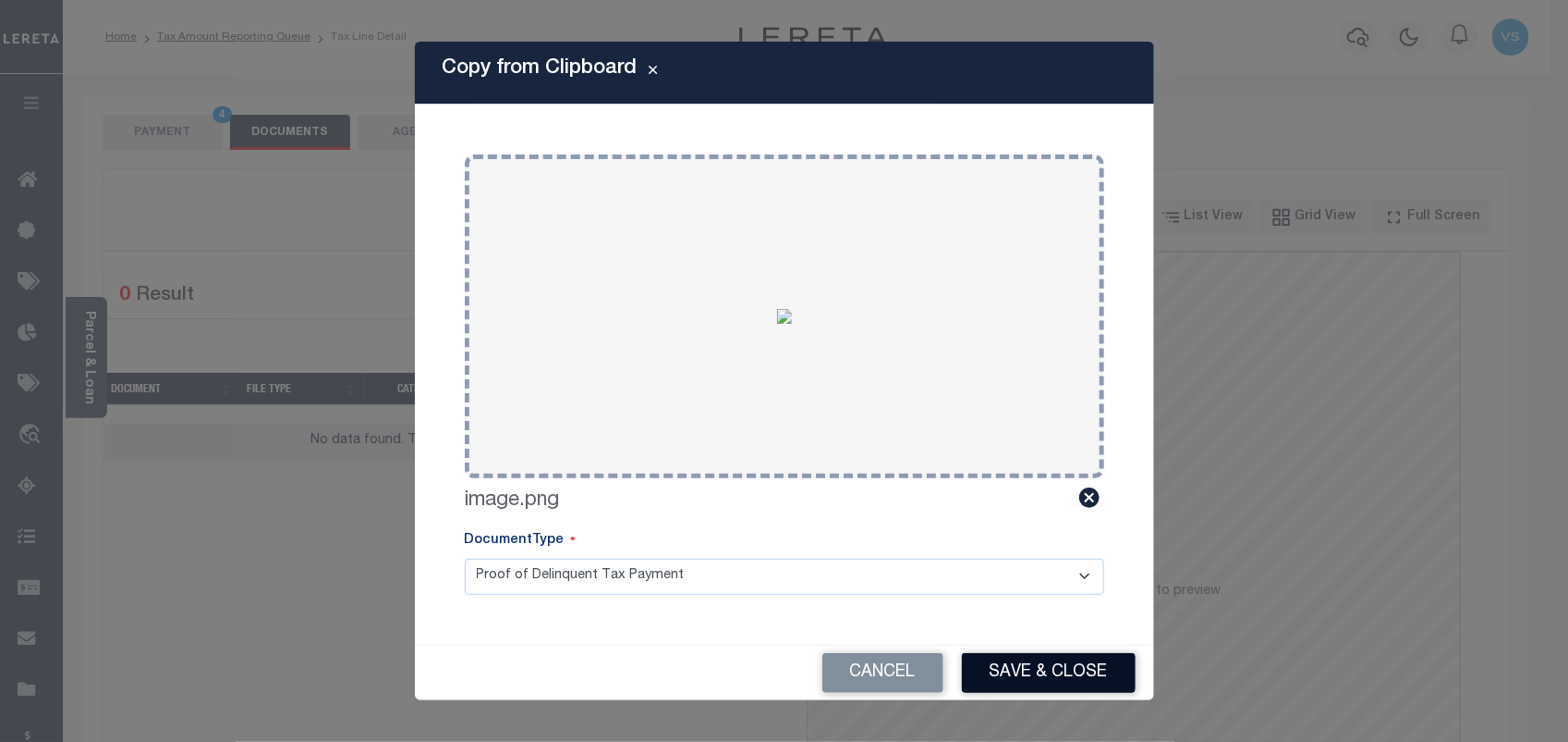
click at [1030, 662] on button "Save & Close" at bounding box center [1049, 673] width 174 height 40
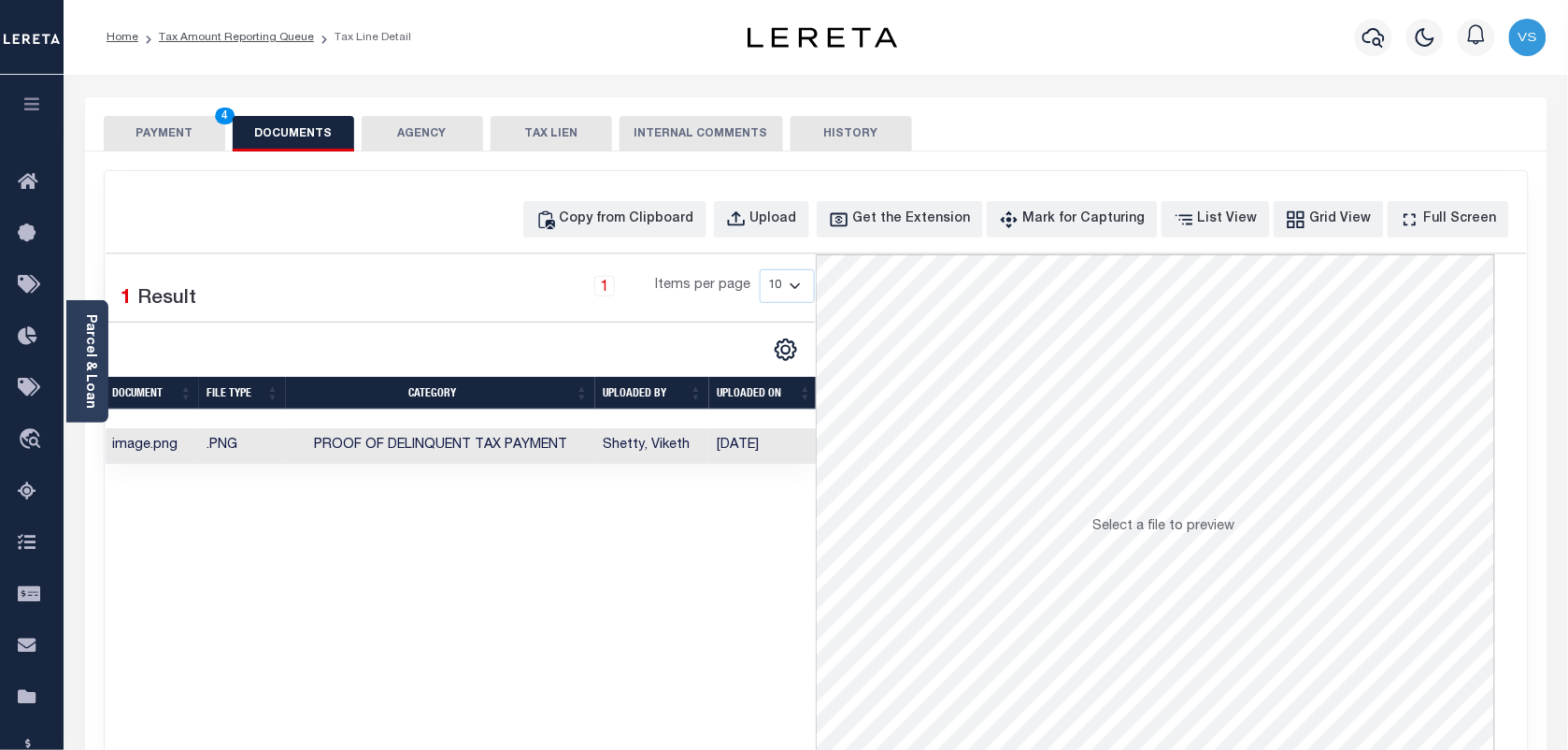
click at [147, 131] on button "PAYMENT 4" at bounding box center [164, 133] width 121 height 35
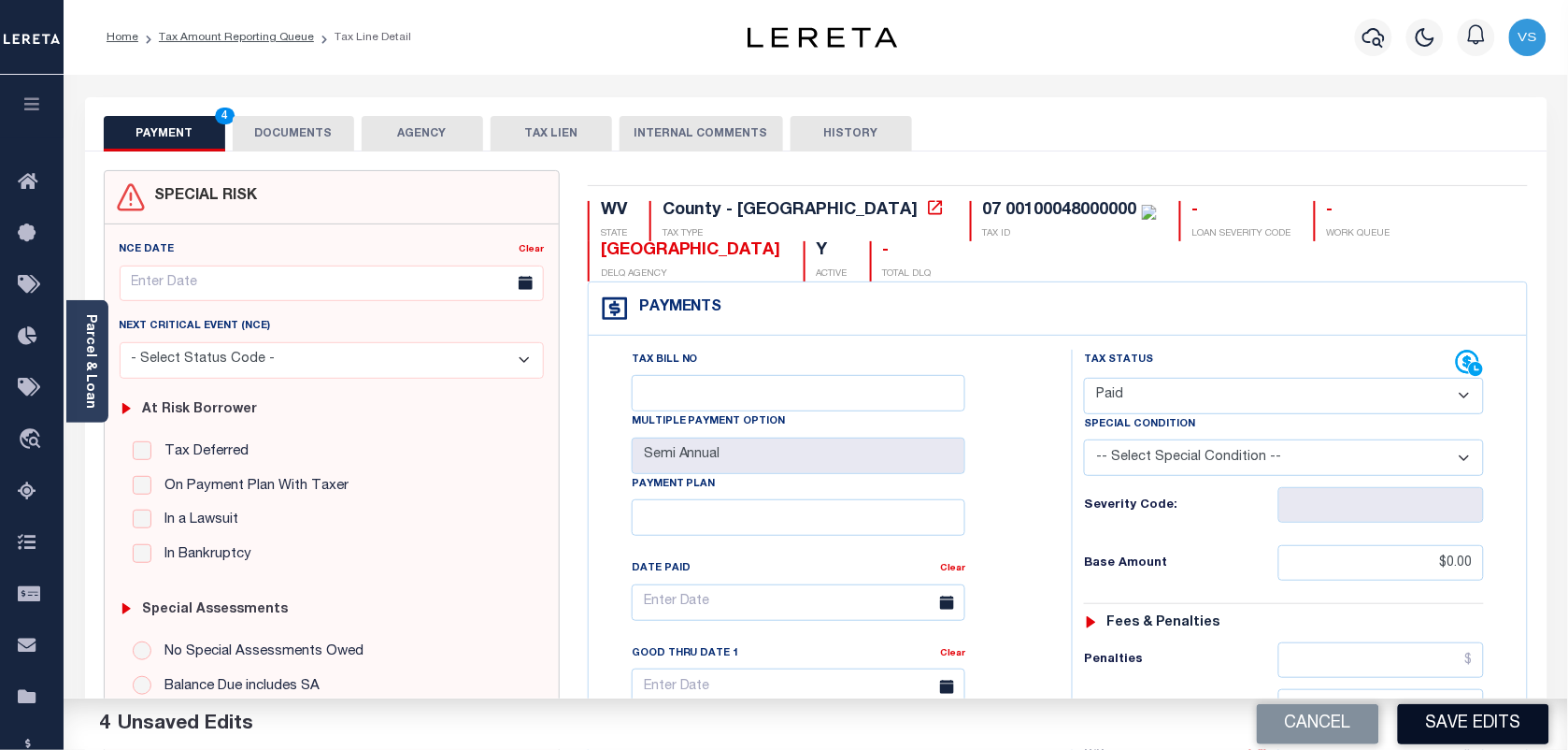
click at [1474, 715] on button "Save Edits" at bounding box center [1473, 724] width 152 height 40
checkbox input "false"
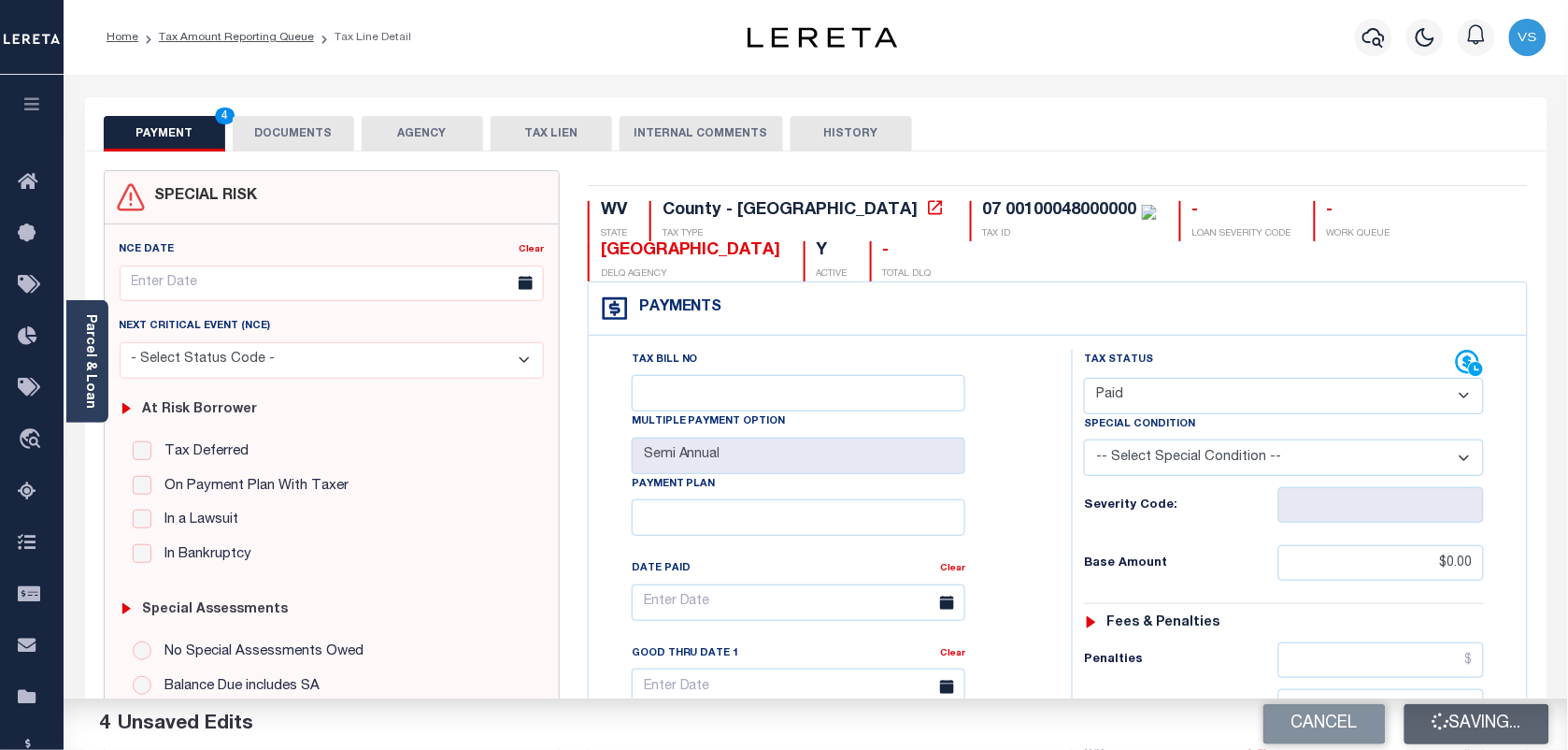
type input "$0"
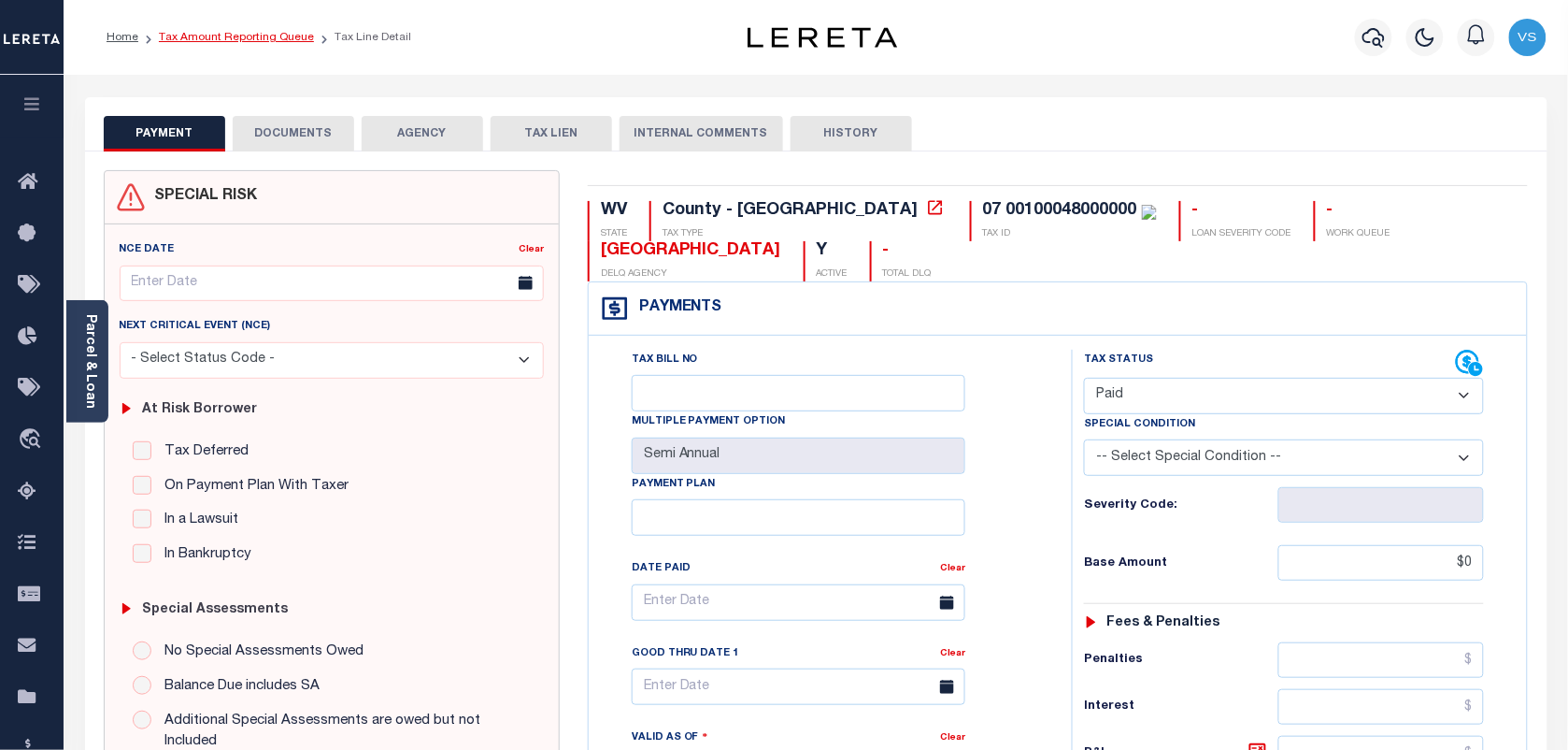
click at [190, 34] on link "Tax Amount Reporting Queue" at bounding box center [237, 37] width 155 height 11
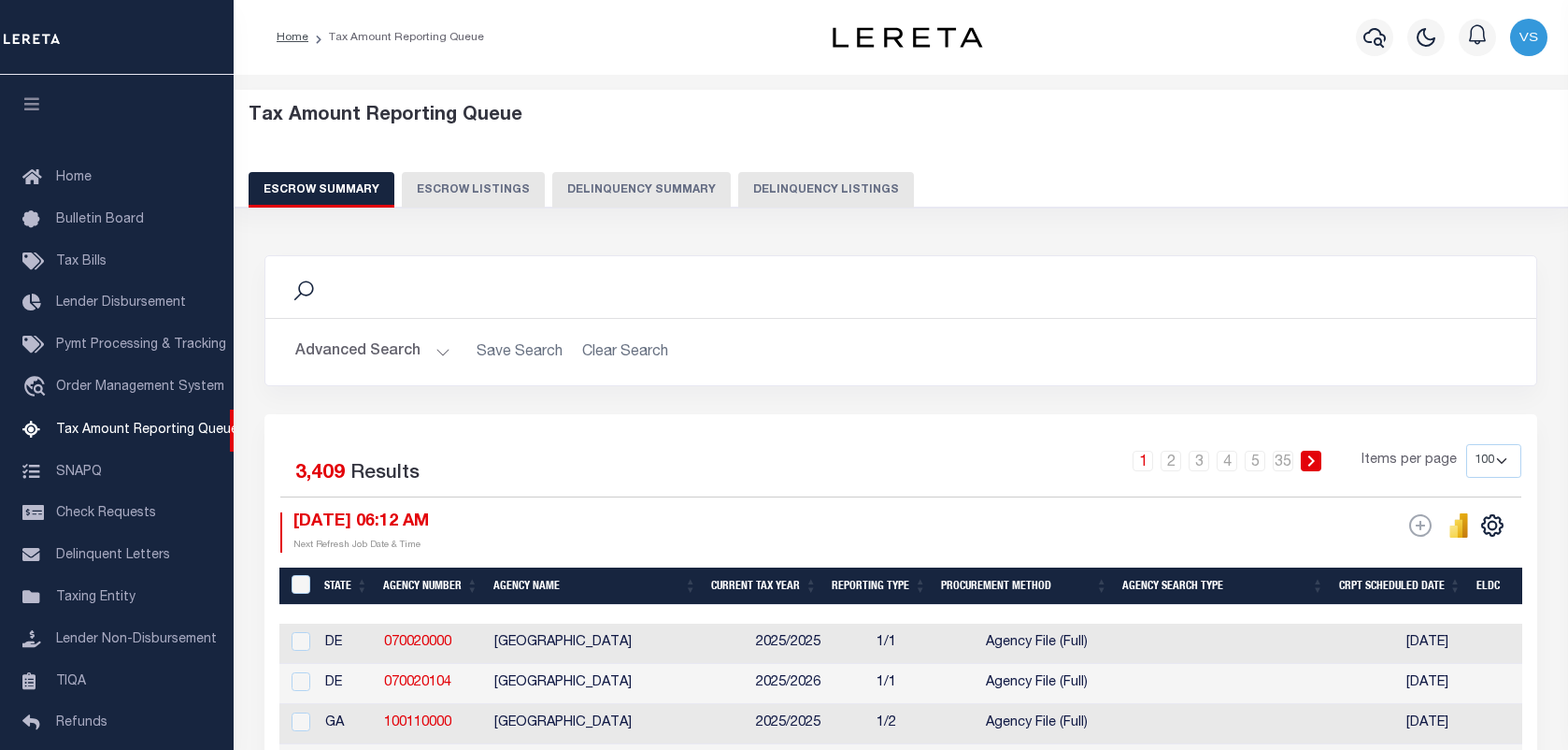
click at [766, 182] on button "Delinquency Listings" at bounding box center [826, 189] width 175 height 35
select select "100"
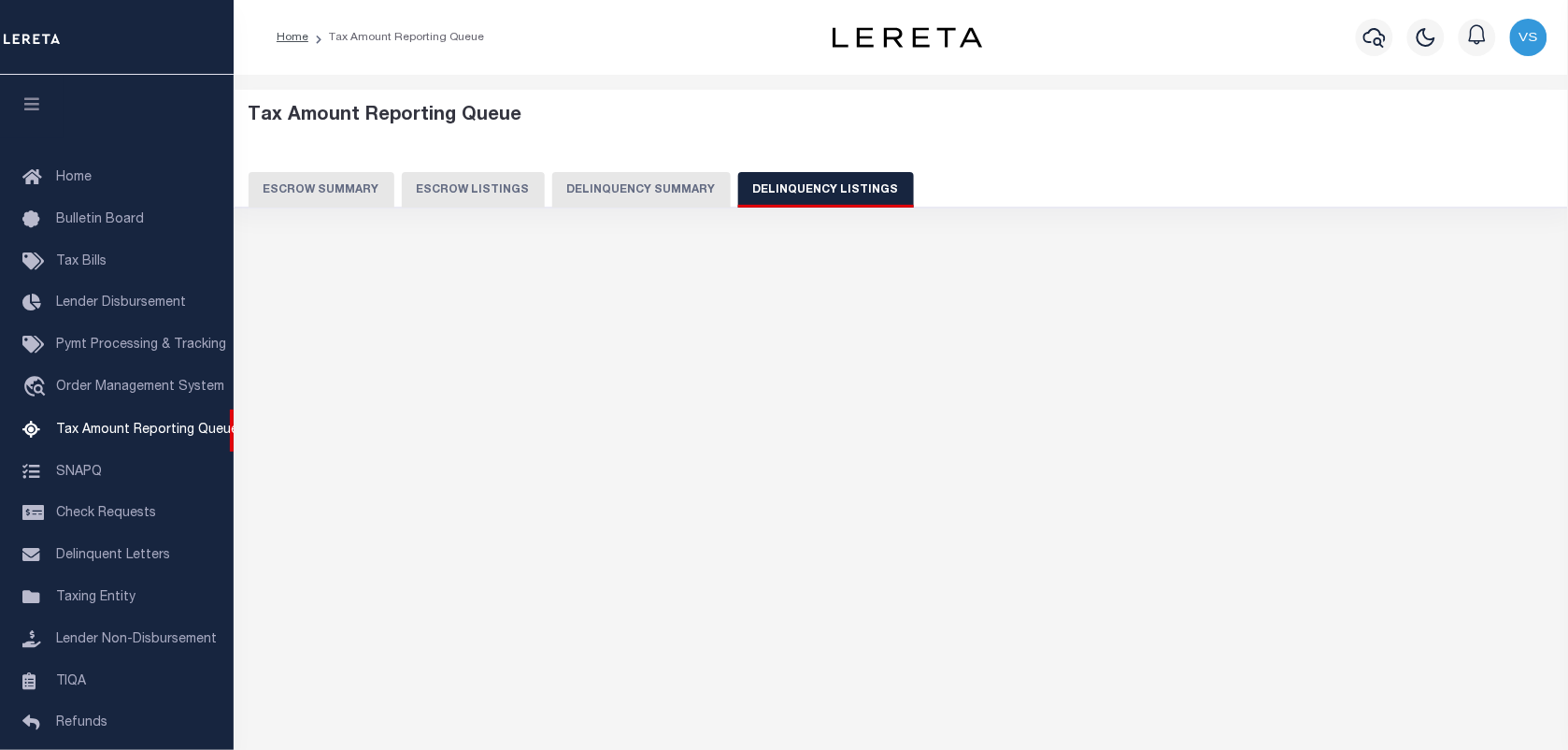
scroll to position [160, 0]
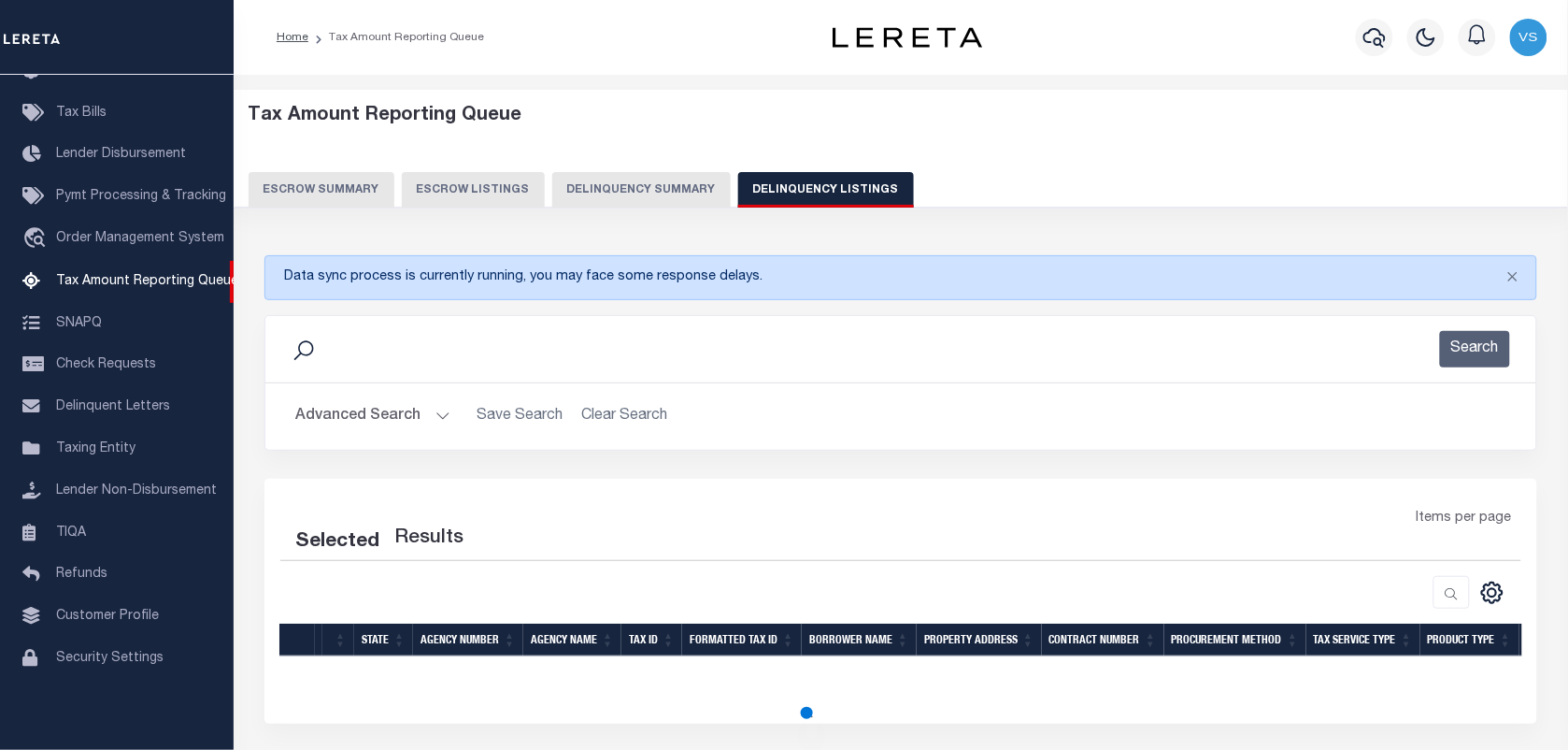
select select "100"
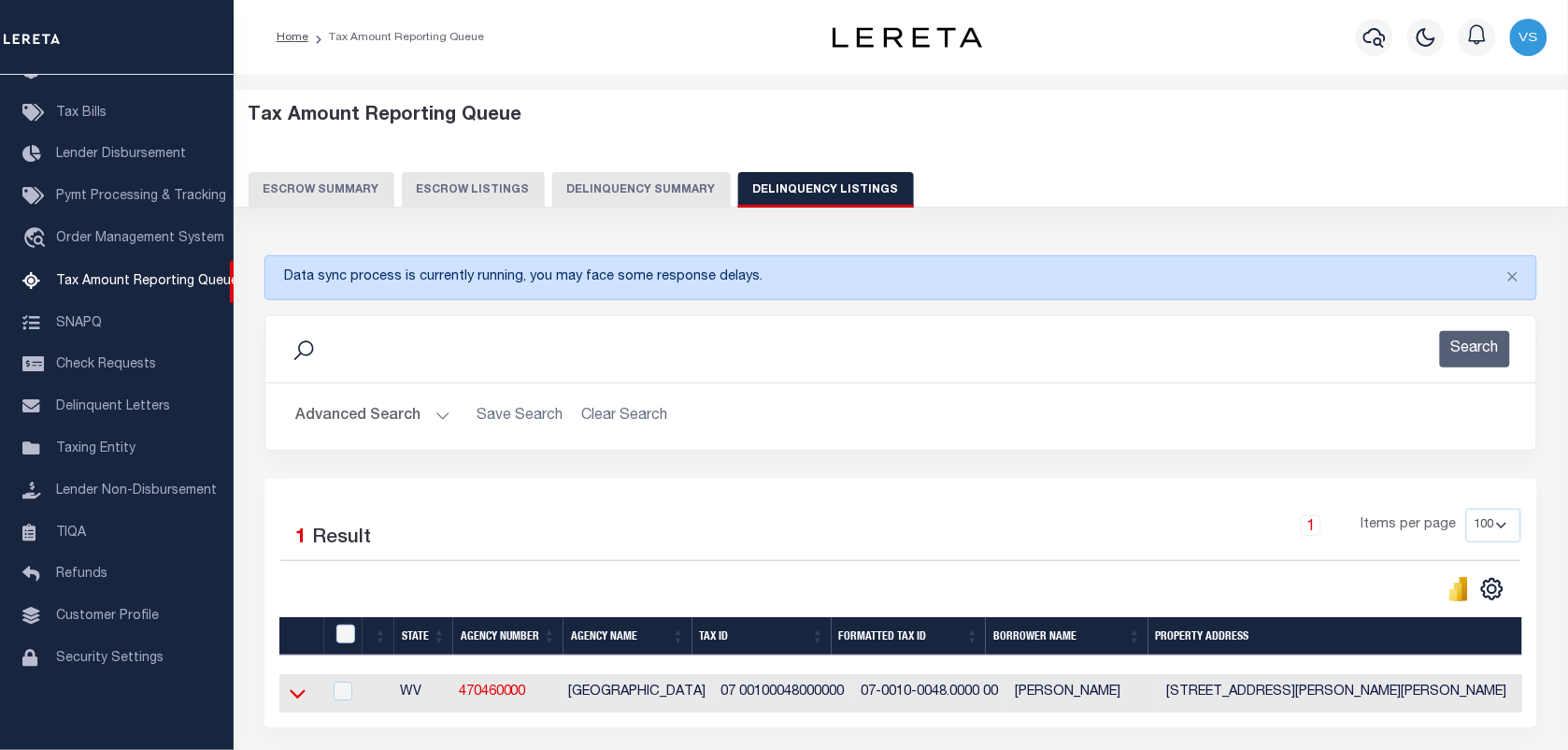
click at [300, 702] on icon at bounding box center [298, 693] width 16 height 20
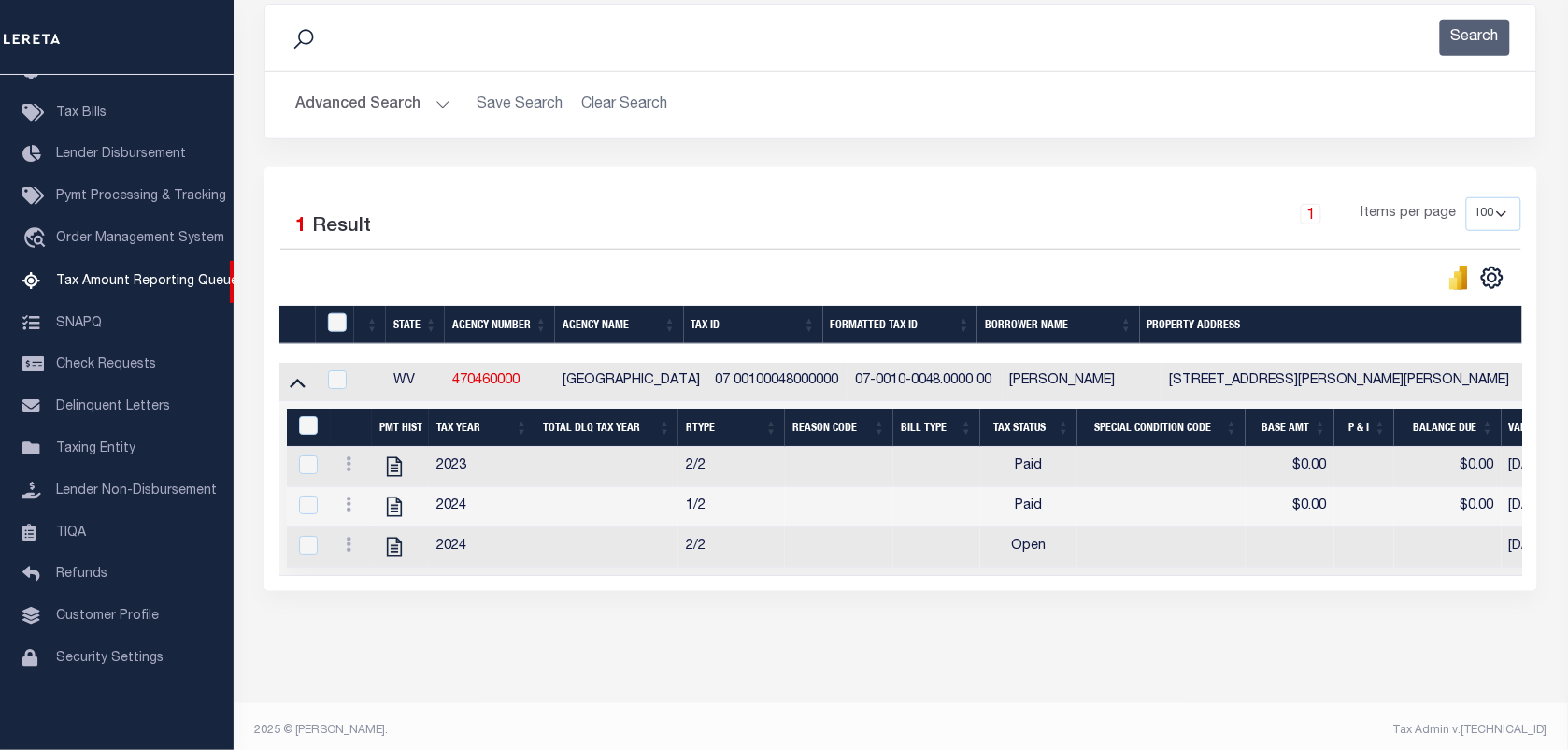
scroll to position [343, 0]
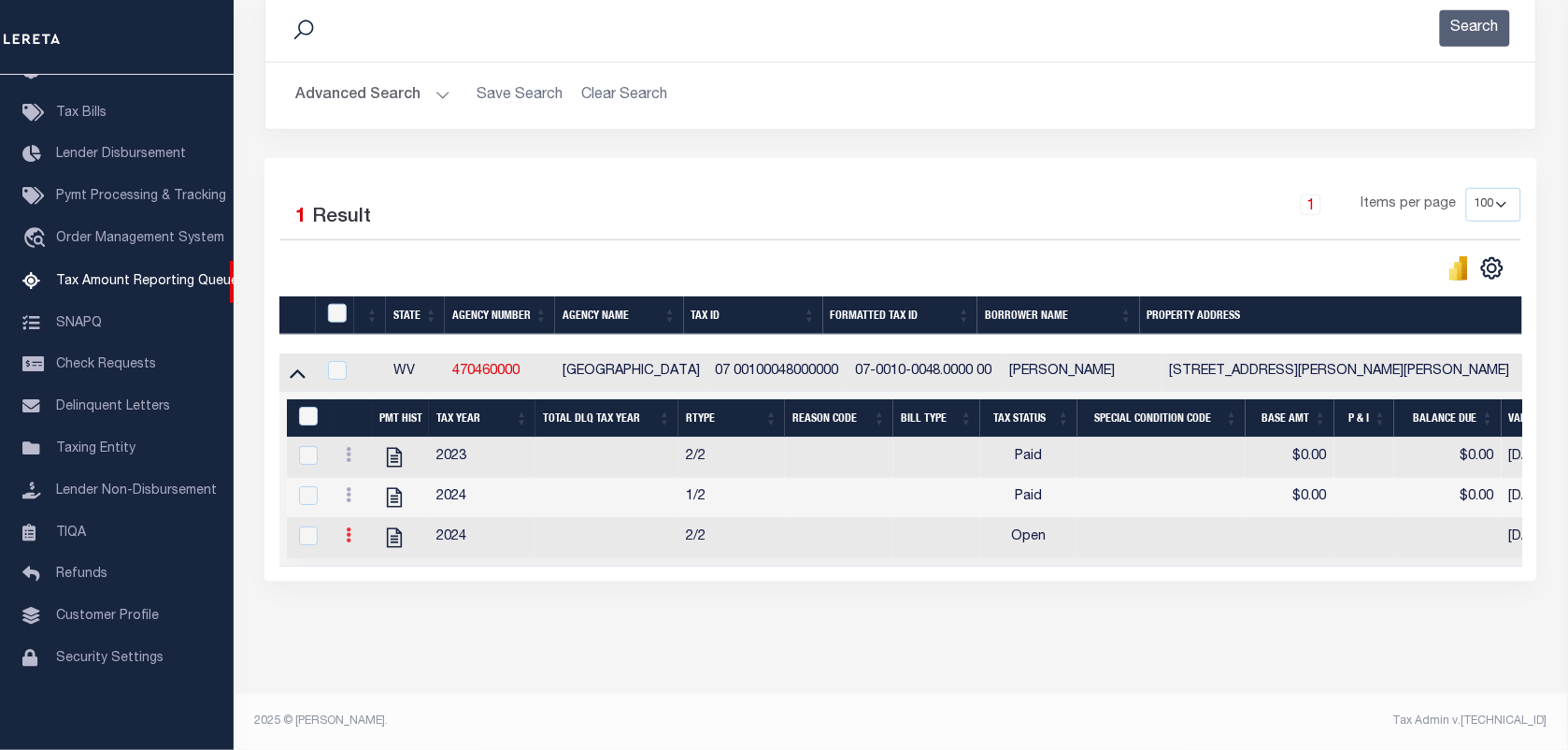
click at [350, 527] on icon at bounding box center [348, 534] width 6 height 15
click at [375, 568] on img "" at bounding box center [371, 566] width 19 height 19
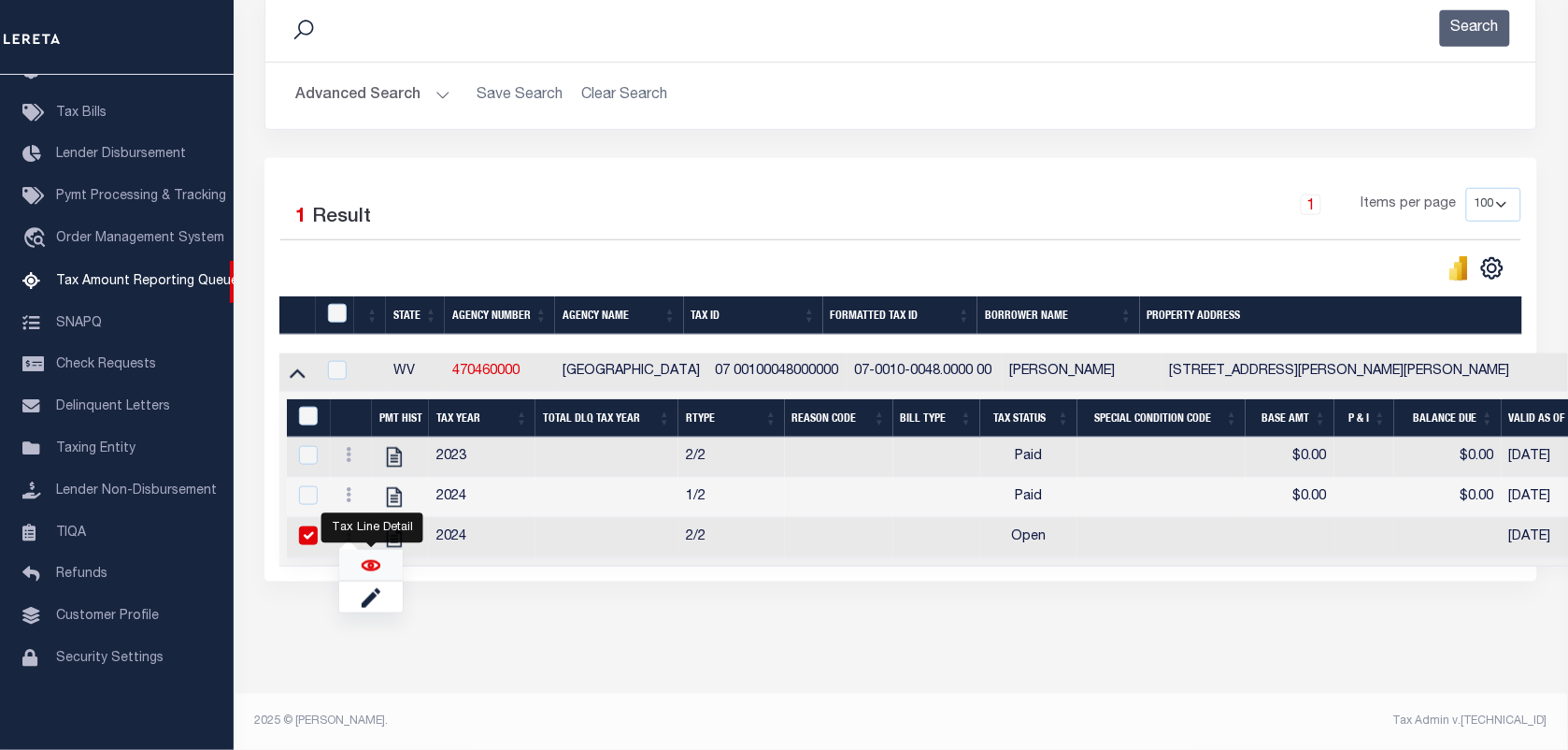
checkbox input "true"
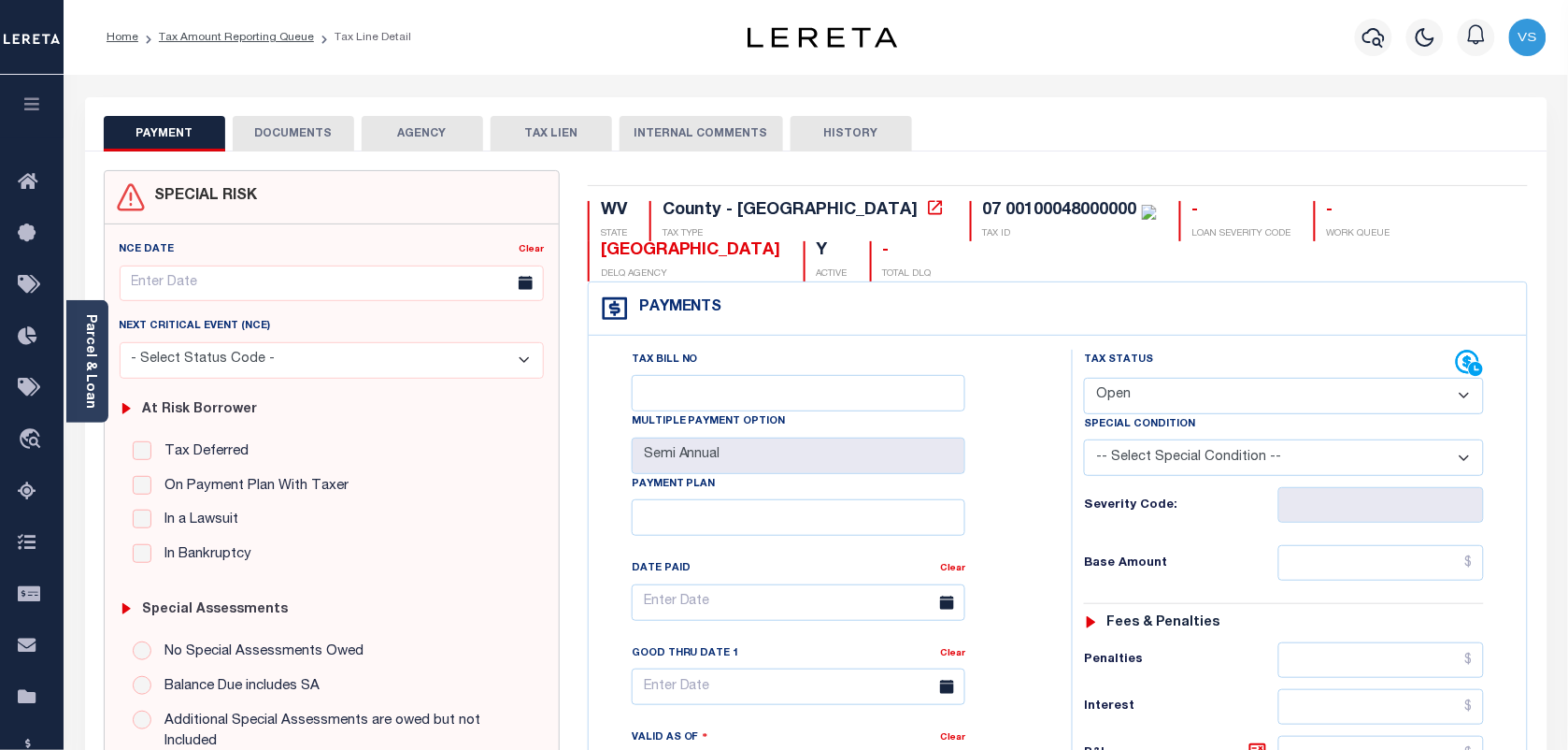
click at [1220, 403] on select "- Select Status Code - Open Due/Unpaid Paid Incomplete No Tax Due Internal Refu…" at bounding box center [1283, 396] width 400 height 36
select select "PYD"
click at [1083, 380] on select "- Select Status Code - Open Due/Unpaid Paid Incomplete No Tax Due Internal Refu…" at bounding box center [1283, 396] width 400 height 36
type input "[DATE]"
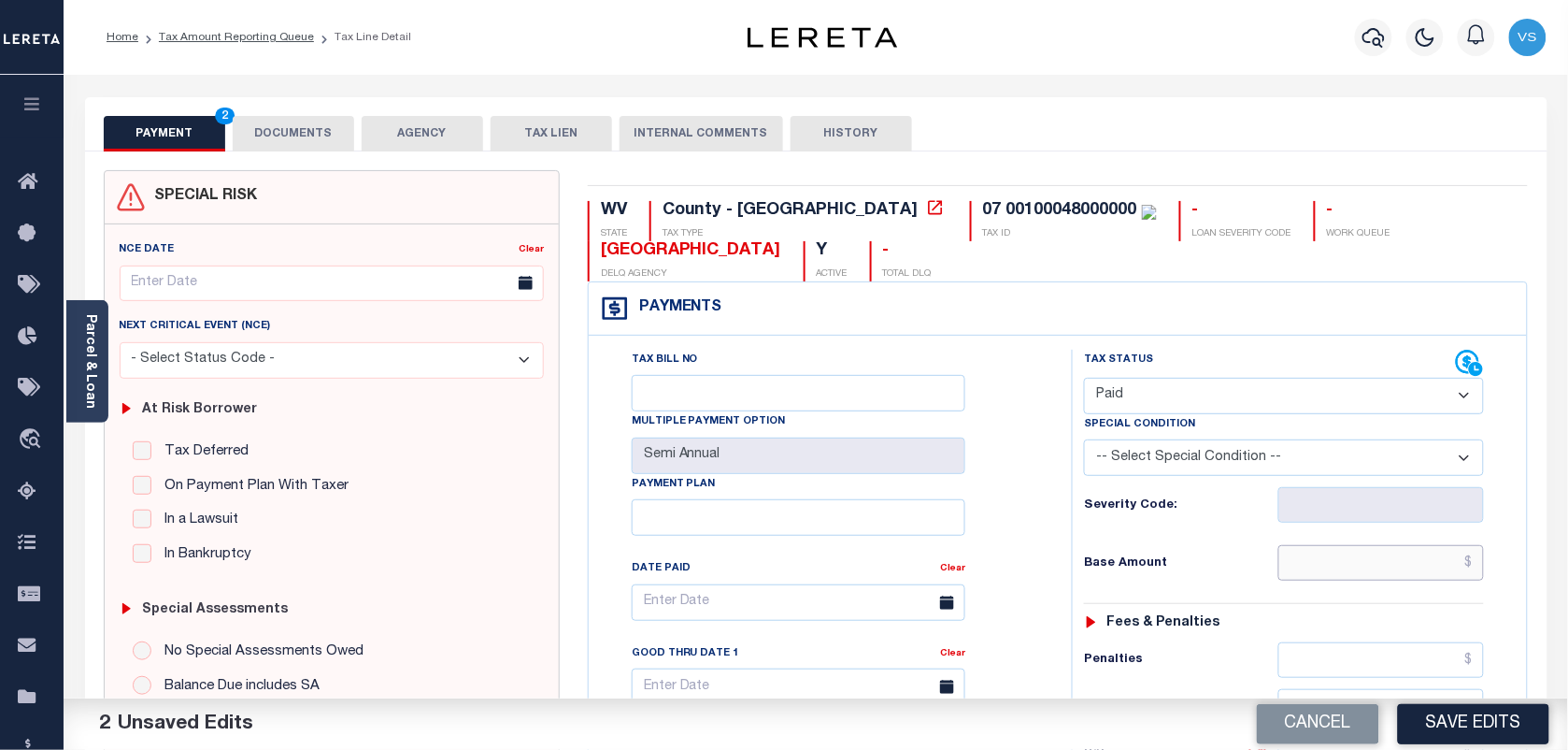
click at [1375, 575] on input "text" at bounding box center [1381, 562] width 206 height 35
type input "$0.00"
click at [304, 141] on button "DOCUMENTS" at bounding box center [293, 133] width 121 height 35
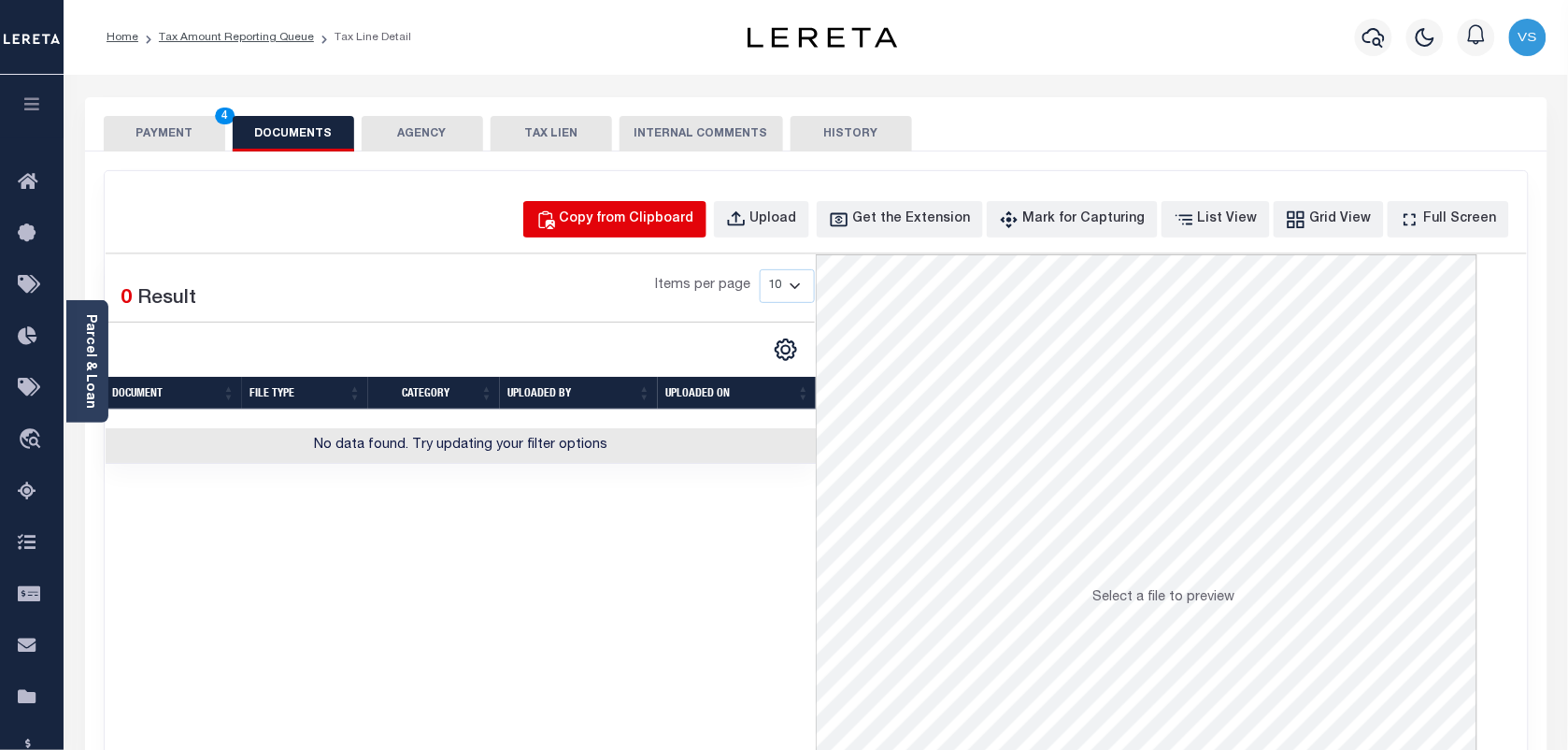
click at [600, 232] on button "Copy from Clipboard" at bounding box center [615, 219] width 183 height 36
select select "POP"
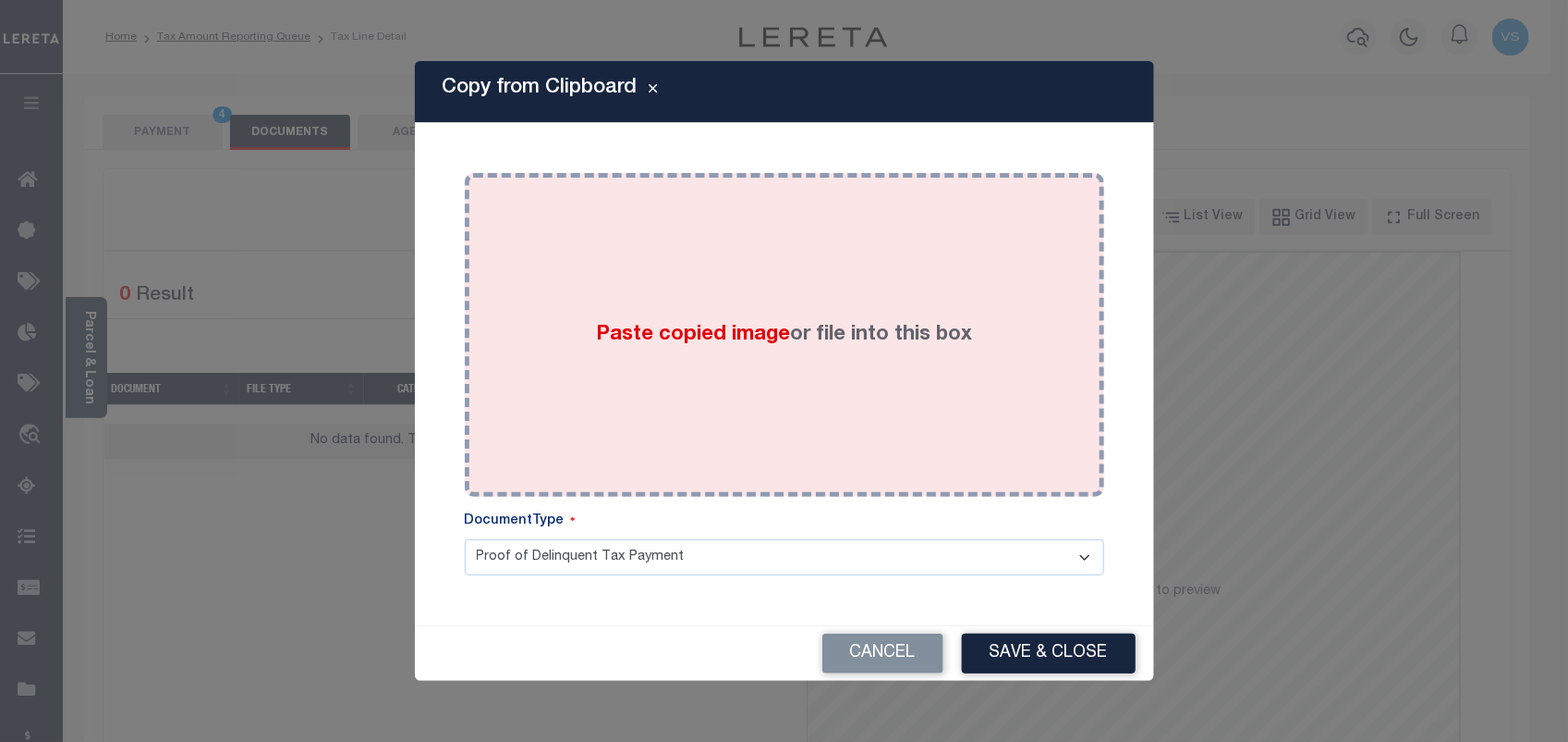
click at [712, 430] on div "Paste copied image or file into this box" at bounding box center [784, 334] width 611 height 295
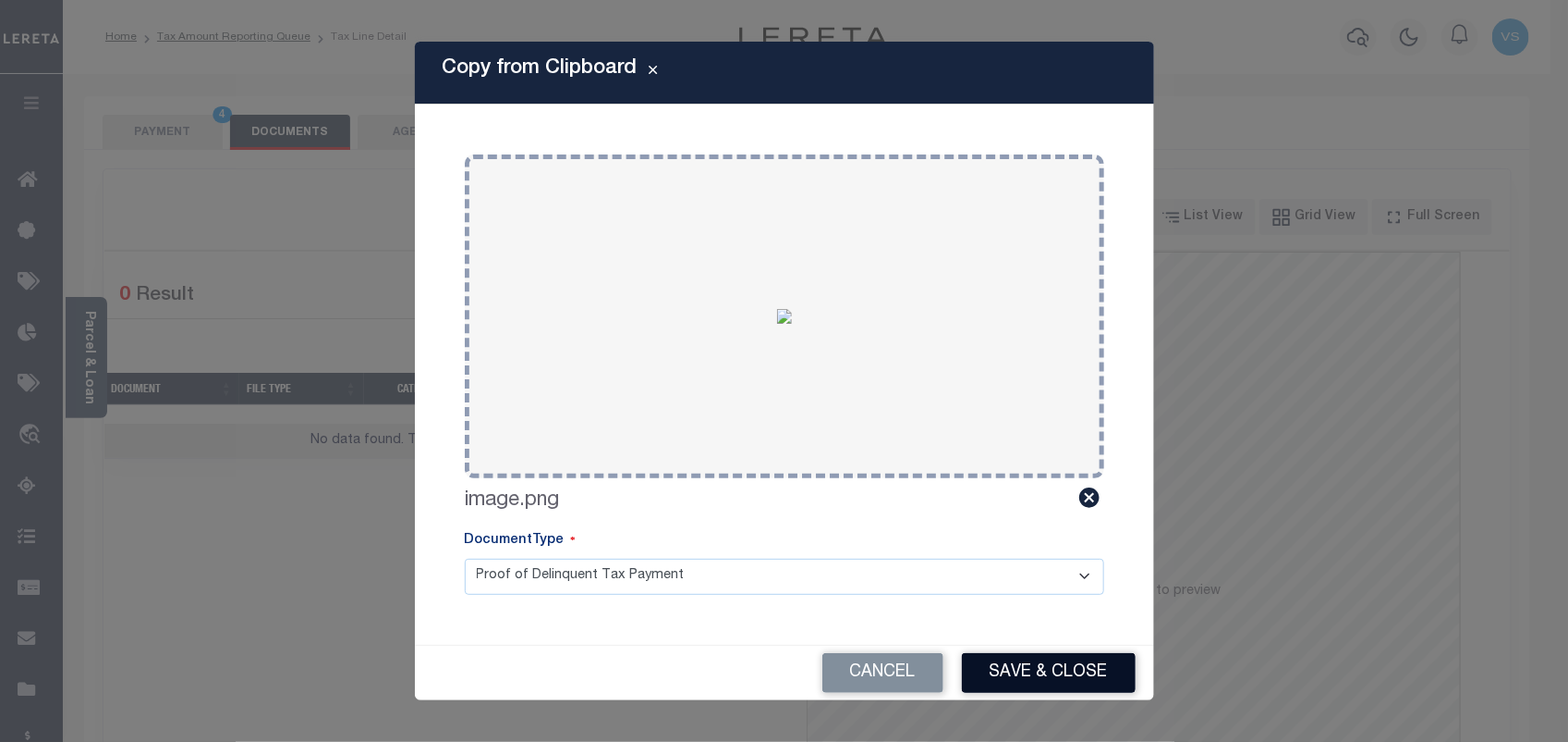
click at [1052, 672] on button "Save & Close" at bounding box center [1049, 673] width 174 height 40
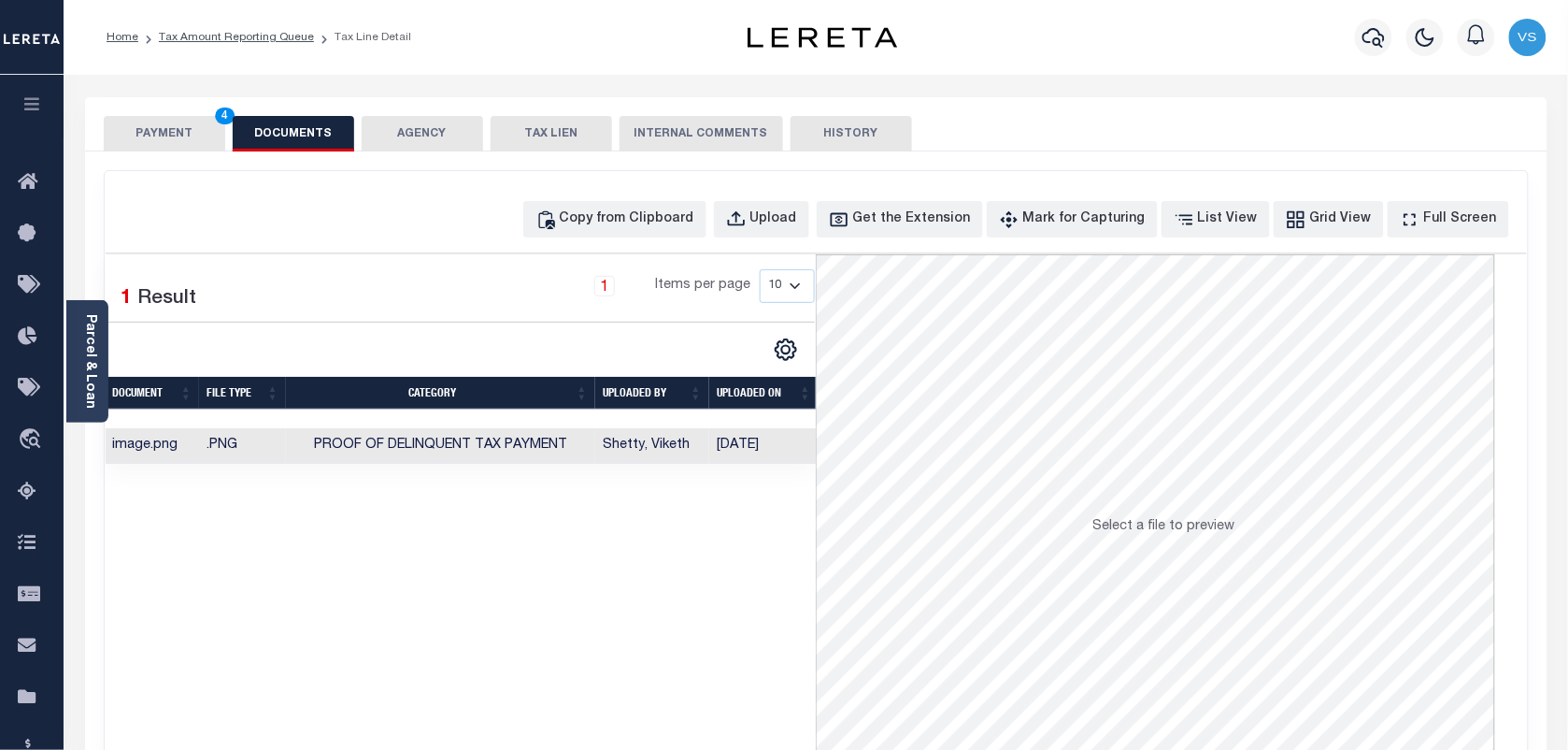
click at [170, 128] on button "PAYMENT 4" at bounding box center [164, 133] width 121 height 35
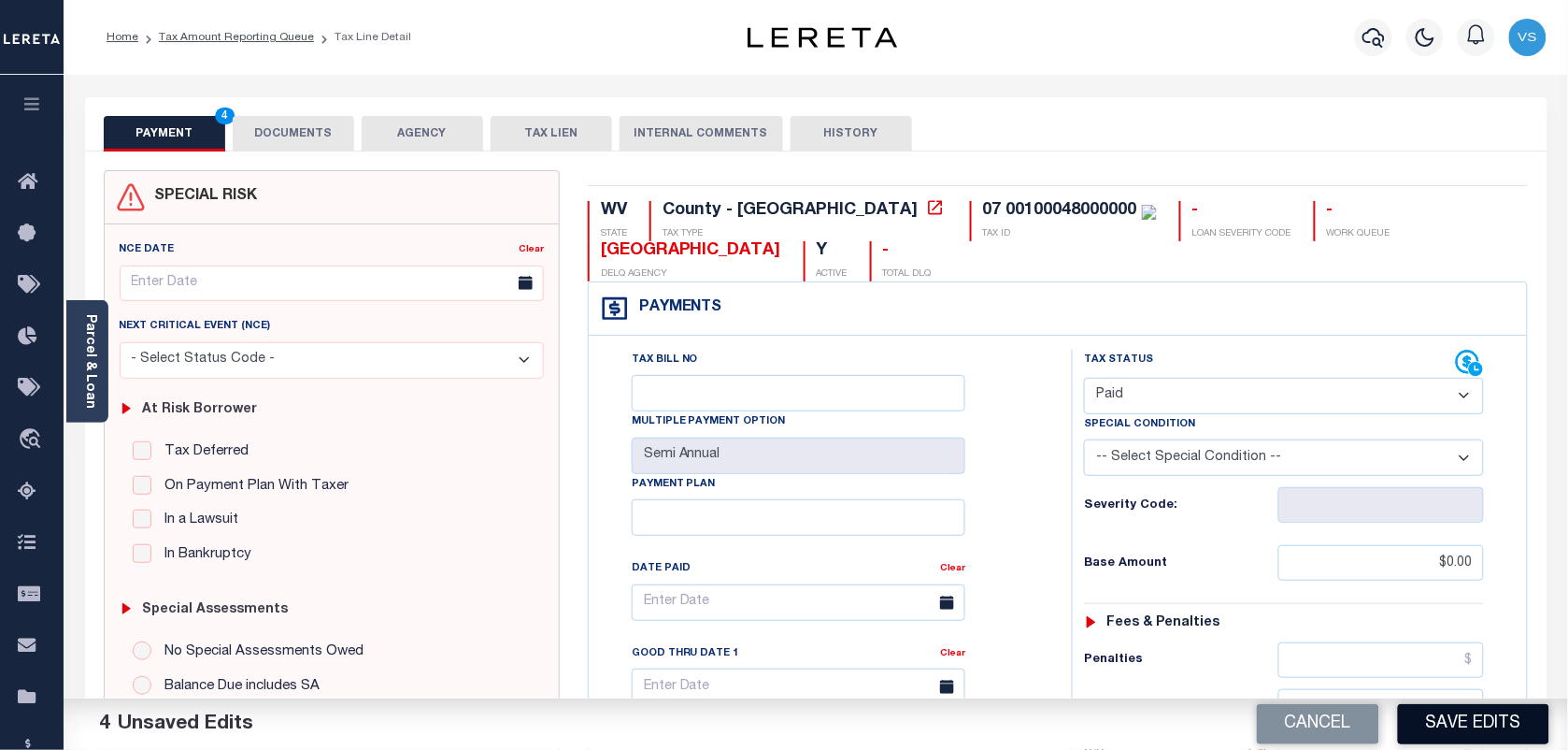
click at [1451, 726] on button "Save Edits" at bounding box center [1473, 724] width 152 height 40
checkbox input "false"
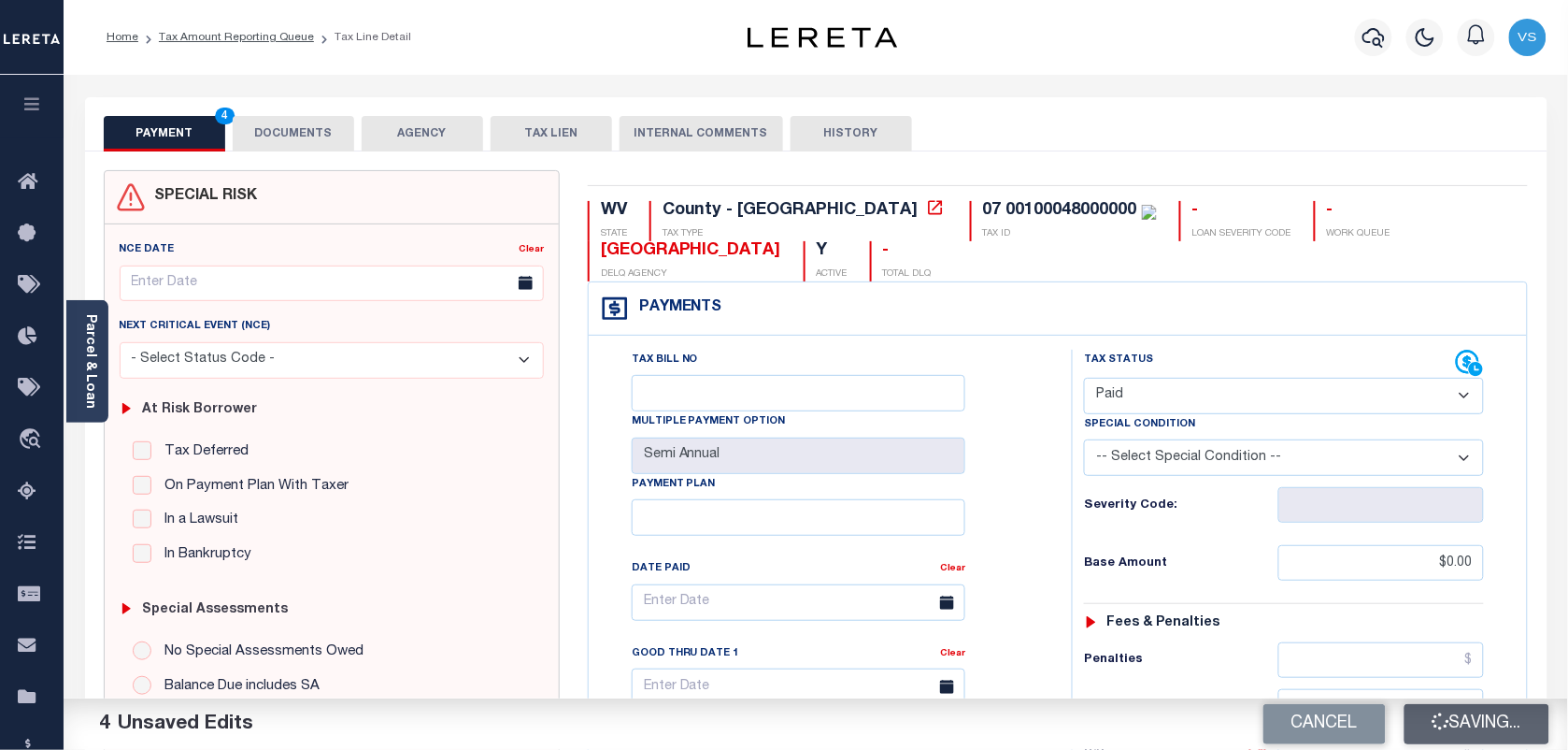
type input "$0"
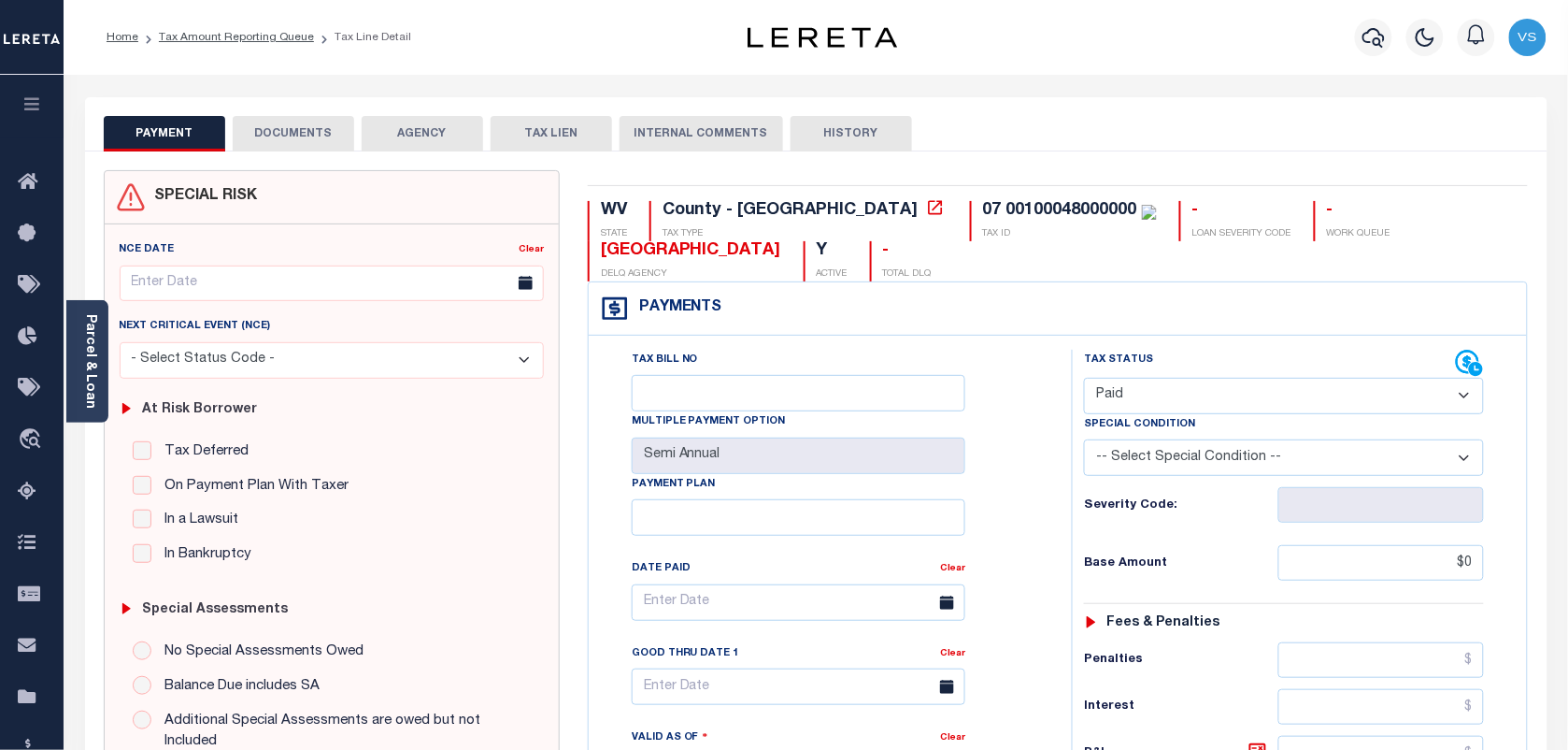
click at [202, 29] on li "Tax Amount Reporting Queue" at bounding box center [226, 37] width 175 height 17
click at [203, 39] on link "Tax Amount Reporting Queue" at bounding box center [237, 37] width 155 height 11
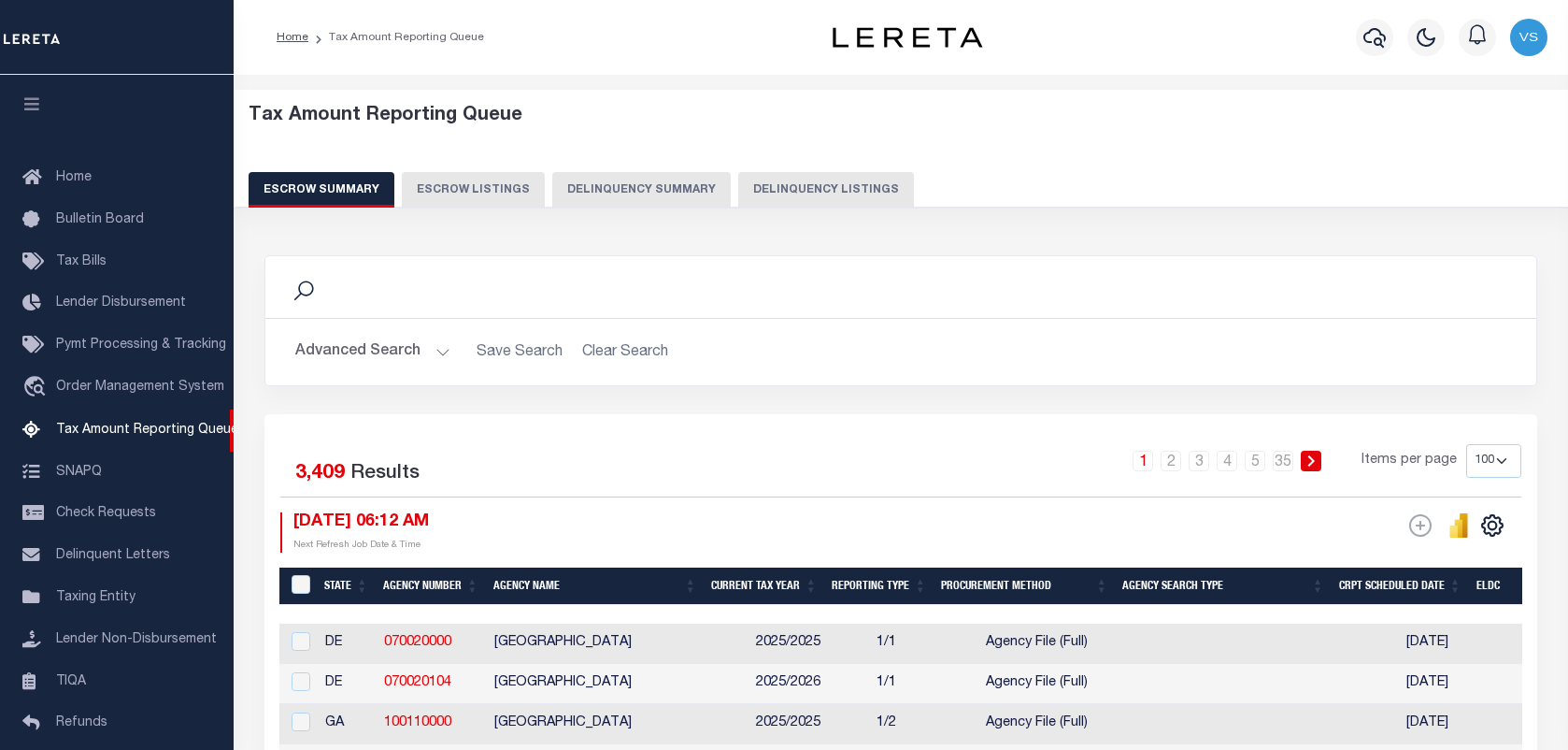
click at [837, 189] on button "Delinquency Listings" at bounding box center [826, 189] width 175 height 35
select select "100"
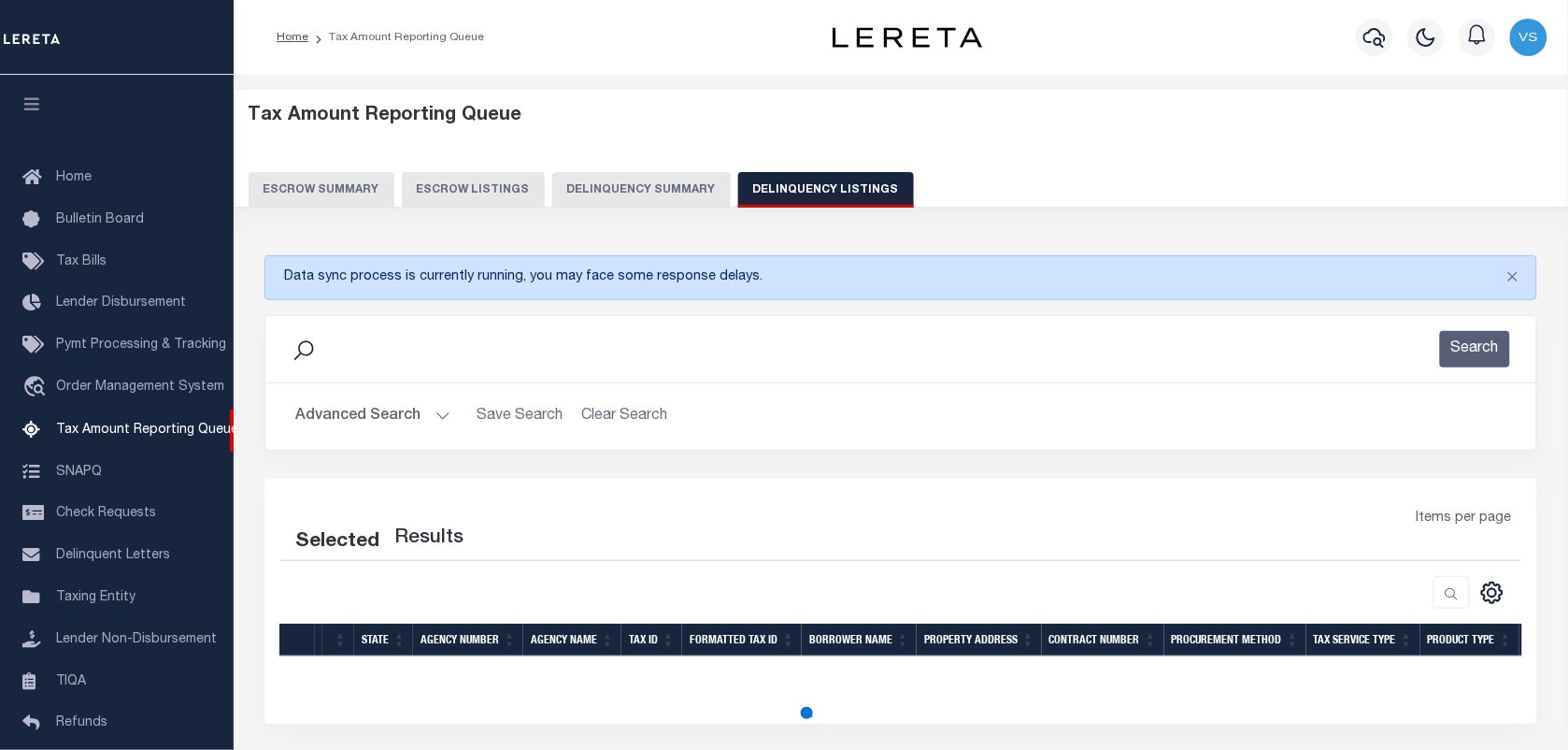
scroll to position [142, 0]
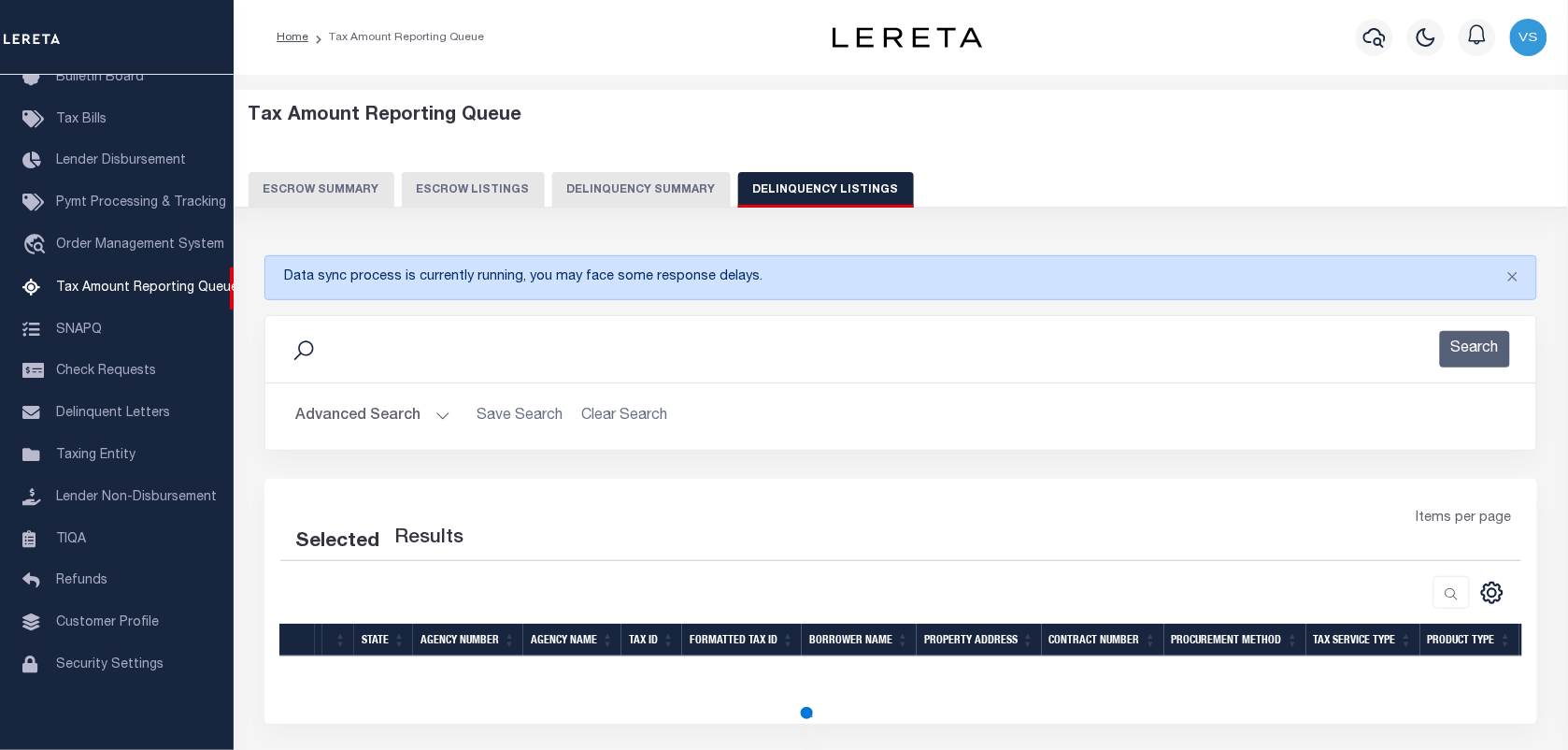
select select "100"
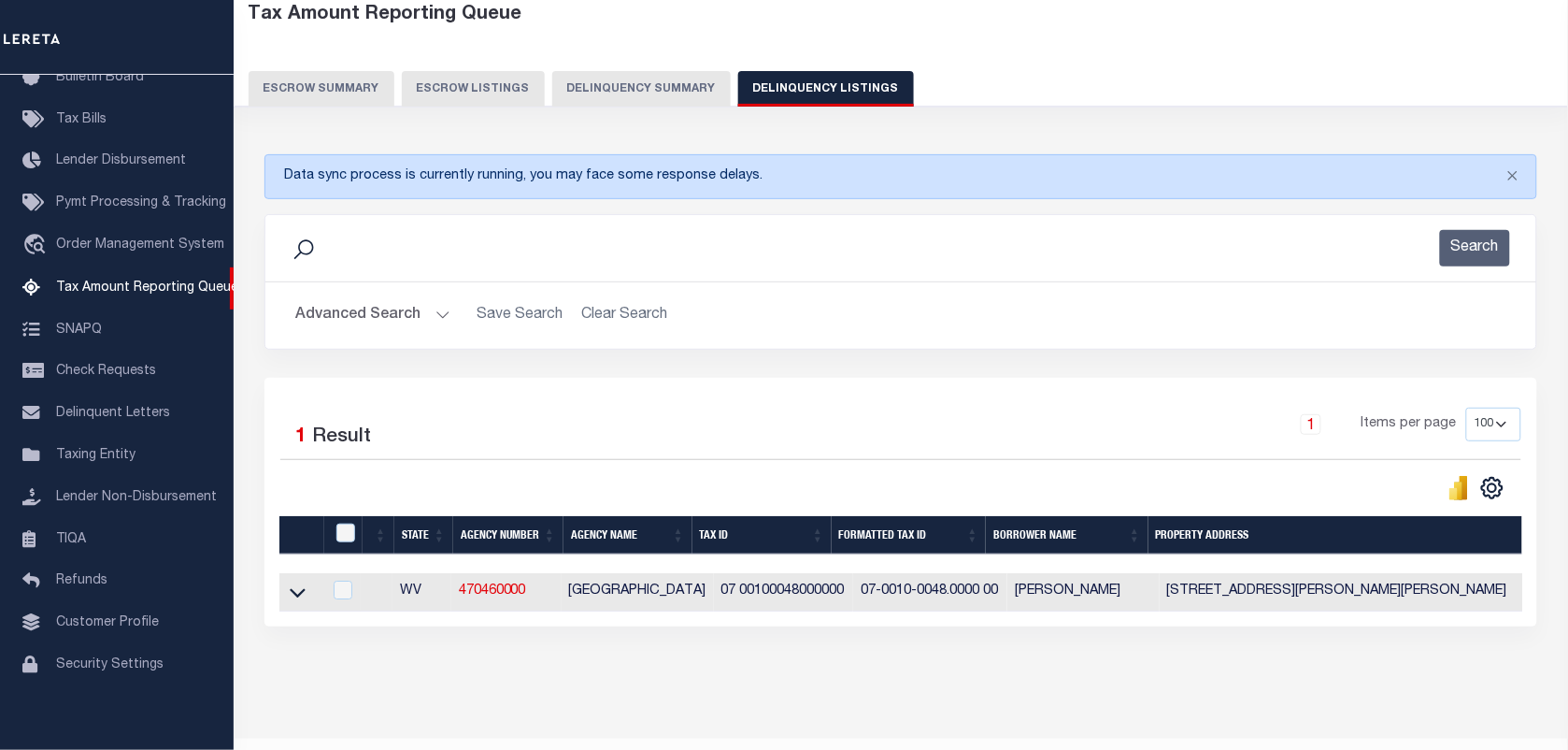
scroll to position [116, 0]
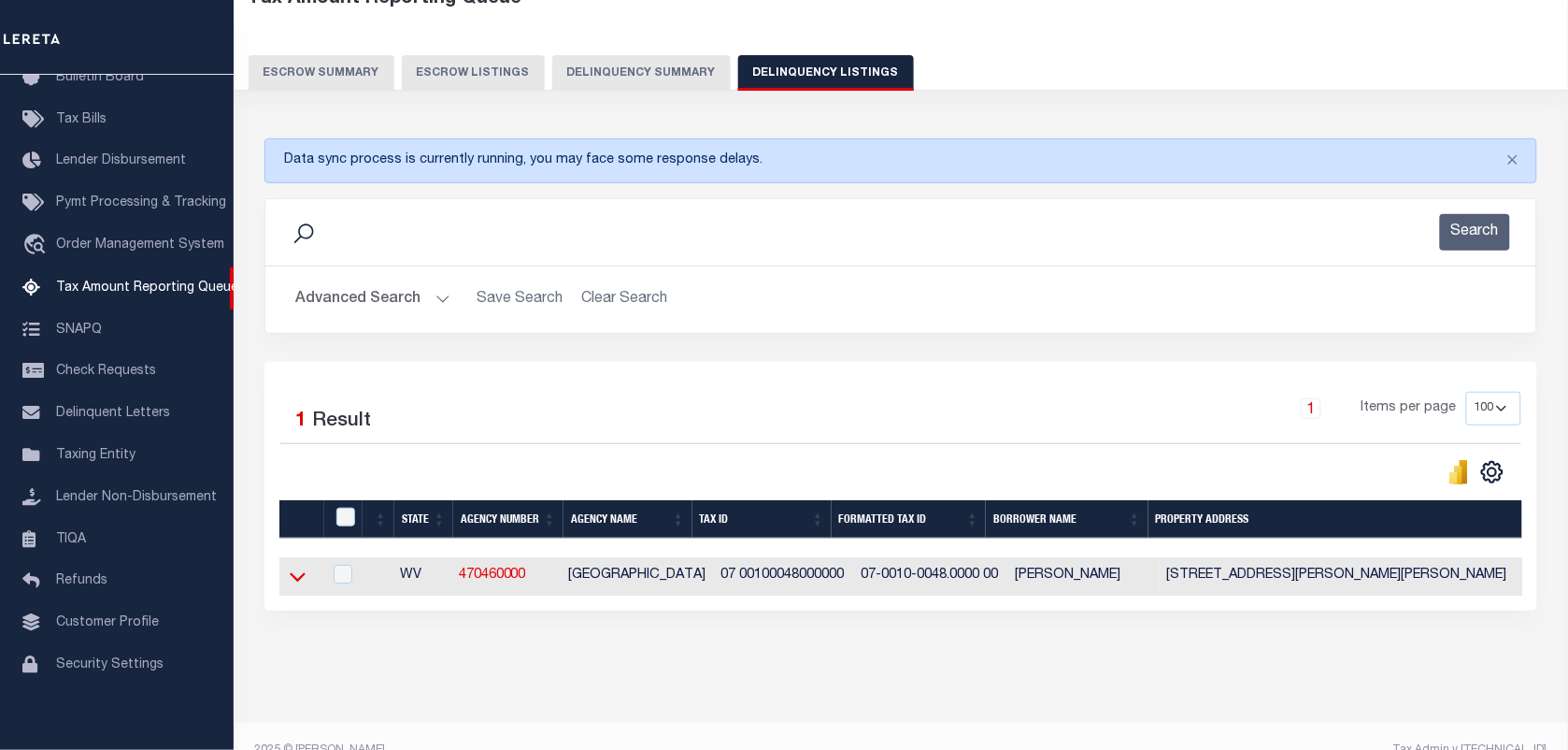
click at [292, 585] on icon at bounding box center [298, 576] width 16 height 20
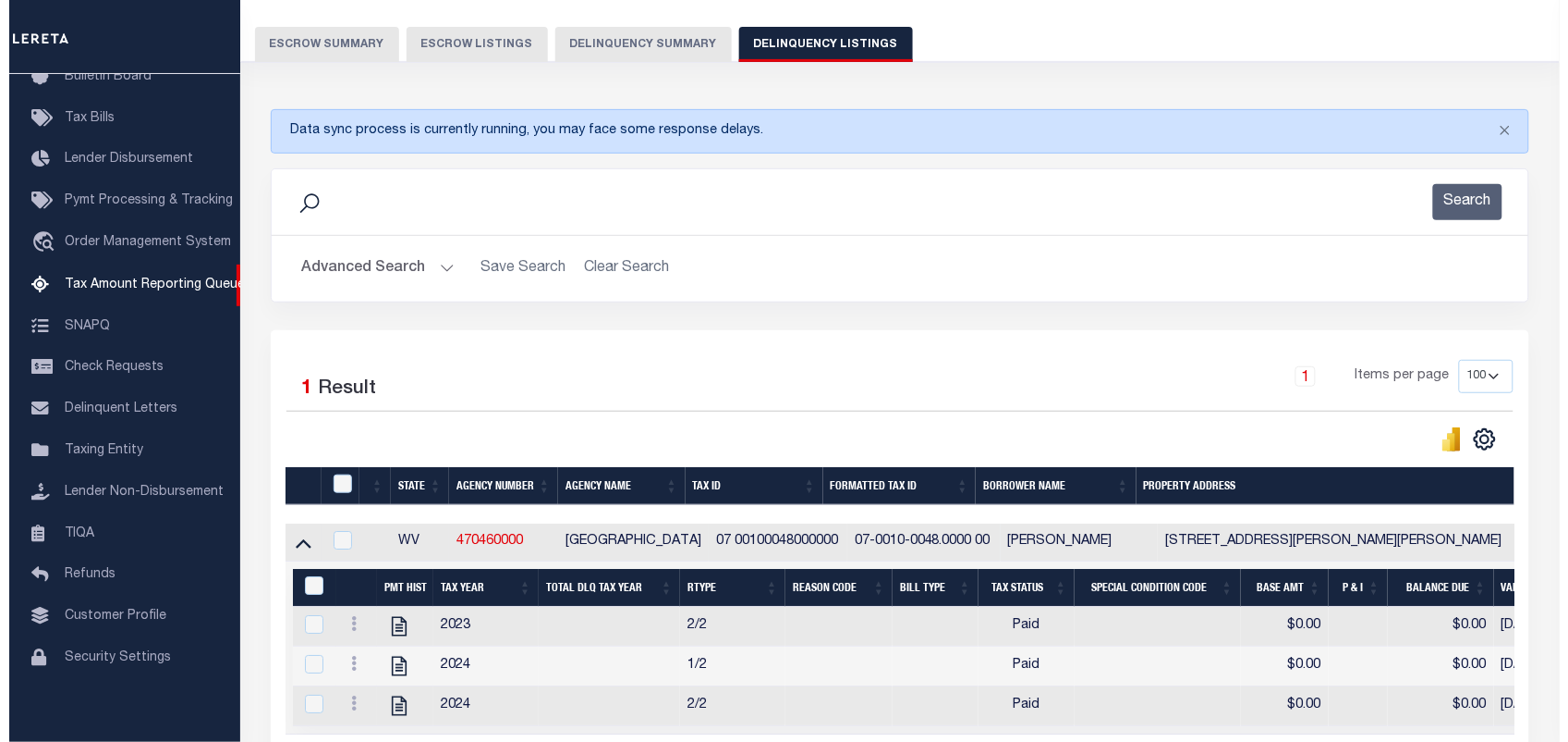
scroll to position [278, 0]
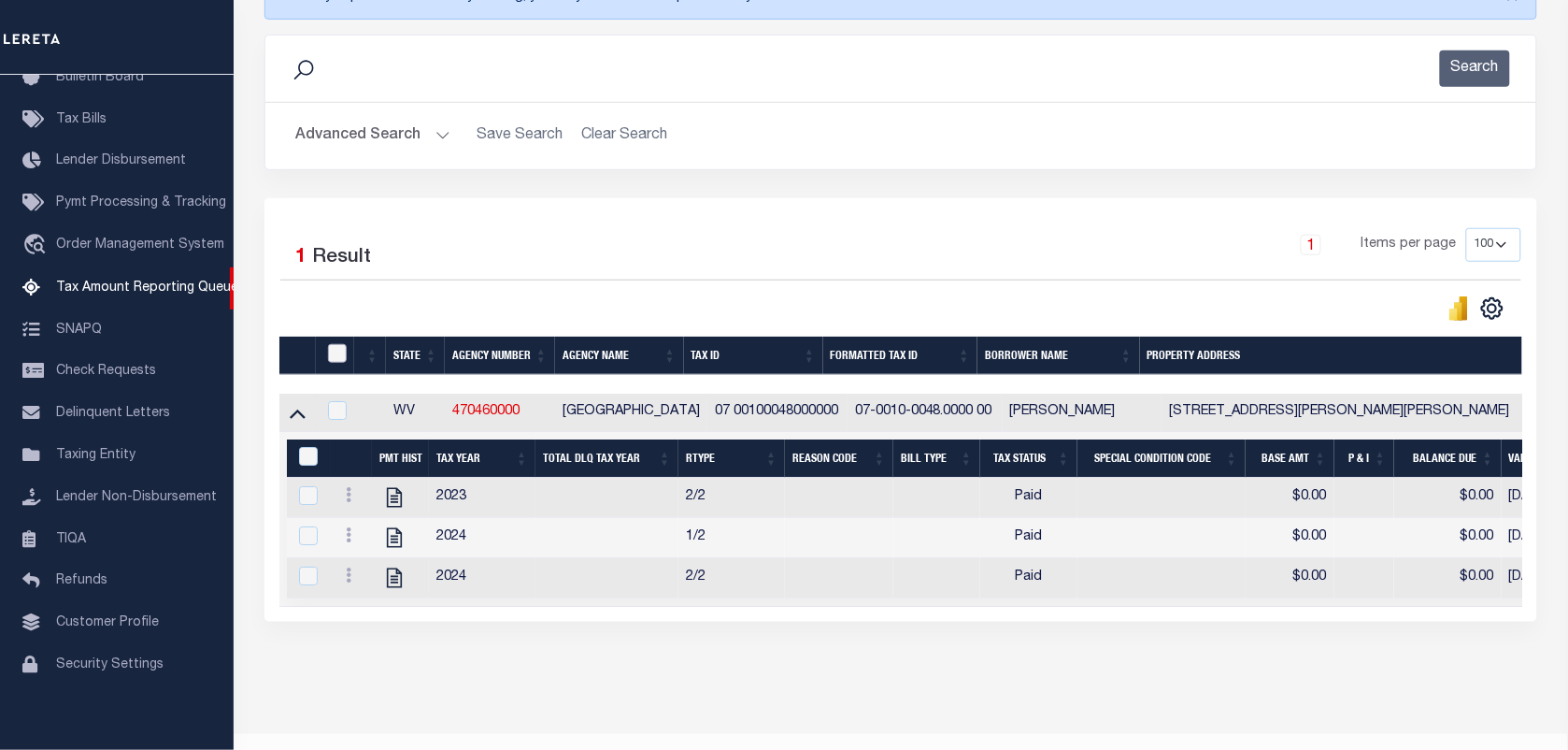
click at [334, 356] on input "checkbox" at bounding box center [338, 353] width 19 height 19
checkbox input "true"
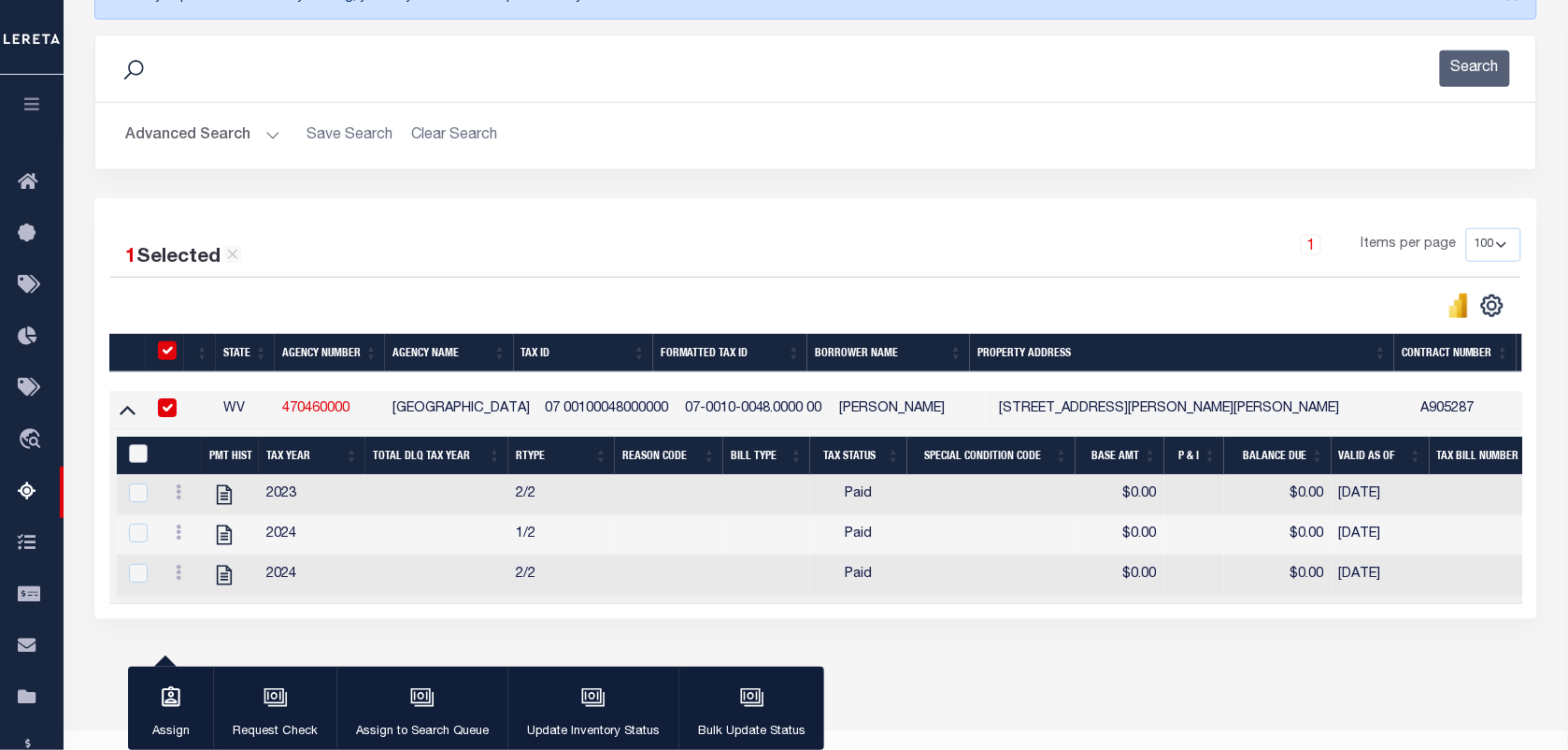
click at [136, 451] on input "&nbsp;" at bounding box center [138, 453] width 19 height 19
checkbox input "true"
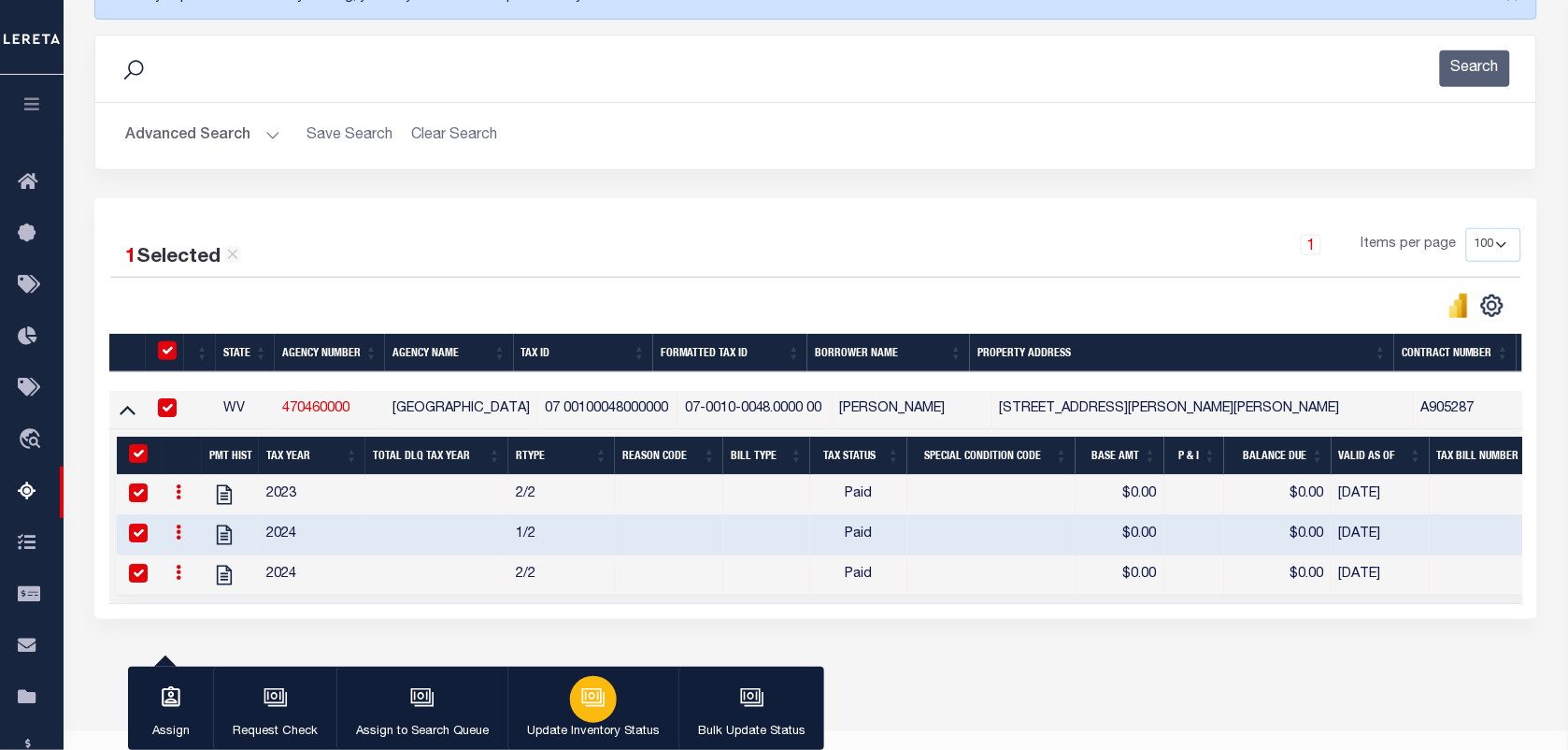
click at [595, 706] on icon "button" at bounding box center [592, 697] width 24 height 24
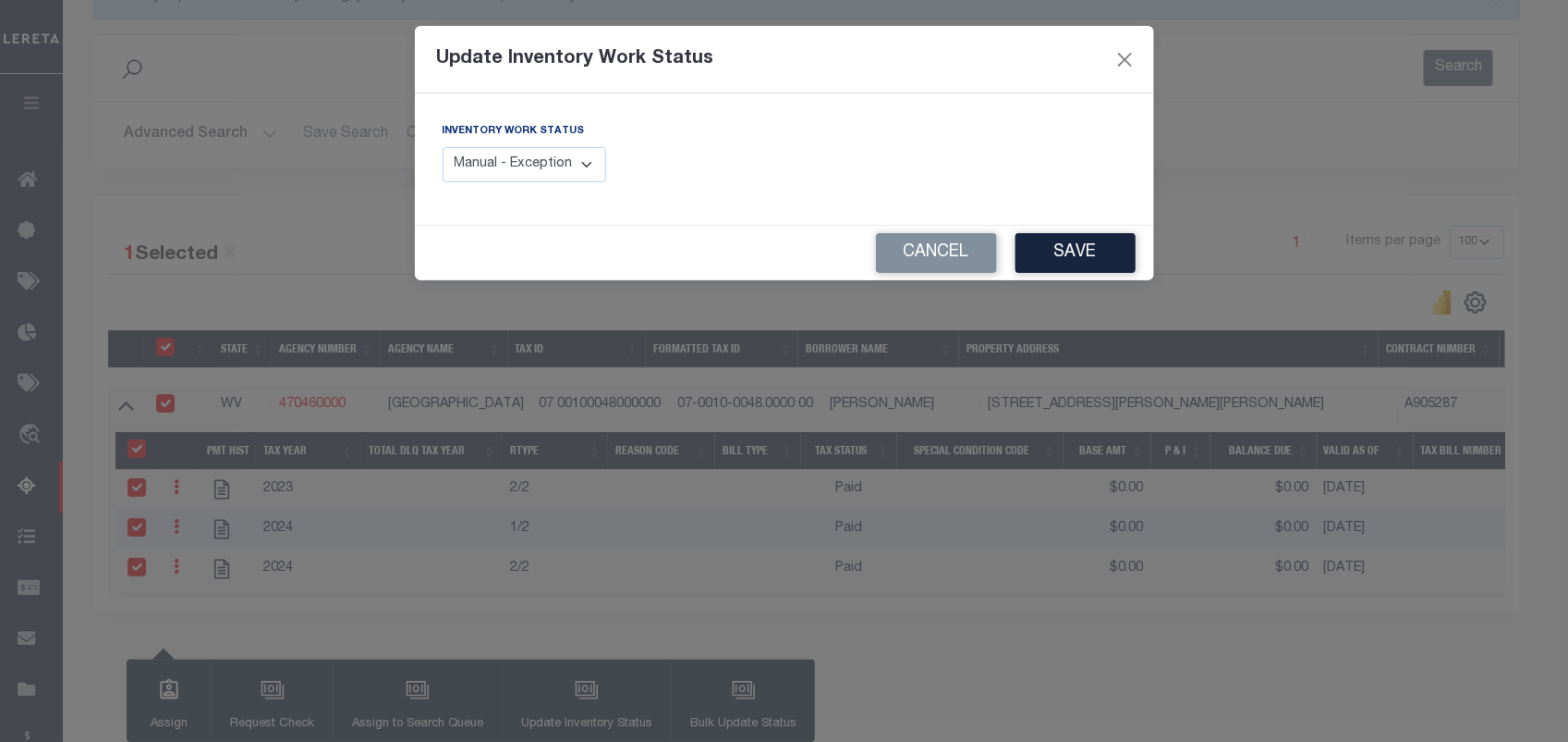
click at [582, 155] on select "Manual - Exception Pended - Awaiting Search Late Add Exception Completed" at bounding box center [525, 165] width 164 height 36
click at [526, 303] on div "Update Inventory Work Status Inventory Work Status Manual - Exception Pended - …" at bounding box center [784, 371] width 1568 height 742
click at [559, 164] on select "Manual - Exception Pended - Awaiting Search Late Add Exception Completed" at bounding box center [525, 165] width 164 height 36
select select "4"
click at [442, 147] on select "Manual - Exception Pended - Awaiting Search Late Add Exception Completed" at bounding box center [525, 165] width 164 height 36
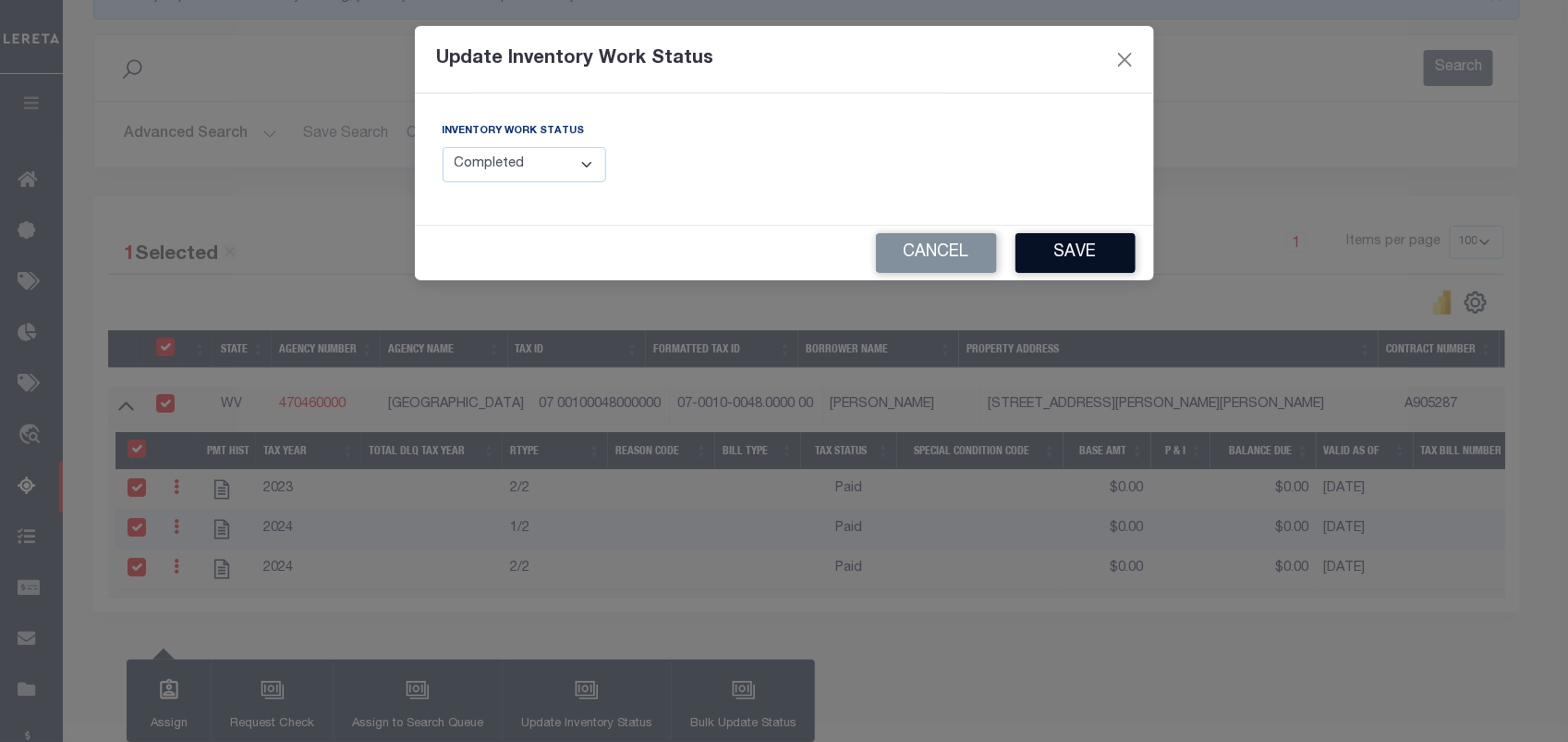
click at [1056, 261] on button "Save" at bounding box center [1076, 253] width 120 height 40
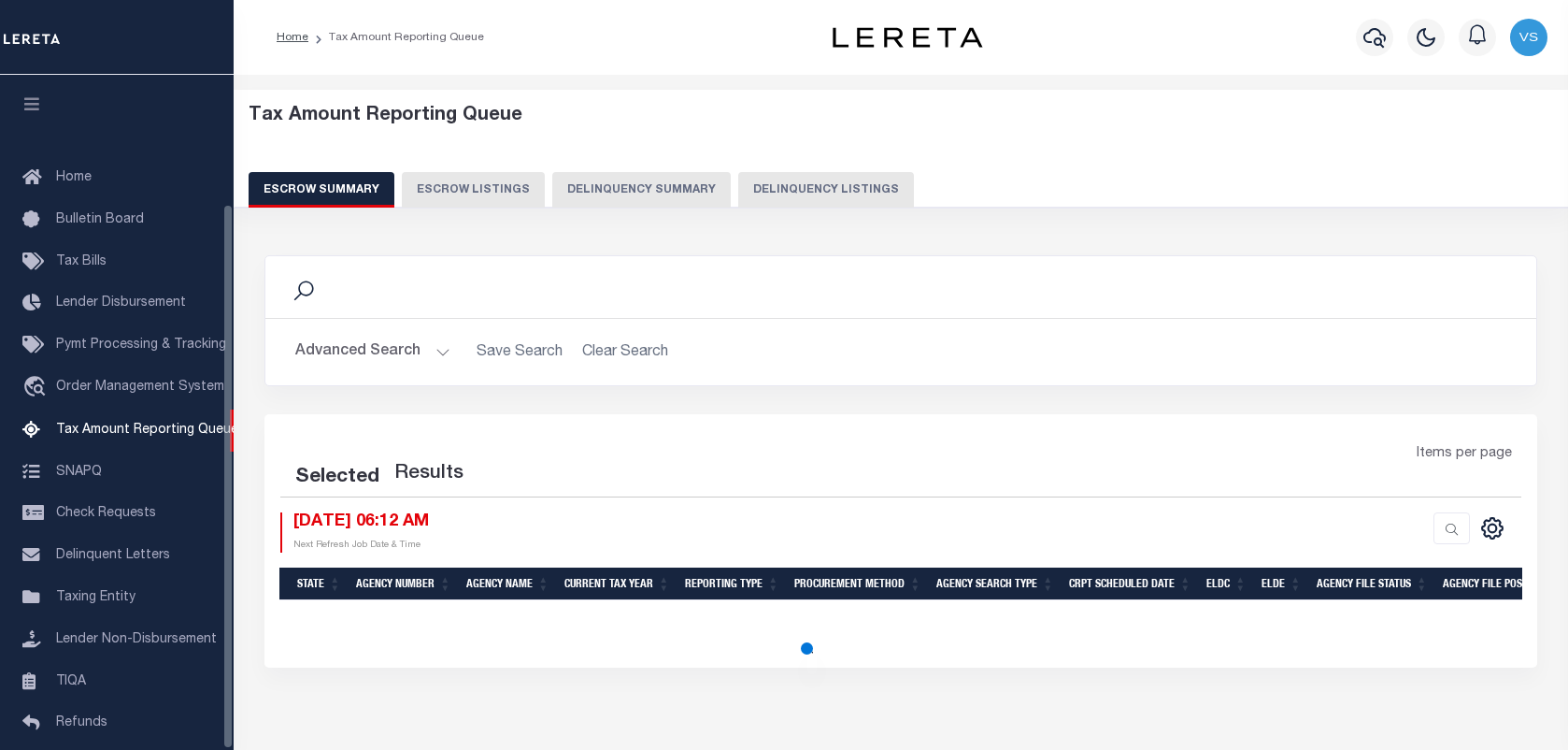
click at [842, 183] on button "Delinquency Listings" at bounding box center [826, 189] width 175 height 35
select select "100"
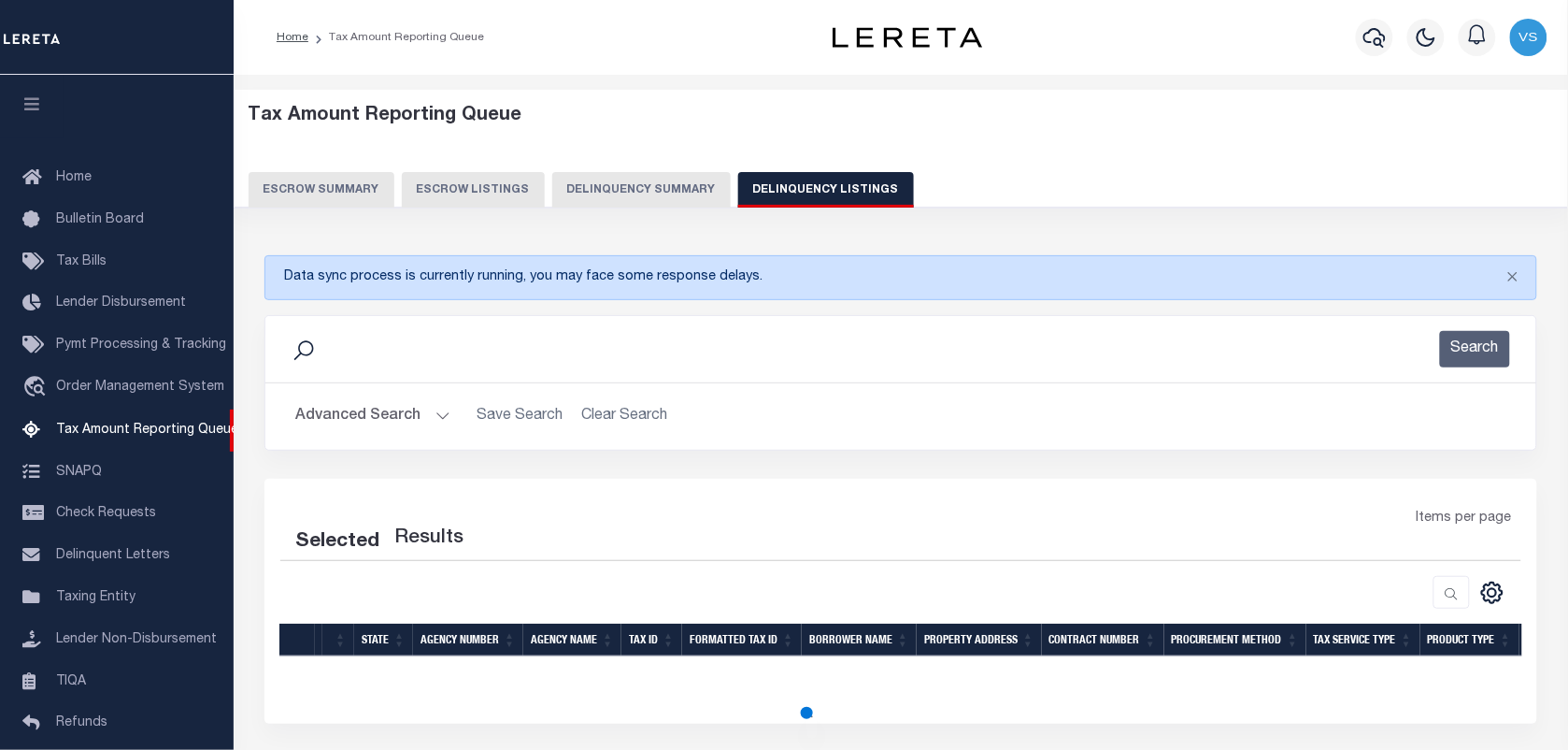
scroll to position [160, 0]
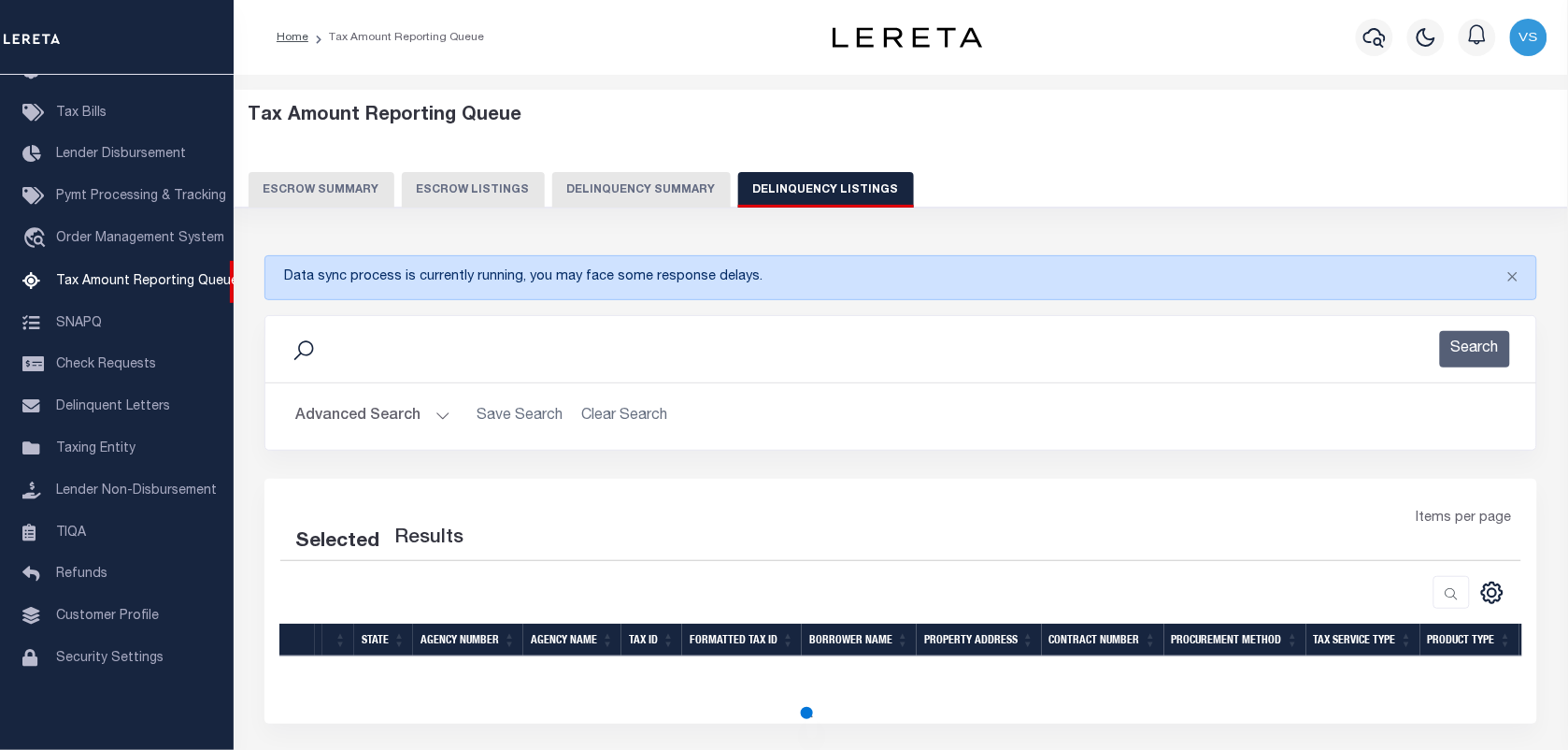
select select "100"
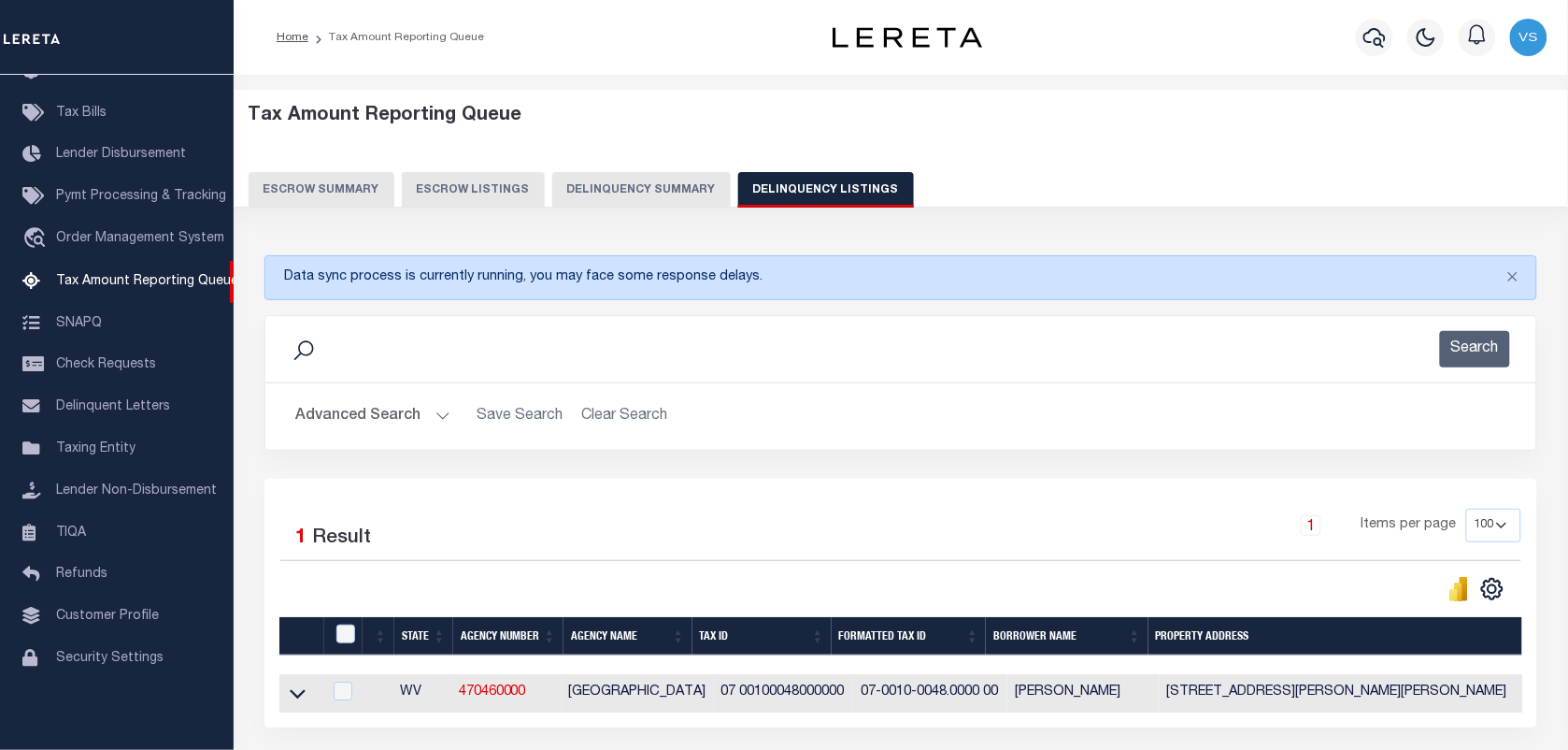
click at [370, 416] on button "Advanced Search" at bounding box center [373, 416] width 155 height 36
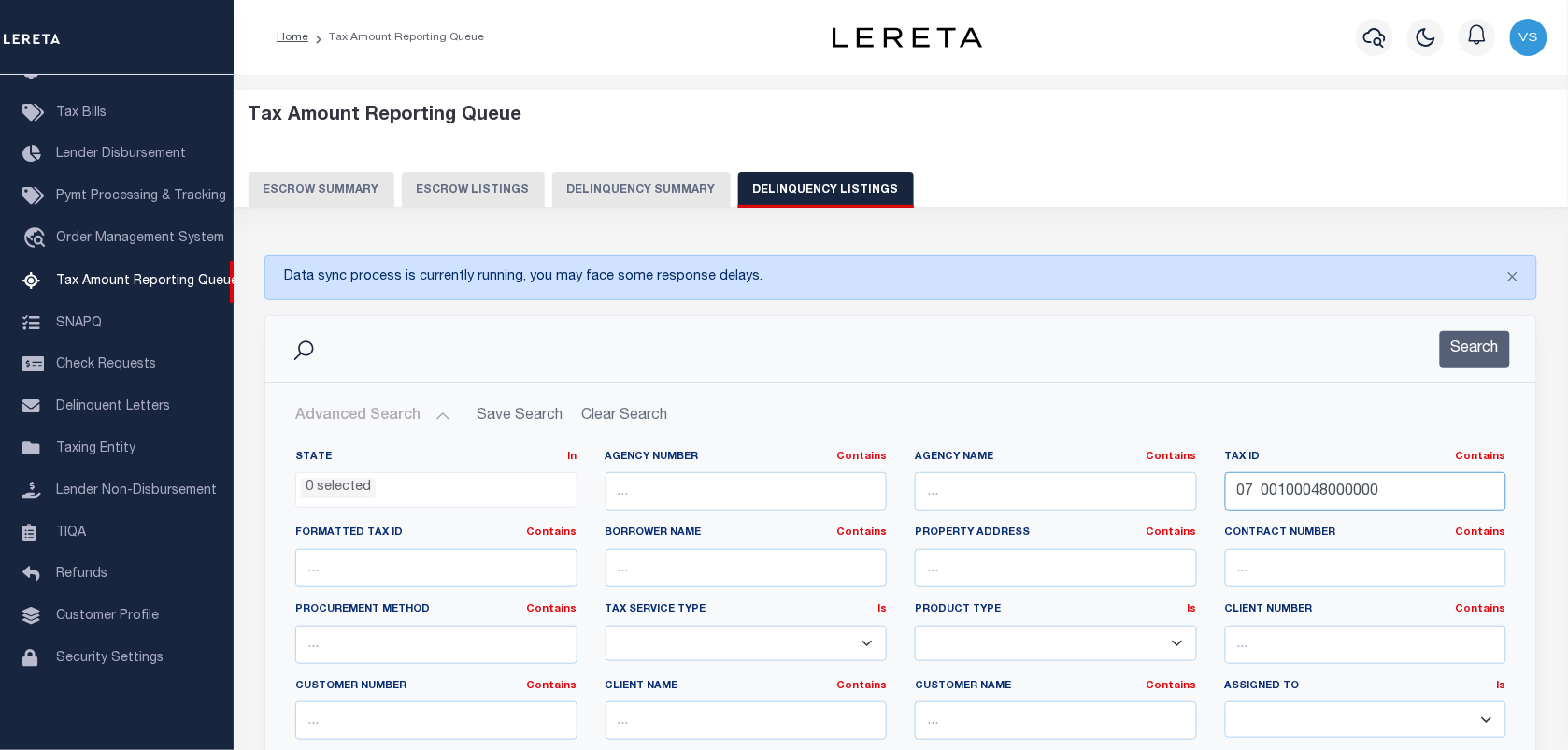
click at [1357, 487] on input "07 00100048000000" at bounding box center [1366, 491] width 282 height 38
paste input "46 06001700090001"
type input "46 06001700090001"
click at [1467, 348] on button "Search" at bounding box center [1474, 349] width 70 height 36
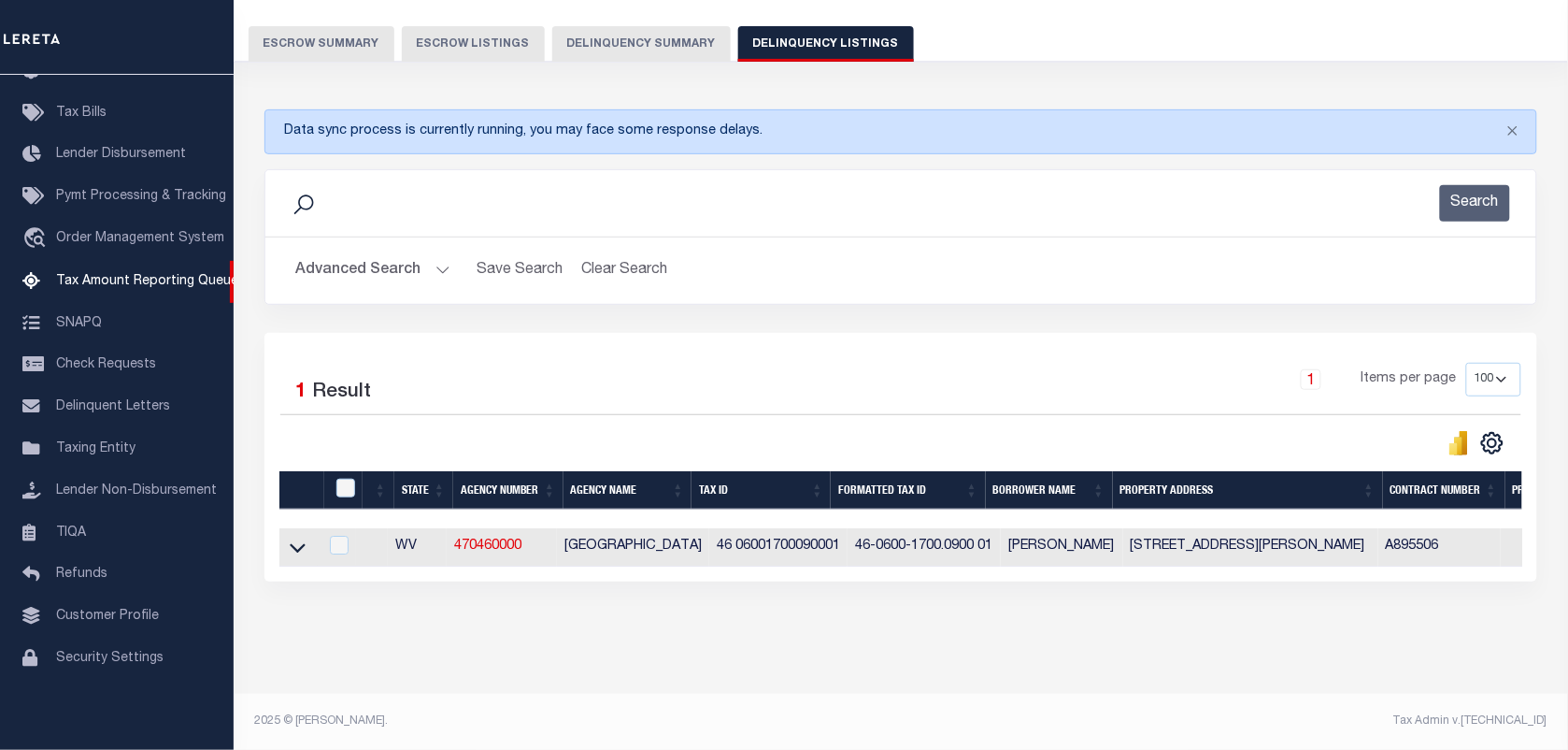
scroll to position [163, 0]
click at [297, 537] on icon at bounding box center [298, 547] width 16 height 20
